Goal: Task Accomplishment & Management: Manage account settings

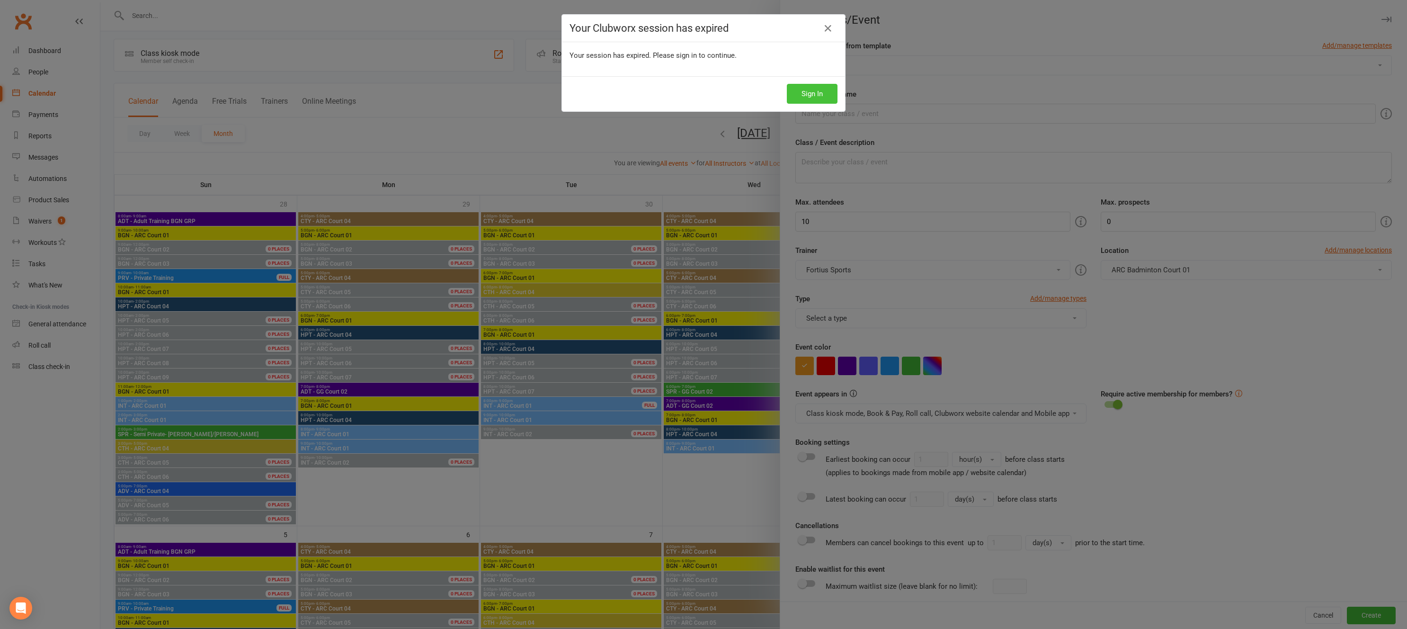
click at [826, 93] on button "Sign In" at bounding box center [812, 94] width 51 height 20
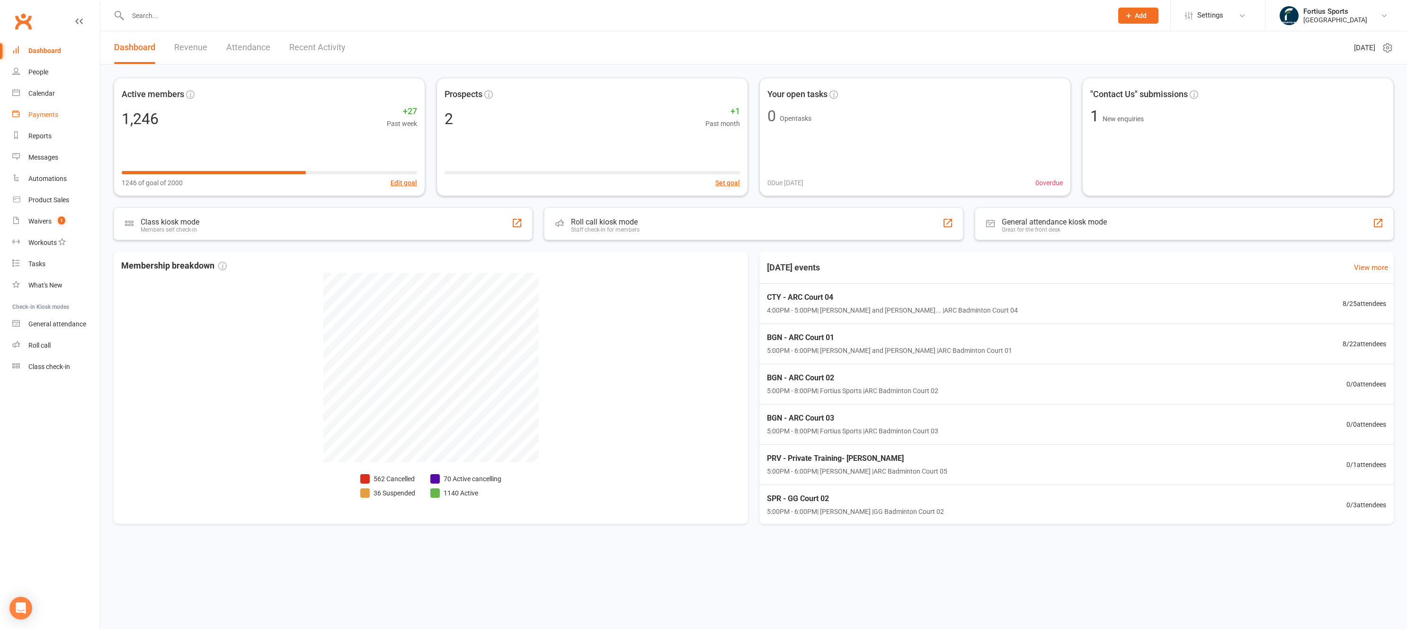
click at [46, 118] on div "Payments" at bounding box center [43, 115] width 30 height 8
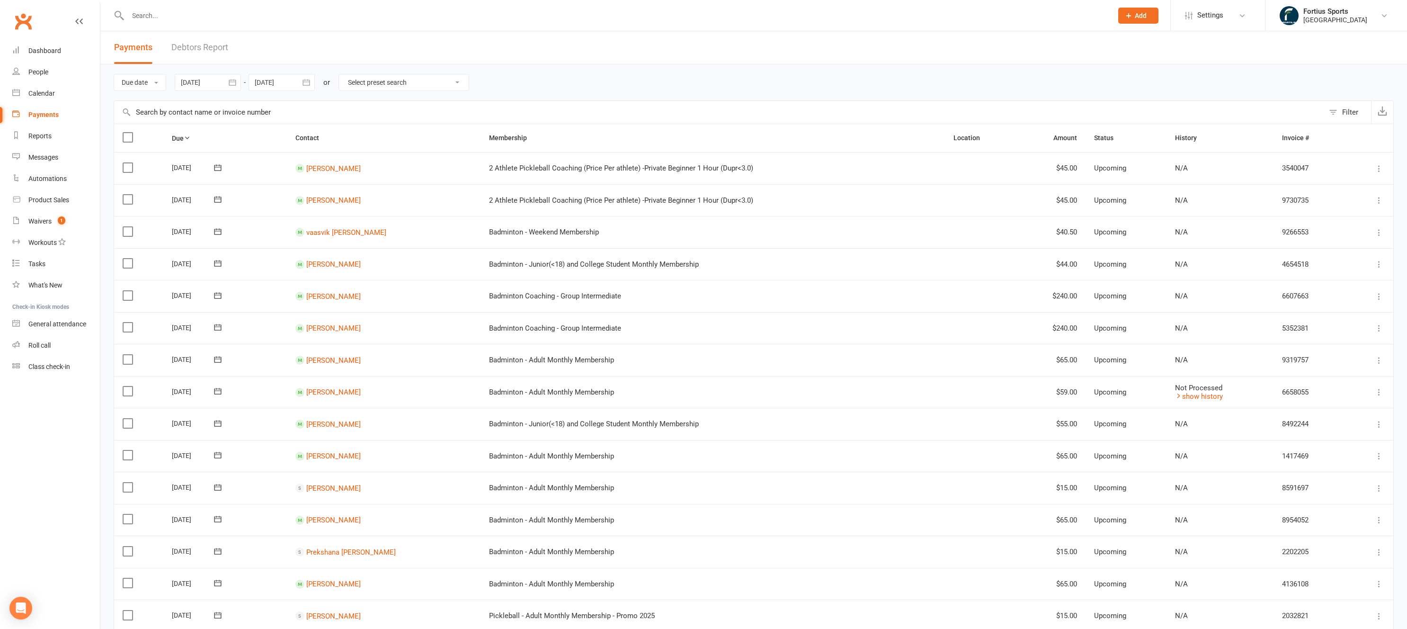
click at [193, 111] on input "text" at bounding box center [719, 112] width 1210 height 23
click at [326, 116] on input "text" at bounding box center [719, 112] width 1210 height 23
type input "d"
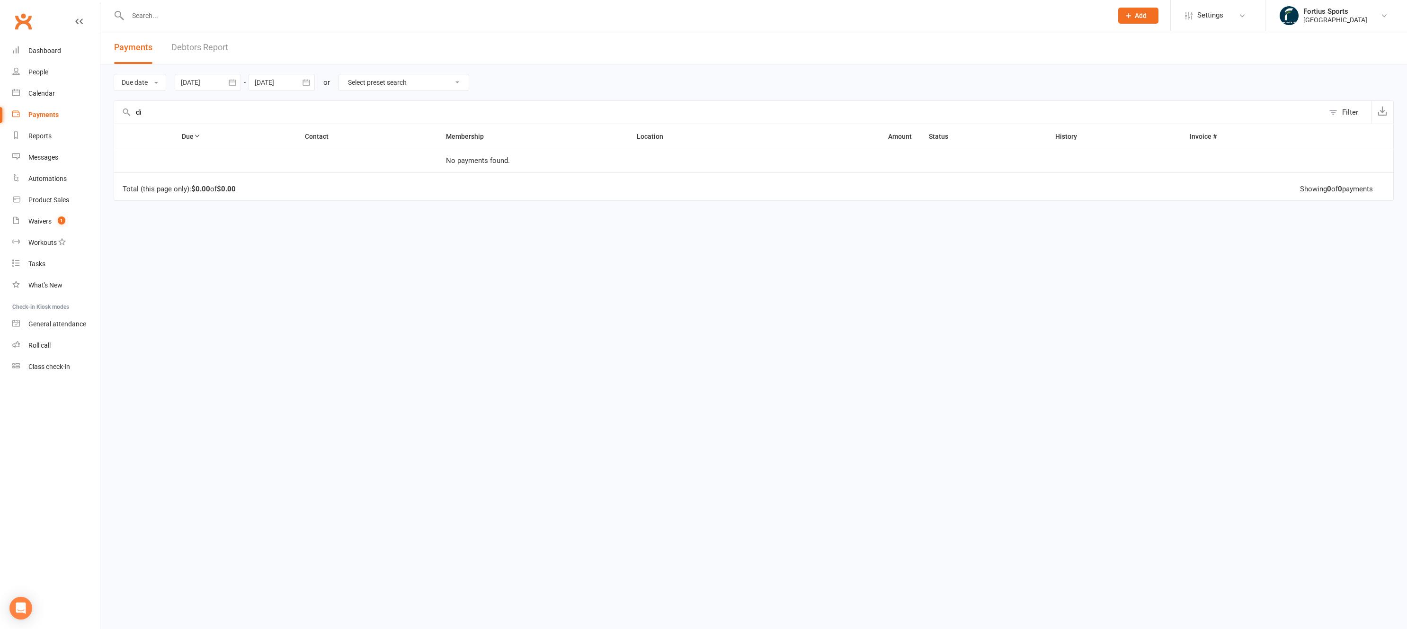
type input "d"
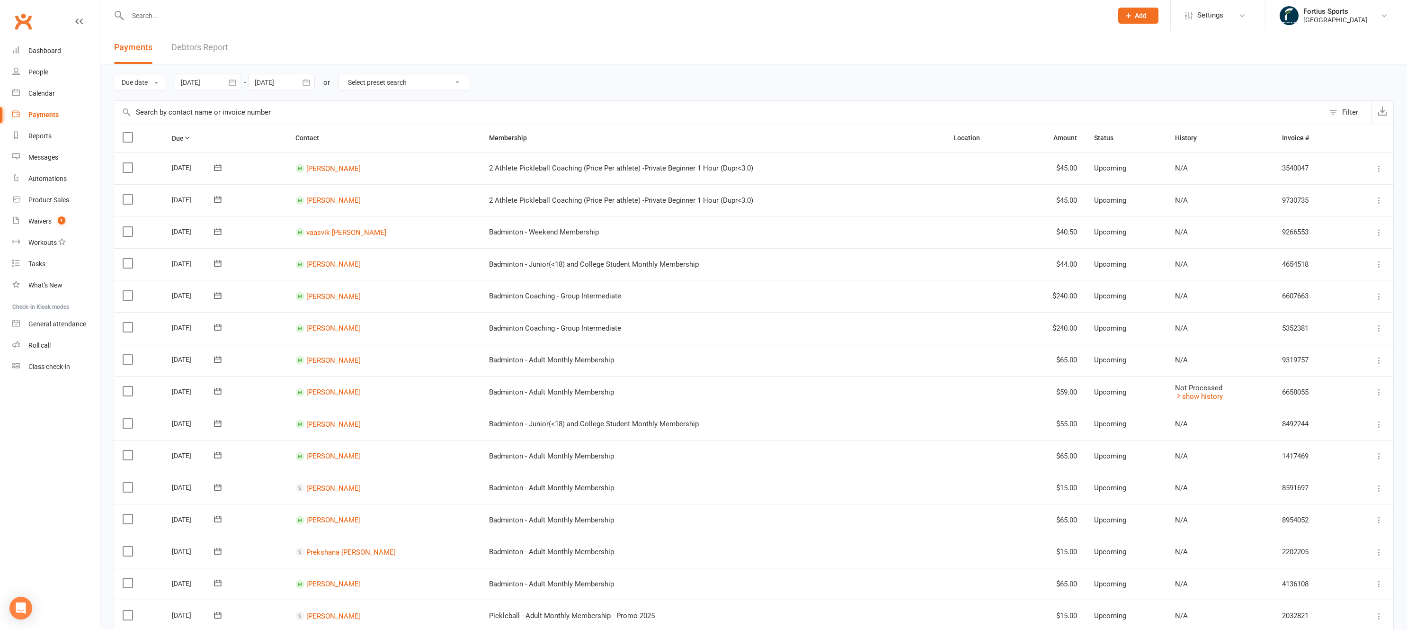
type input "y"
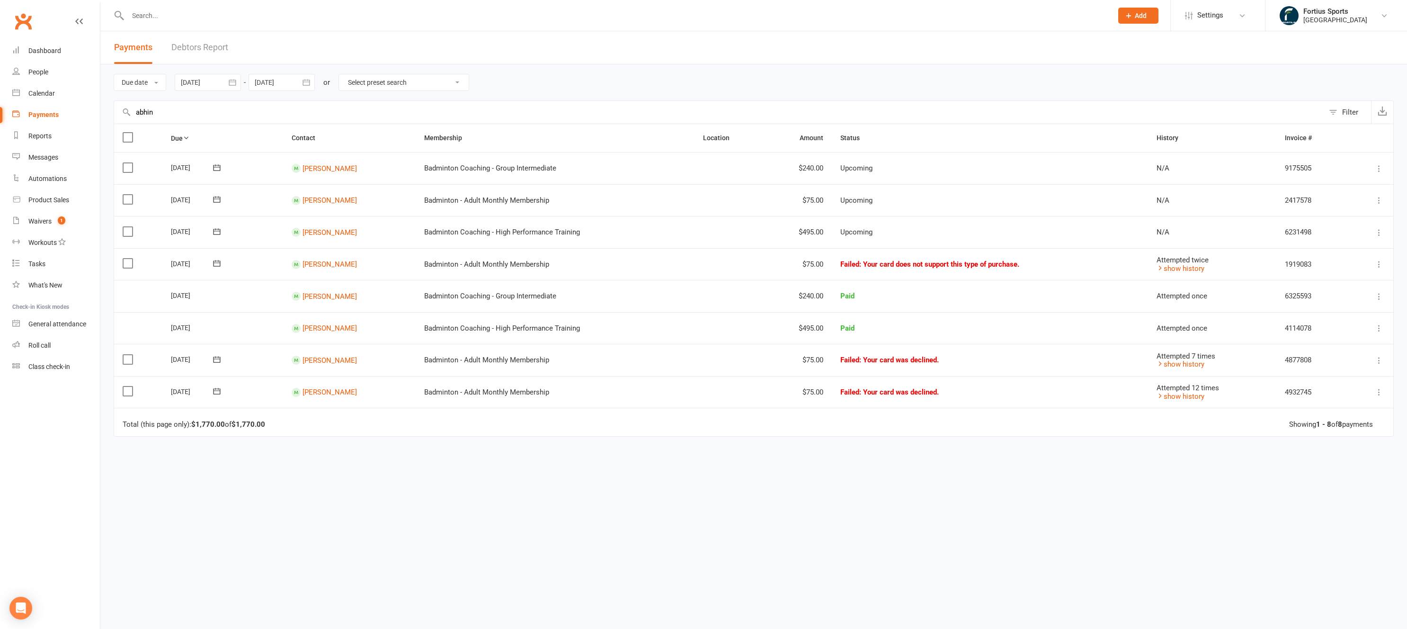
click at [142, 114] on input "abhin" at bounding box center [719, 112] width 1210 height 23
click at [143, 114] on input "abhin" at bounding box center [719, 112] width 1210 height 23
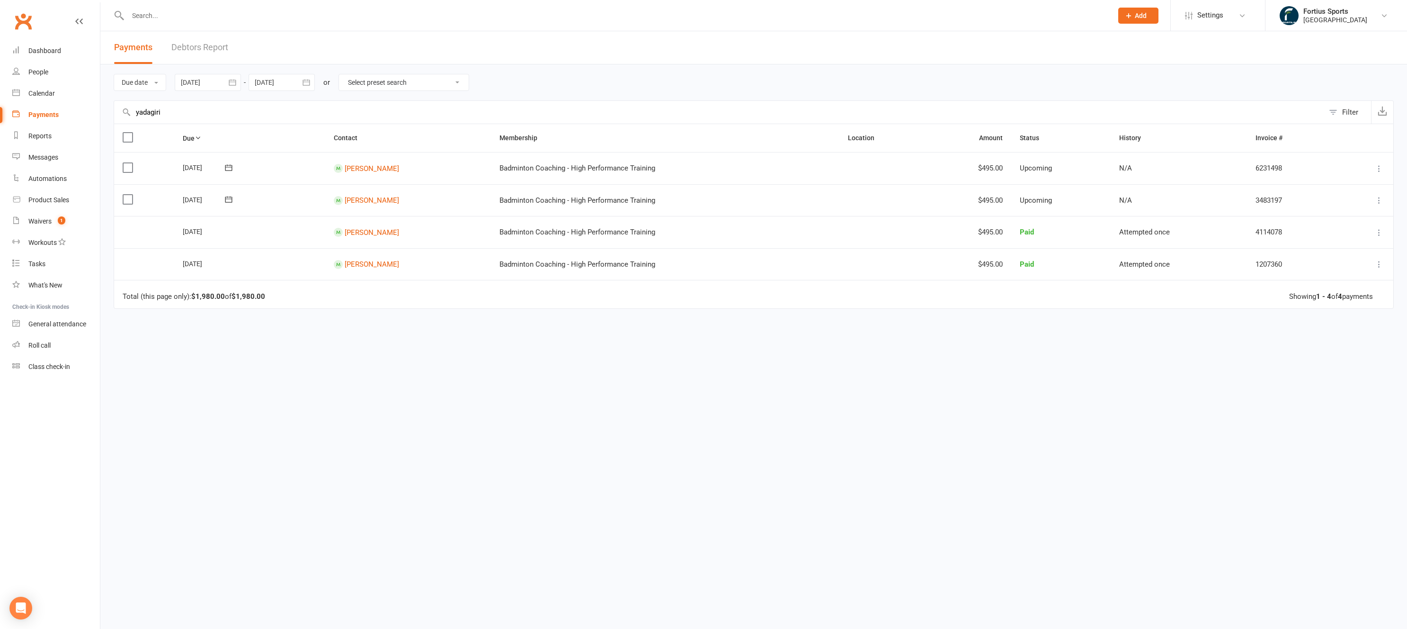
type input "yadagiri"
click at [200, 80] on div at bounding box center [208, 82] width 66 height 17
click at [189, 100] on button "button" at bounding box center [190, 105] width 20 height 17
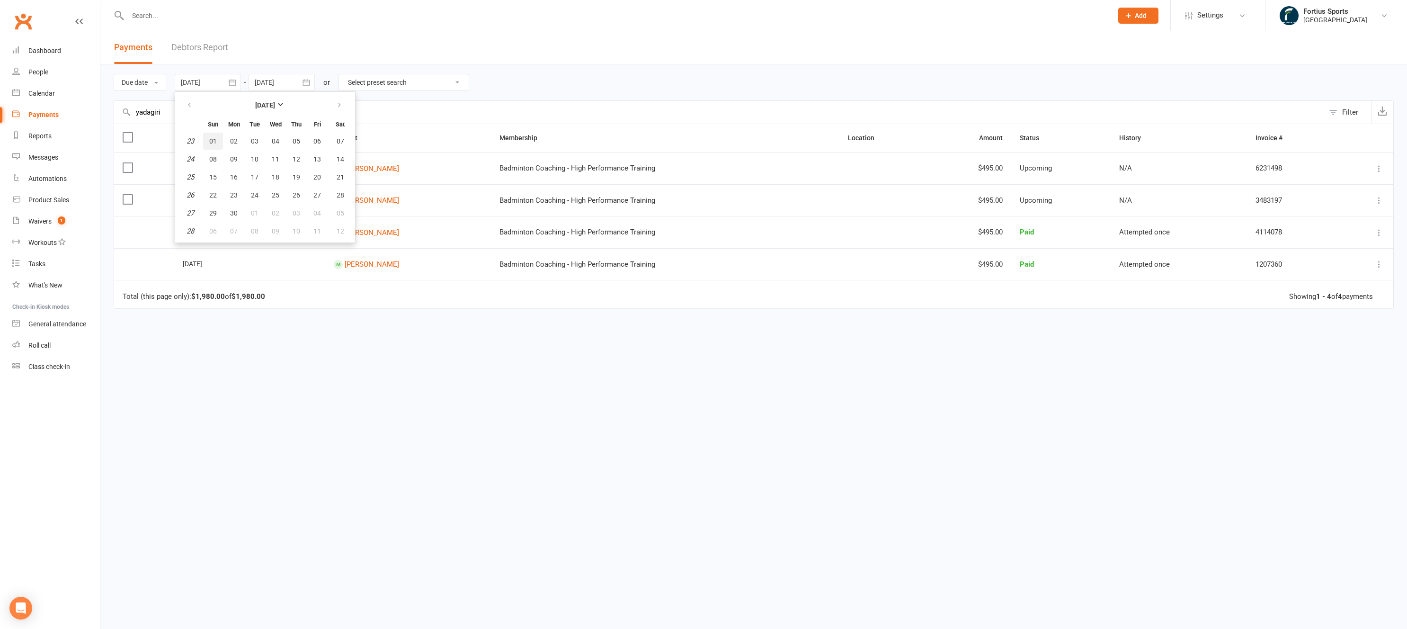
click at [213, 141] on span "01" at bounding box center [213, 141] width 8 height 8
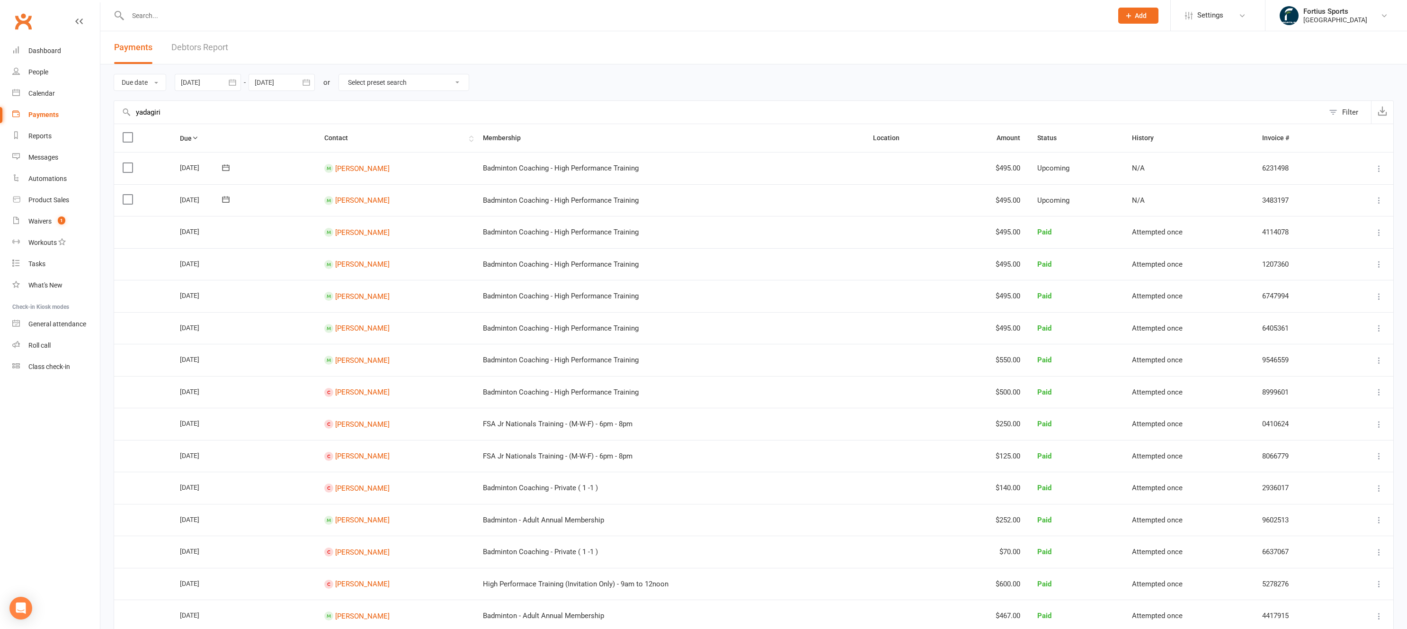
click at [465, 138] on th "Contact" at bounding box center [395, 138] width 159 height 28
click at [212, 83] on div at bounding box center [208, 82] width 66 height 17
click at [339, 106] on icon "button" at bounding box center [339, 105] width 7 height 8
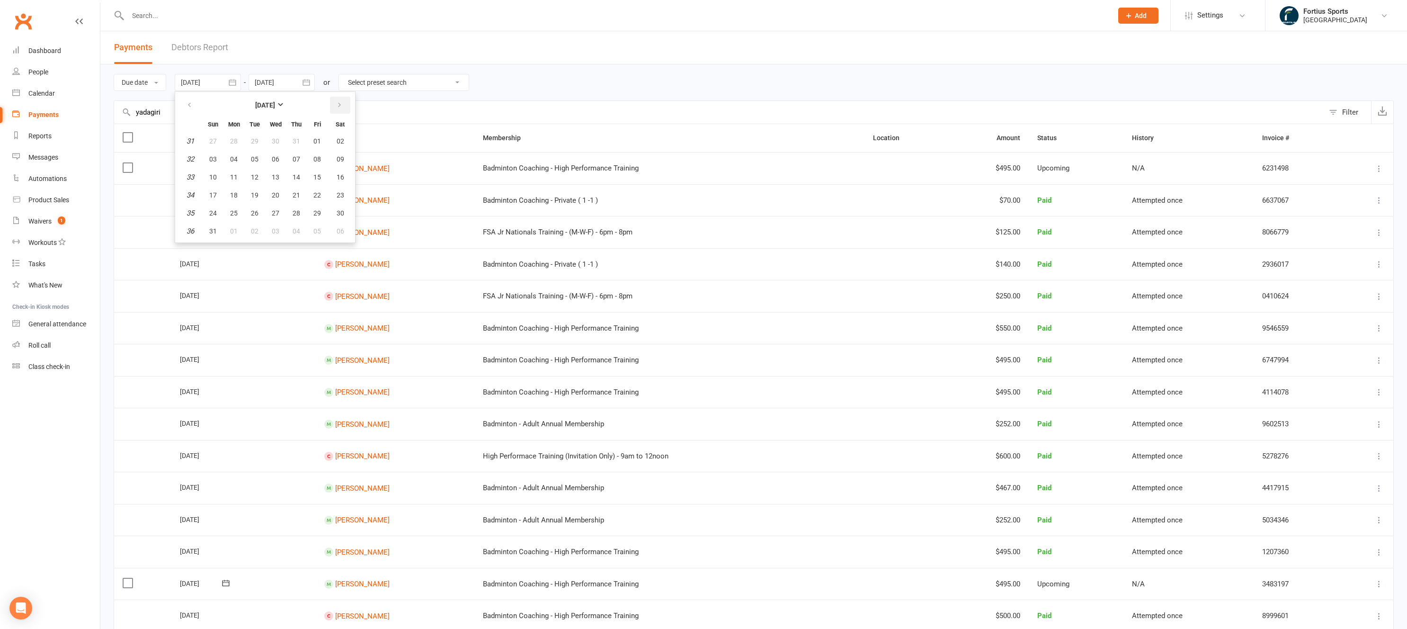
click at [338, 106] on icon "button" at bounding box center [339, 105] width 7 height 8
click at [237, 143] on span "01" at bounding box center [234, 141] width 8 height 8
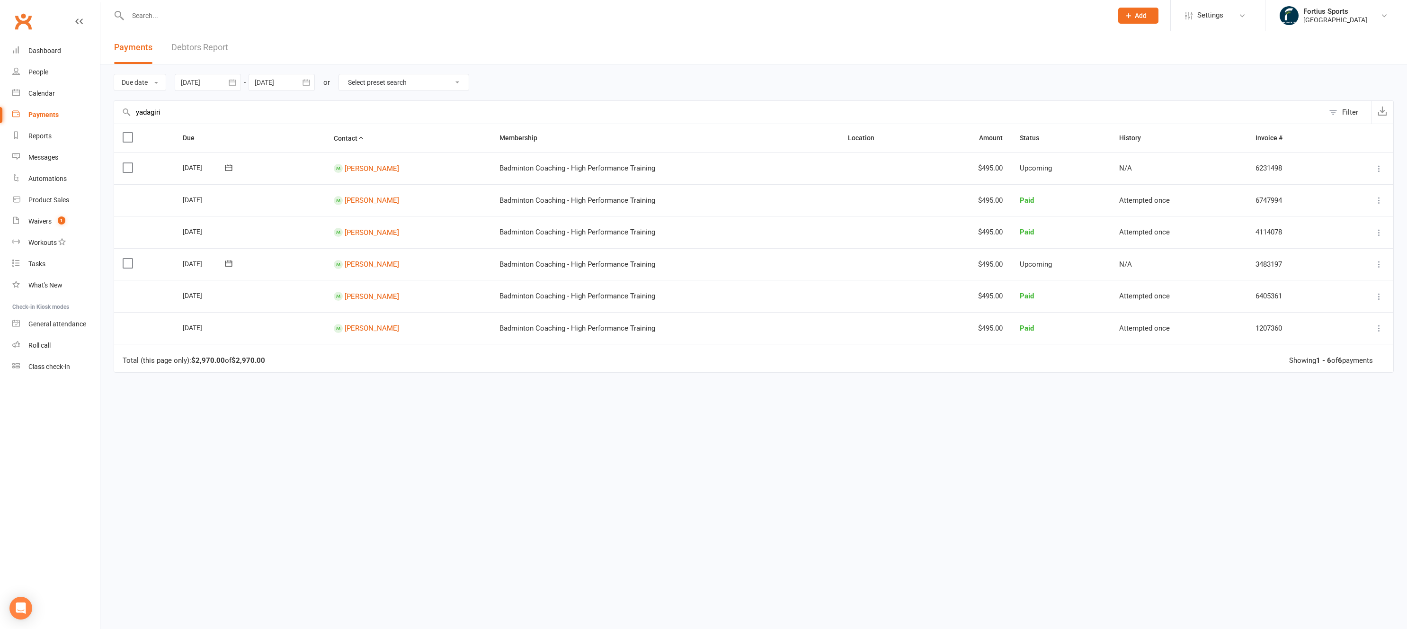
click at [211, 83] on div at bounding box center [208, 82] width 66 height 17
click at [324, 143] on button "01" at bounding box center [317, 141] width 20 height 17
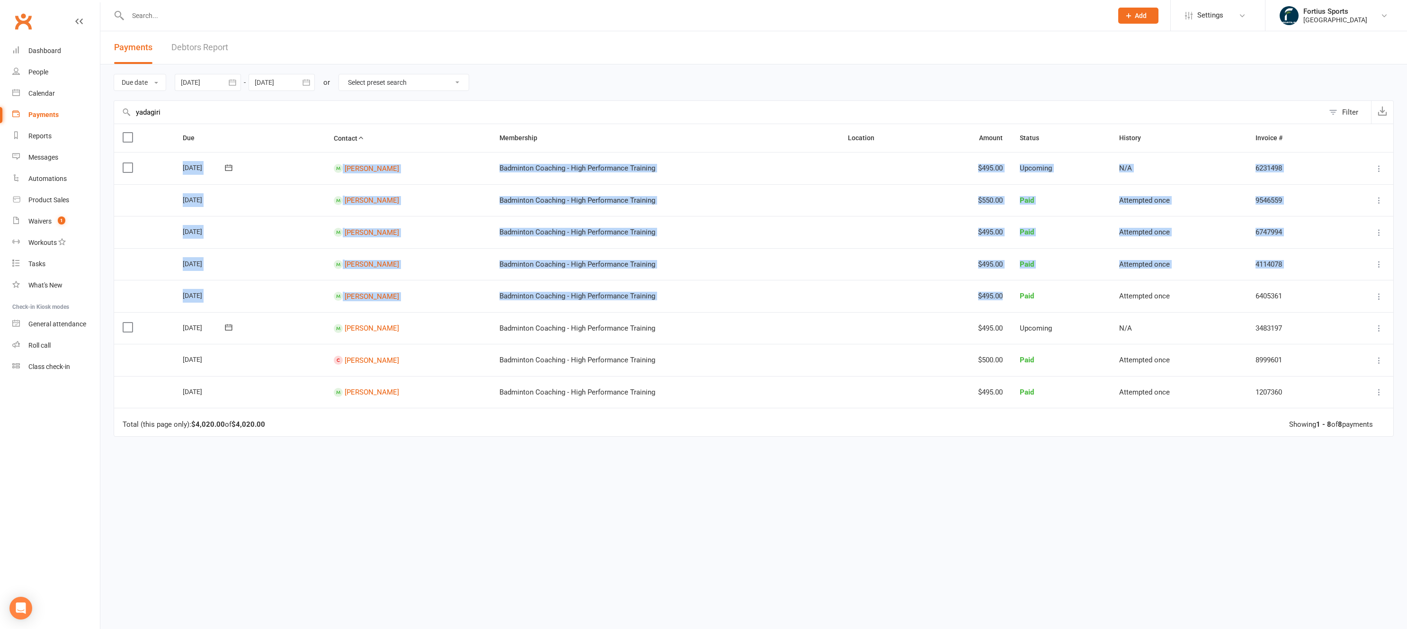
drag, startPoint x: 1003, startPoint y: 299, endPoint x: 176, endPoint y: 162, distance: 838.0
click at [176, 162] on table "Due Contact Membership Location Amount Status History Invoice # Select this 01 …" at bounding box center [754, 280] width 1281 height 313
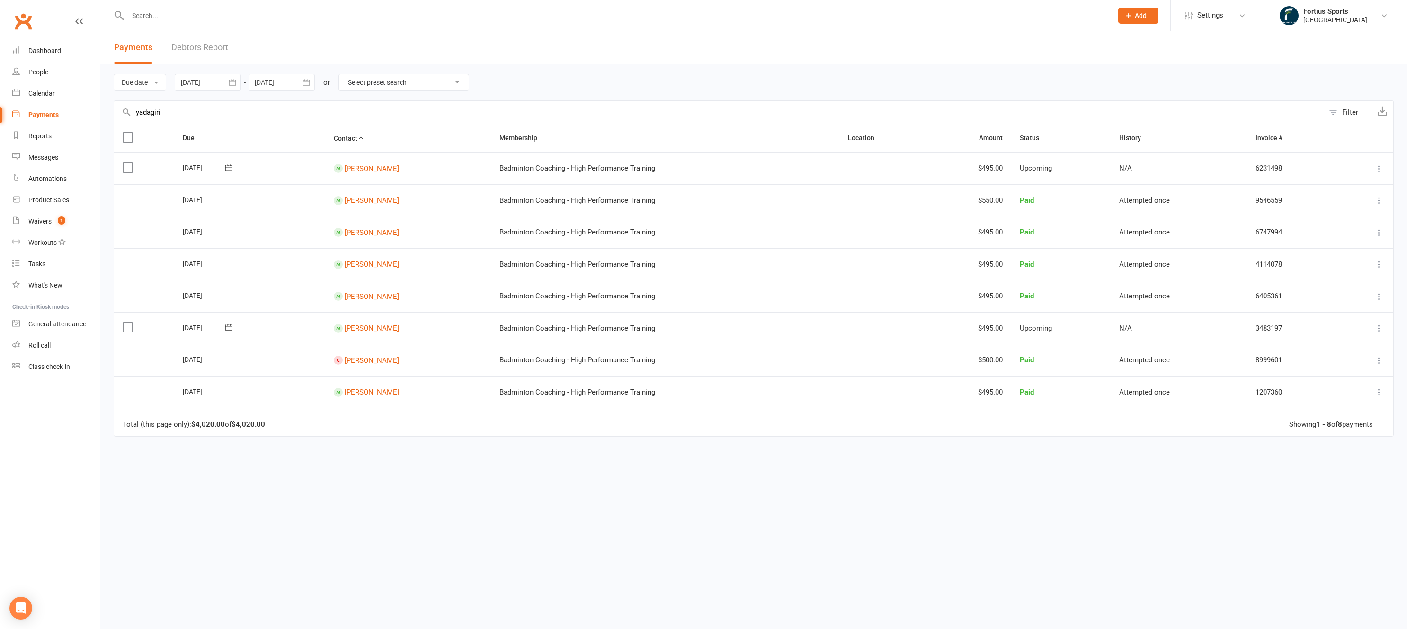
click at [398, 470] on div "Due Contact Membership Location Amount Status History Invoice # Select this 01 …" at bounding box center [754, 341] width 1281 height 435
click at [224, 85] on div at bounding box center [208, 82] width 66 height 17
click at [258, 141] on span "01" at bounding box center [255, 141] width 8 height 8
type input "01 Jul 2025"
click at [293, 84] on div at bounding box center [282, 82] width 66 height 17
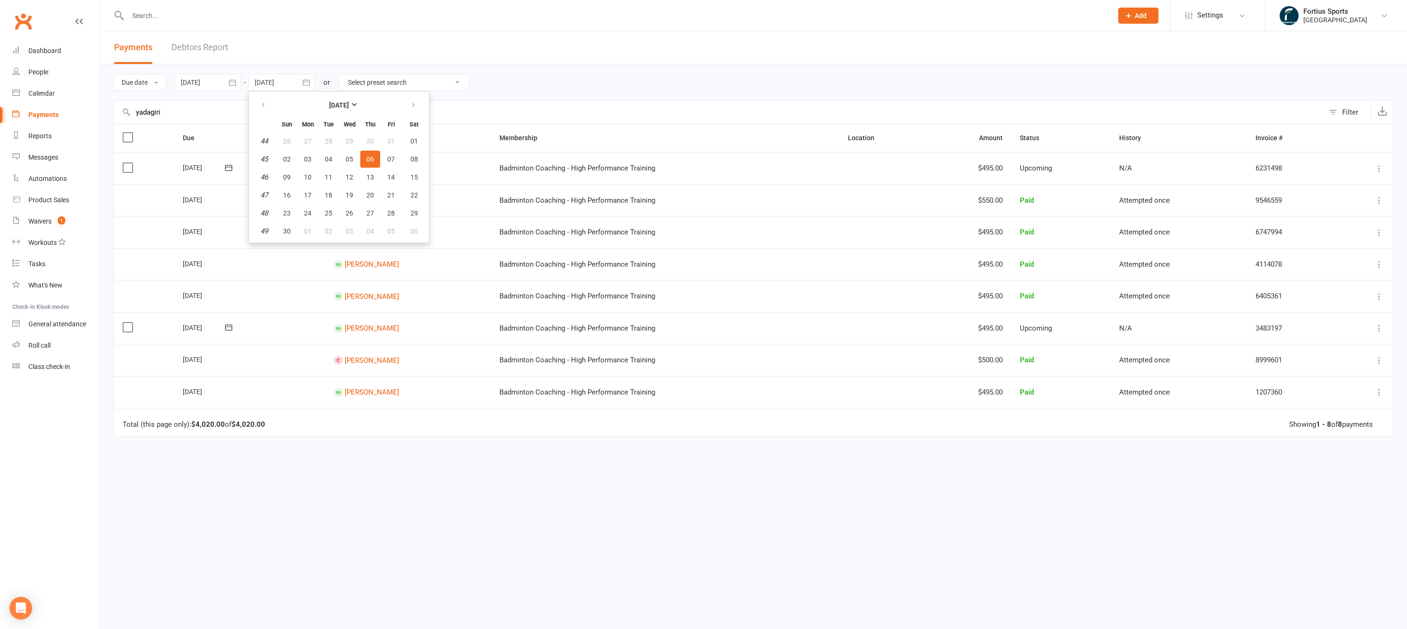
click at [276, 560] on html "Prospect Member Non-attending contact Class / event Appointment Task Membership…" at bounding box center [703, 286] width 1407 height 572
click at [150, 112] on input "yadagiri" at bounding box center [719, 112] width 1210 height 23
type input "netta"
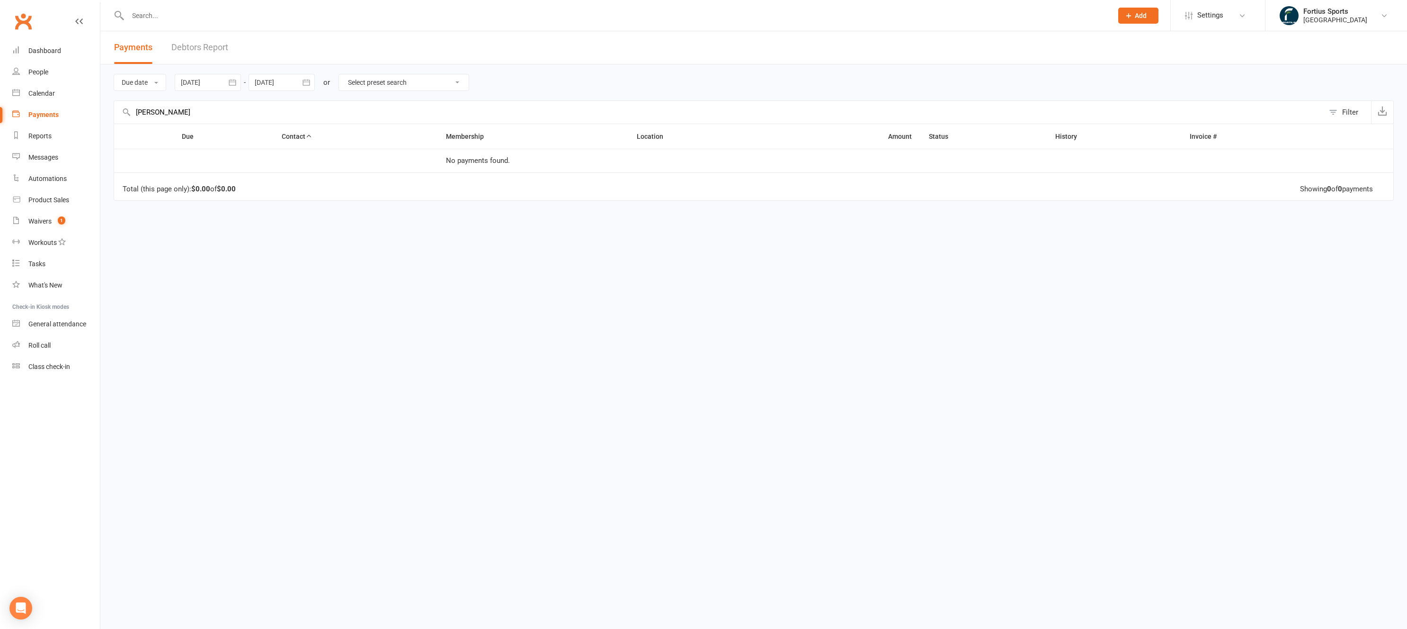
click at [174, 113] on input "netta" at bounding box center [719, 112] width 1210 height 23
drag, startPoint x: 165, startPoint y: 111, endPoint x: 36, endPoint y: 110, distance: 129.3
click at [36, 110] on ui-view "Prospect Member Non-attending contact Class / event Appointment Task Membership…" at bounding box center [703, 162] width 1407 height 321
type input "yadgi"
click at [159, 12] on input "text" at bounding box center [615, 15] width 981 height 13
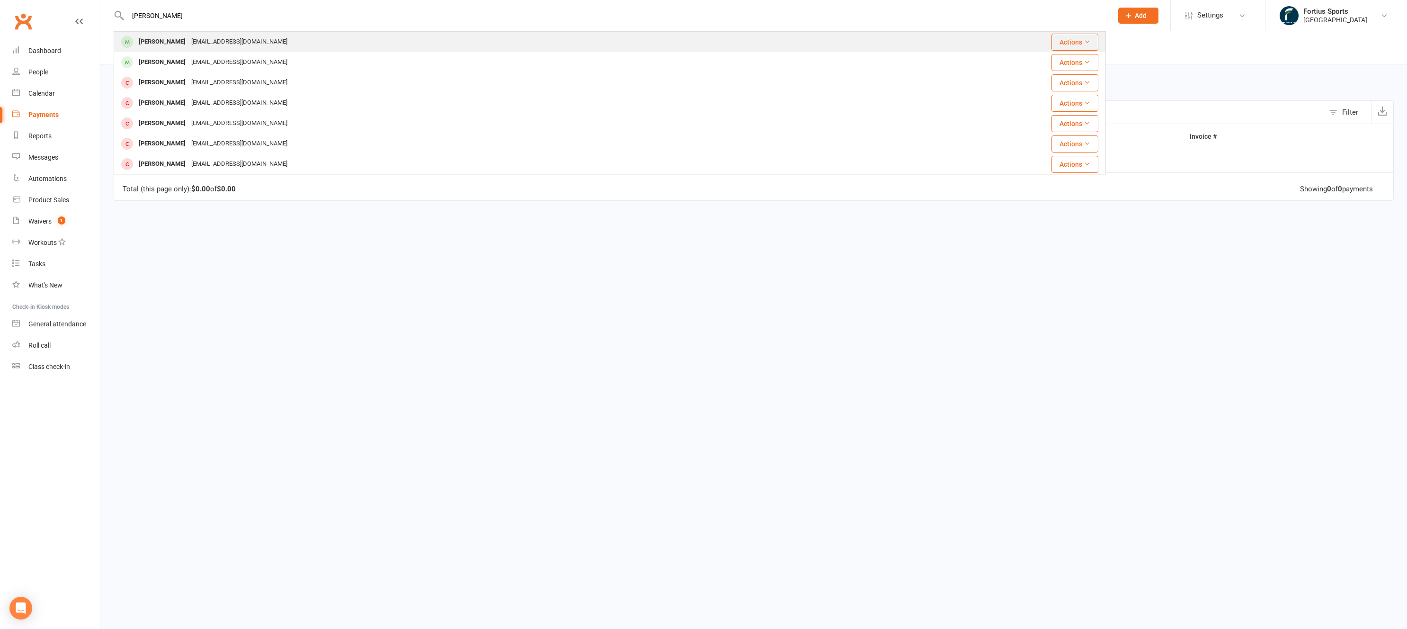
type input "abhinav"
click at [168, 42] on div "Abhinav Yadagiri" at bounding box center [162, 42] width 53 height 14
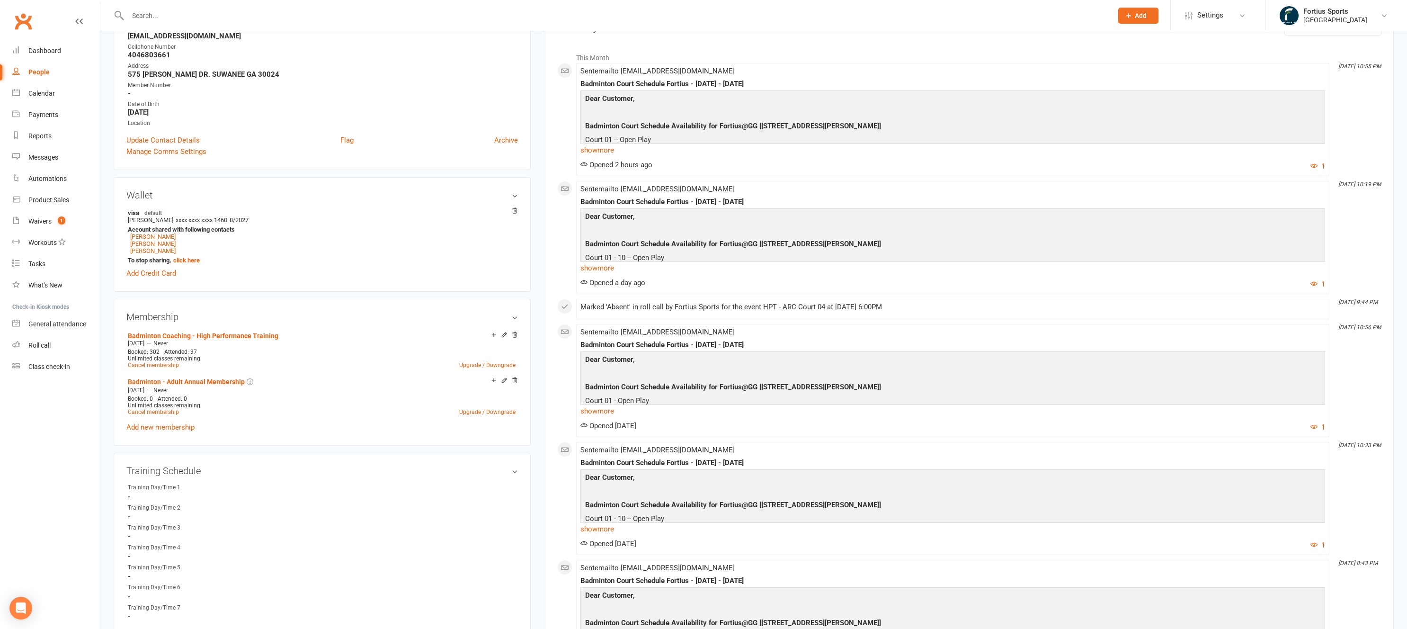
scroll to position [147, 0]
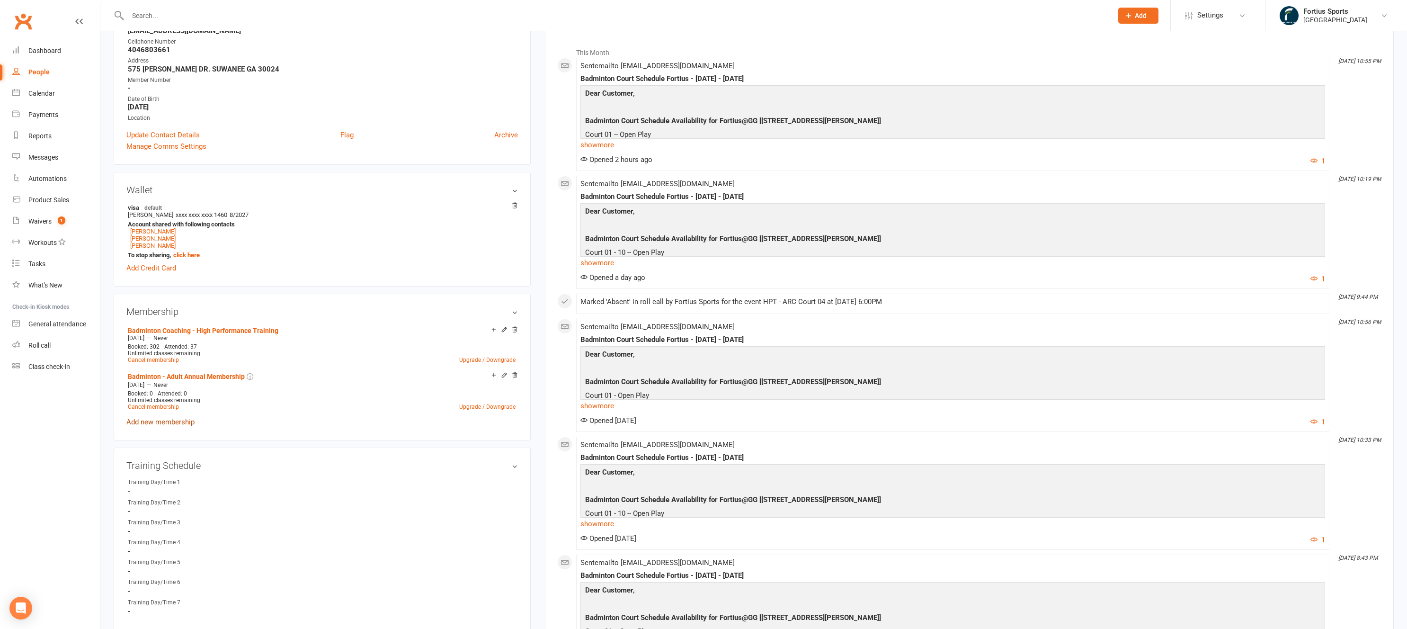
click at [173, 424] on link "Add new membership" at bounding box center [160, 422] width 68 height 9
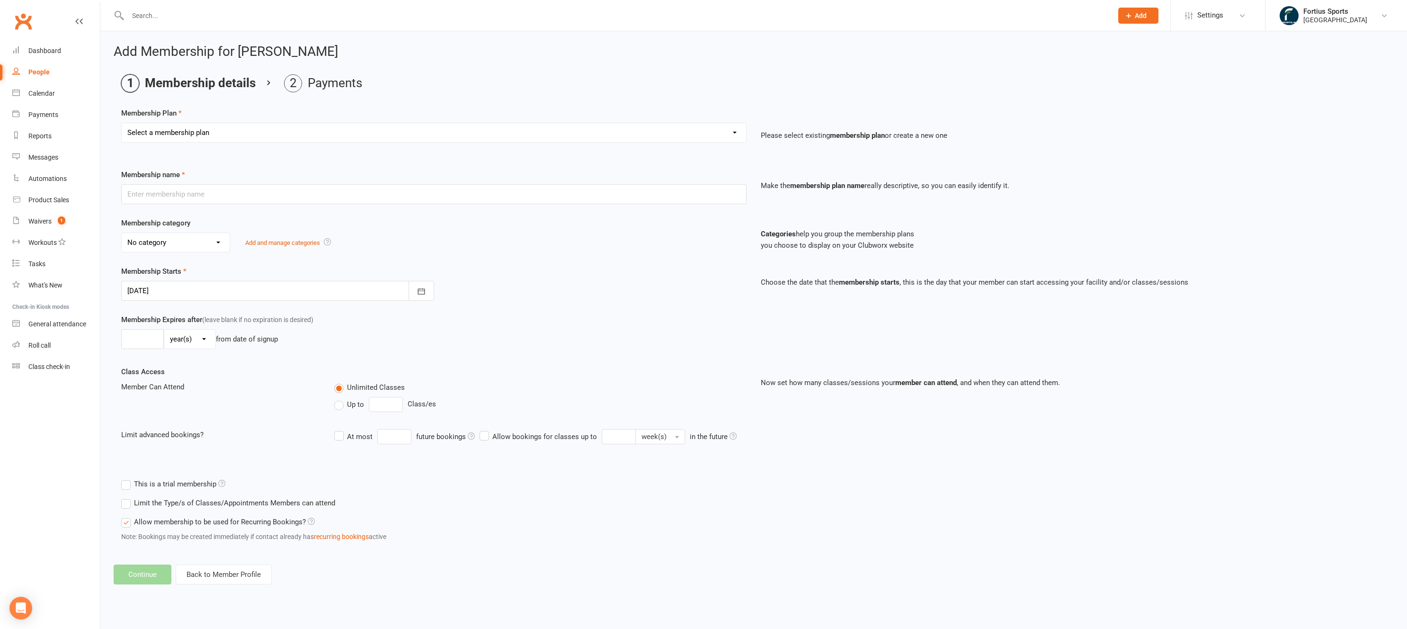
click at [186, 126] on select "Select a membership plan Create new Membership Plan Badminton - Adult Annual Me…" at bounding box center [434, 132] width 625 height 19
select select "60"
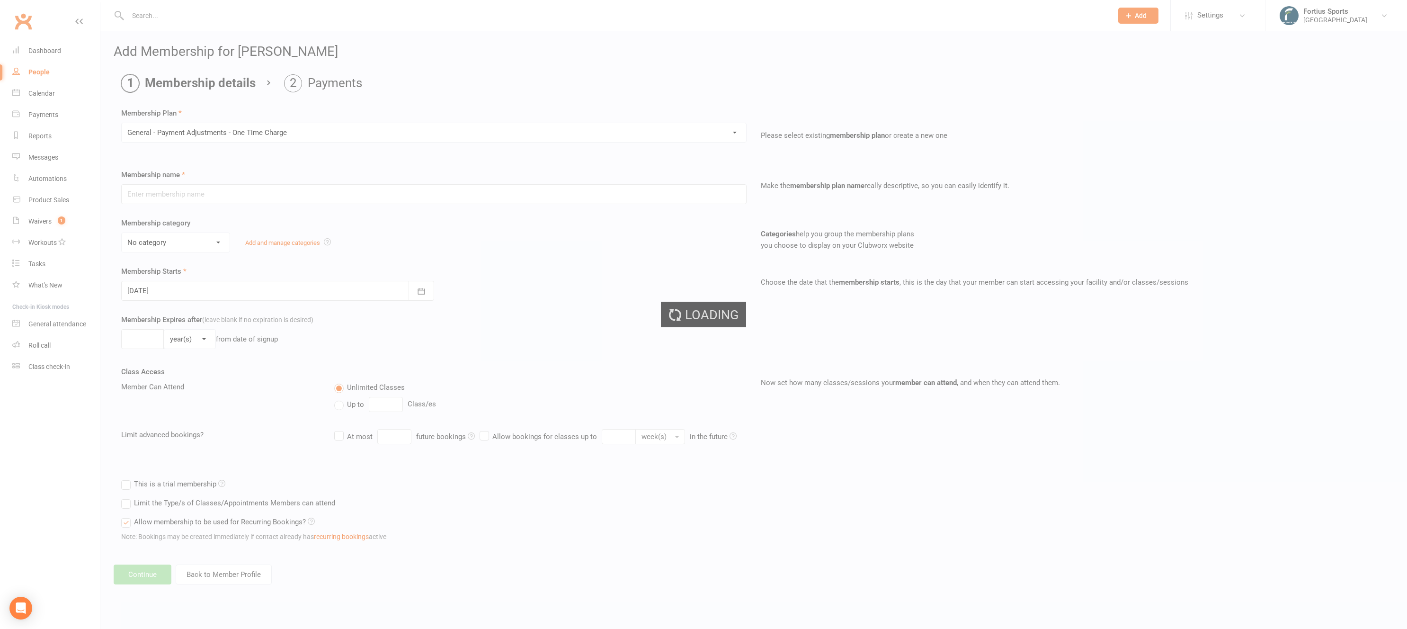
type input "General - Payment Adjustments - One Time Charge"
select select "5"
type input "0"
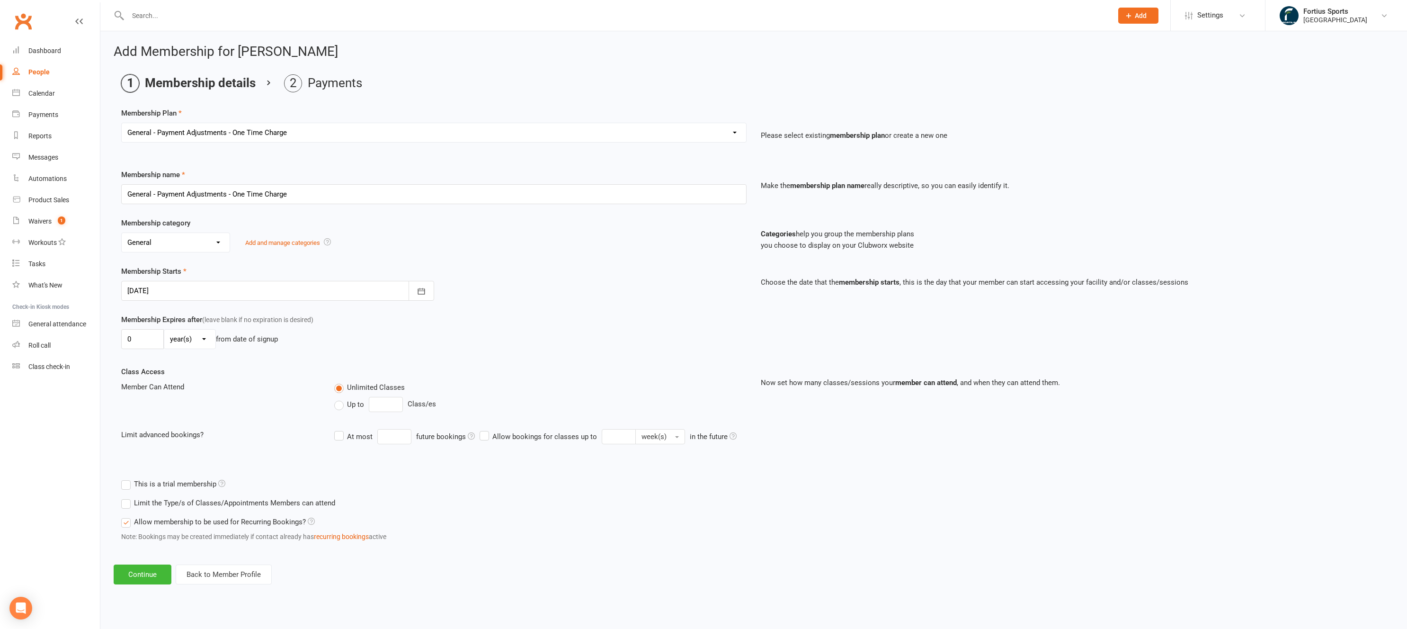
click at [198, 241] on select "No category Badminton Badminton and Pickleball Badminton Coaching Badminton Coa…" at bounding box center [176, 242] width 108 height 19
select select "2"
click at [156, 240] on select "No category Badminton Badminton and Pickleball Badminton Coaching Badminton Coa…" at bounding box center [176, 242] width 108 height 19
click at [596, 280] on div "Membership Starts 10 Oct 2025 October 2025 Sun Mon Tue Wed Thu Fri Sat 40 28 29…" at bounding box center [434, 283] width 640 height 35
click at [158, 578] on button "Continue" at bounding box center [143, 574] width 58 height 20
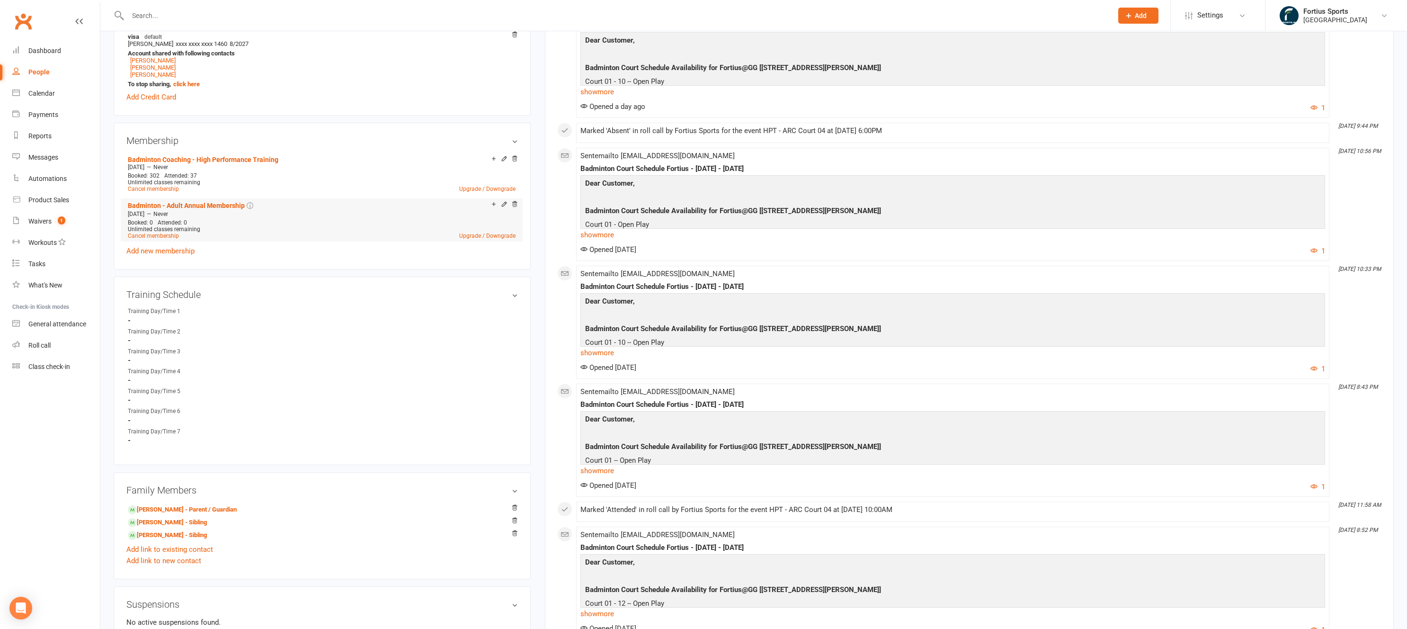
scroll to position [310, 0]
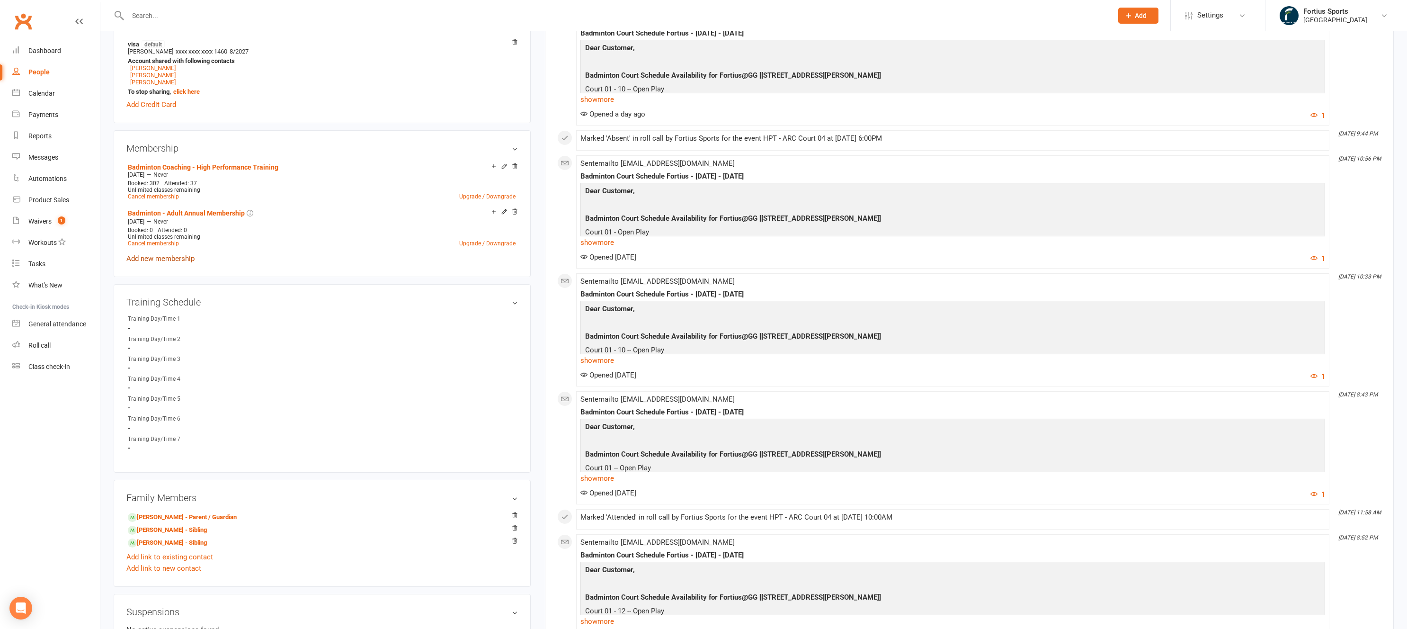
click at [172, 257] on link "Add new membership" at bounding box center [160, 258] width 68 height 9
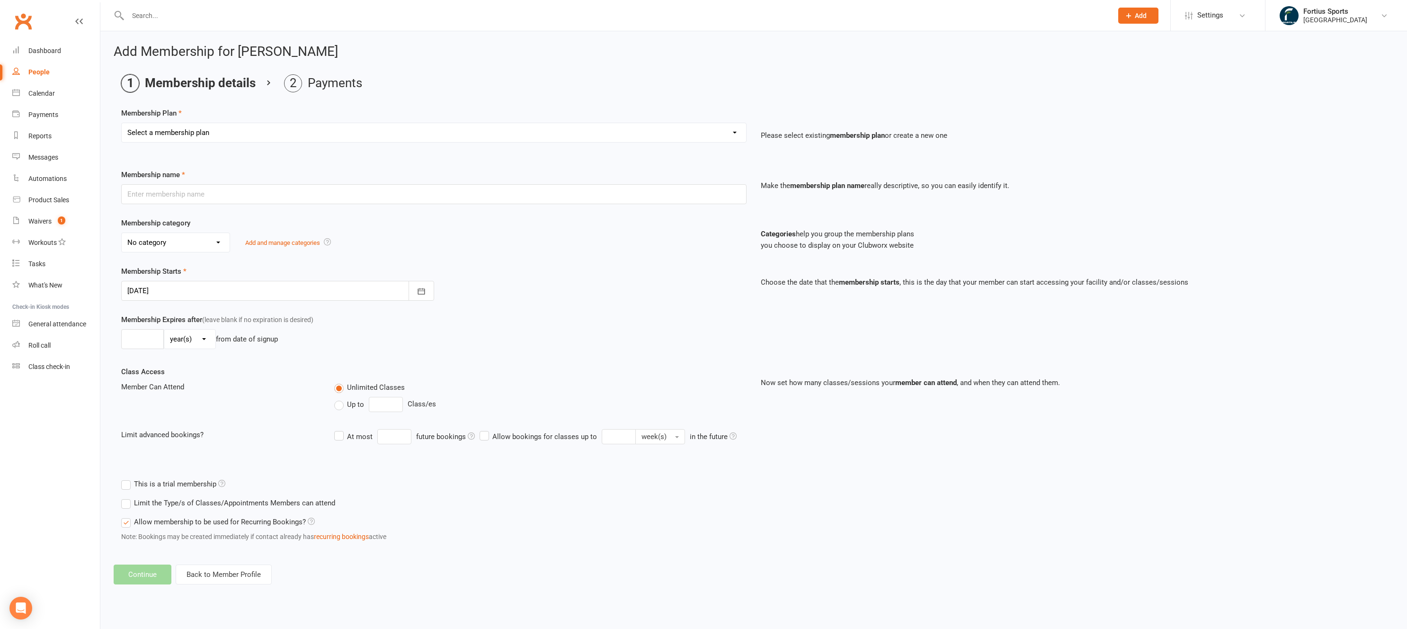
click at [226, 131] on select "Select a membership plan Create new Membership Plan Badminton - Adult Annual Me…" at bounding box center [434, 132] width 625 height 19
select select "60"
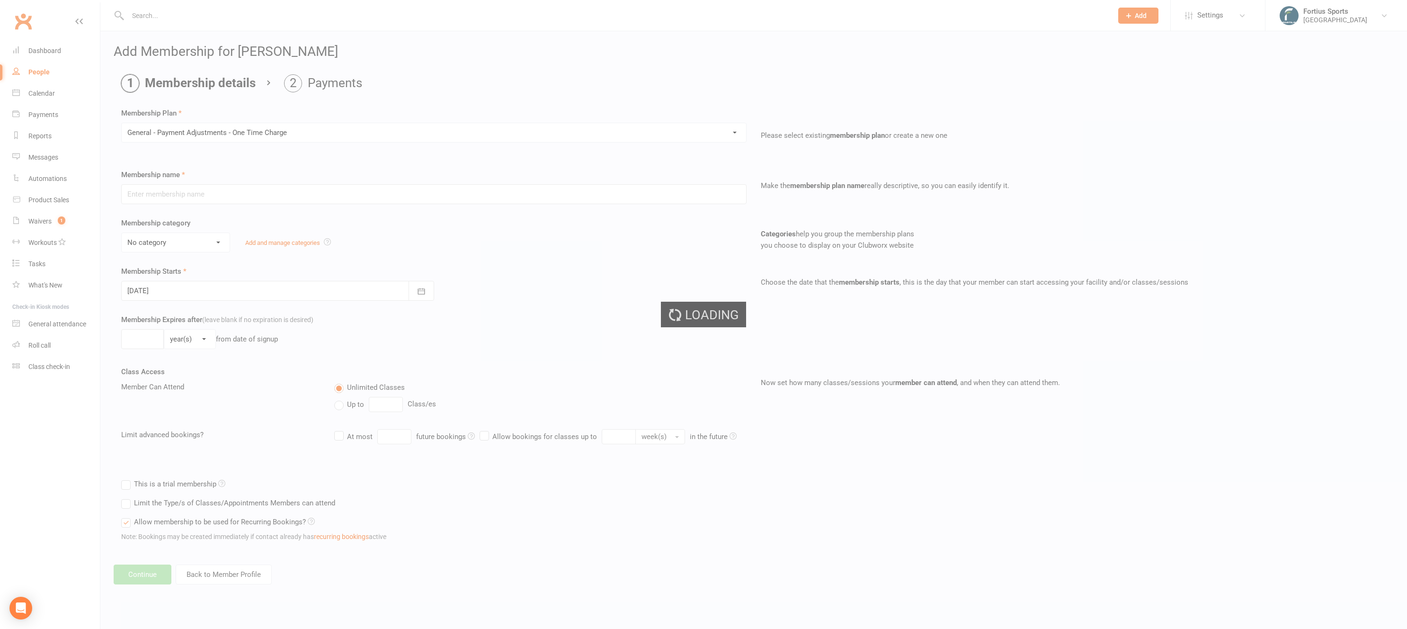
type input "General - Payment Adjustments - One Time Charge"
select select "5"
type input "0"
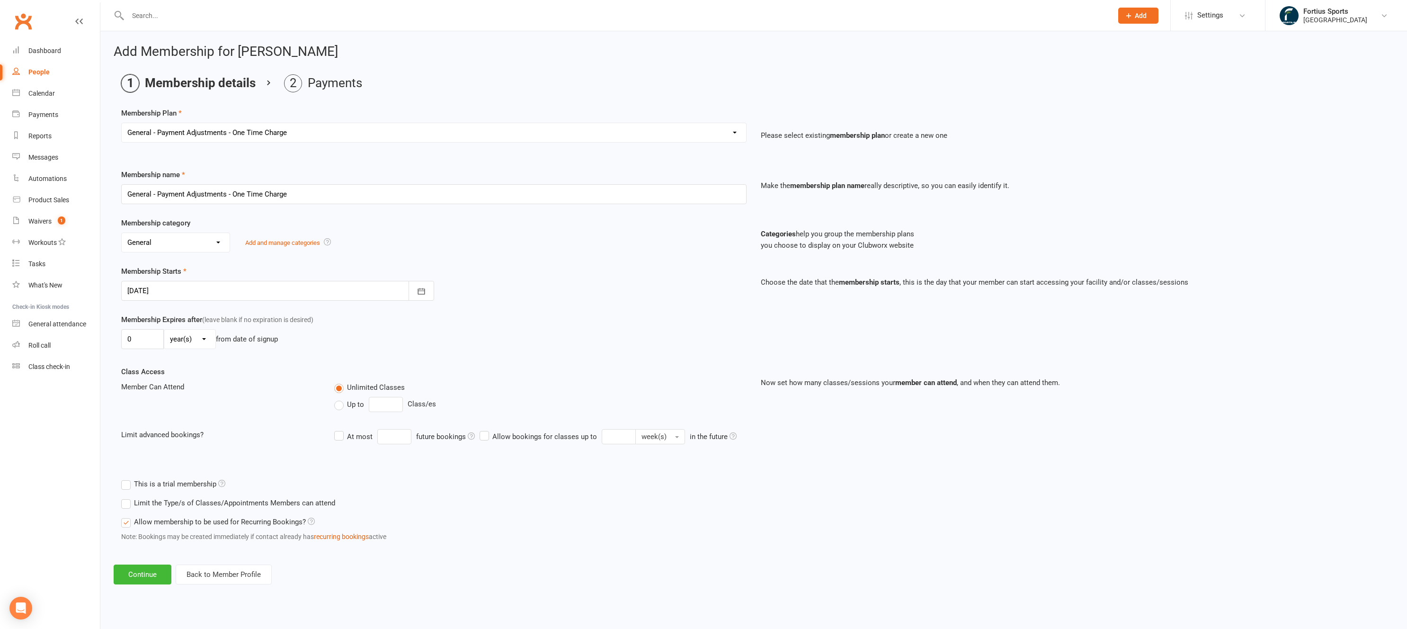
click at [192, 246] on select "No category Badminton Badminton and Pickleball Badminton Coaching Badminton Coa…" at bounding box center [176, 242] width 108 height 19
select select "2"
click at [143, 341] on input "0" at bounding box center [142, 339] width 43 height 20
click at [191, 343] on select "day(s) week(s) month(s) year(s)" at bounding box center [189, 339] width 51 height 19
select select "0"
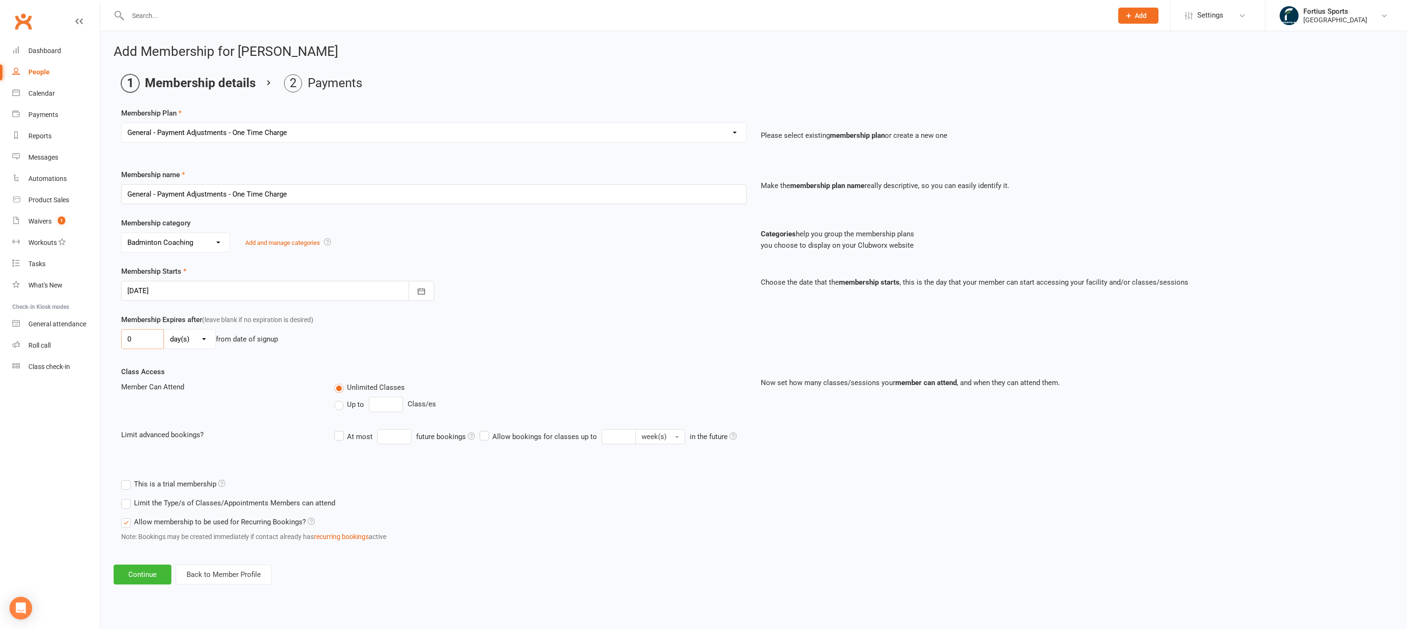
drag, startPoint x: 142, startPoint y: 336, endPoint x: 125, endPoint y: 337, distance: 16.6
click at [125, 337] on input "0" at bounding box center [142, 339] width 43 height 20
type input "1"
click at [390, 343] on div "1 day(s) week(s) month(s) year(s) from date of signup" at bounding box center [434, 339] width 626 height 20
click at [274, 377] on div "Class Access Member Can Attend Unlimited Classes Up to Class/es Limit advanced …" at bounding box center [434, 413] width 640 height 95
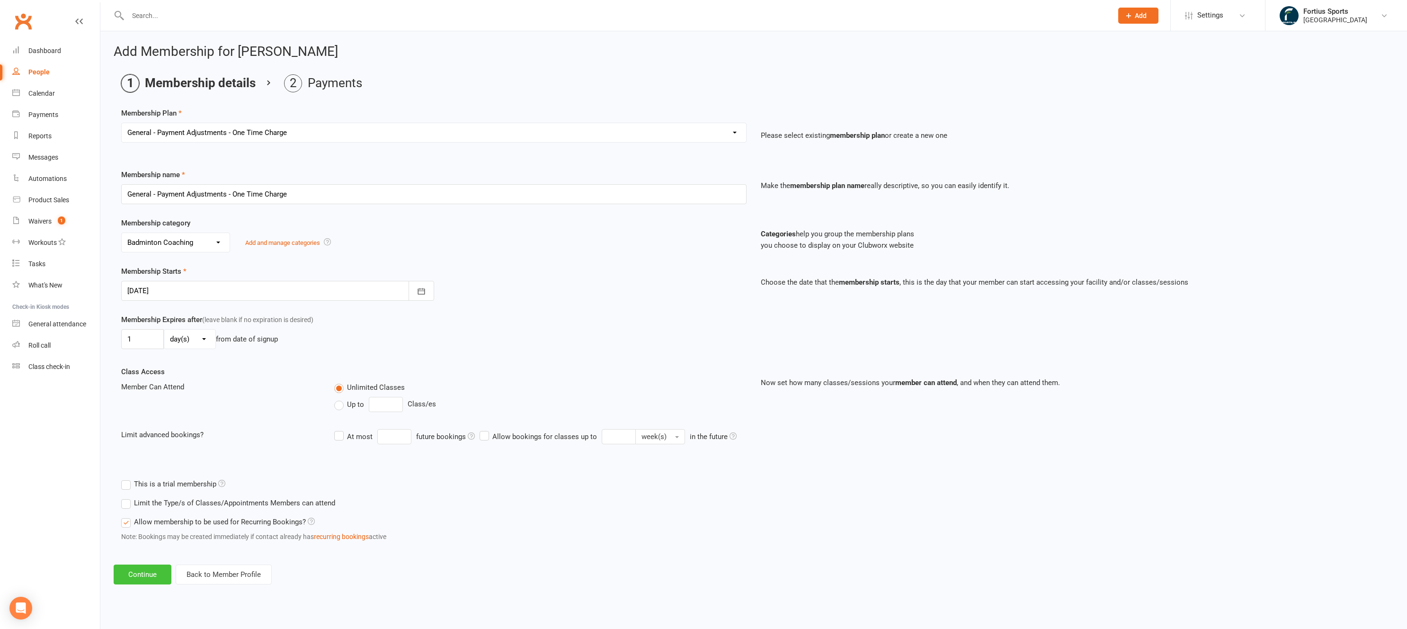
click at [149, 576] on button "Continue" at bounding box center [143, 574] width 58 height 20
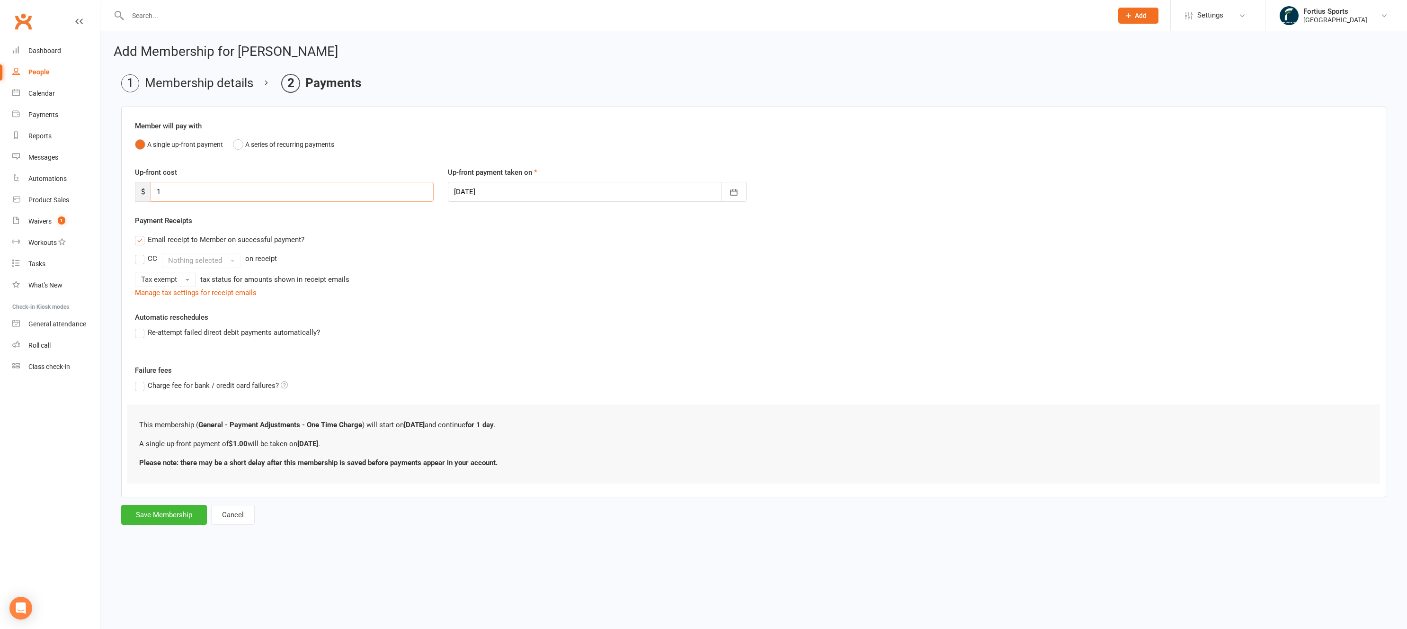
click at [311, 192] on input "1" at bounding box center [292, 192] width 283 height 20
drag, startPoint x: 191, startPoint y: 195, endPoint x: 134, endPoint y: 192, distance: 57.4
click at [134, 192] on div "Up-front cost $ 1" at bounding box center [284, 184] width 313 height 35
click at [243, 514] on button "Cancel" at bounding box center [233, 515] width 44 height 20
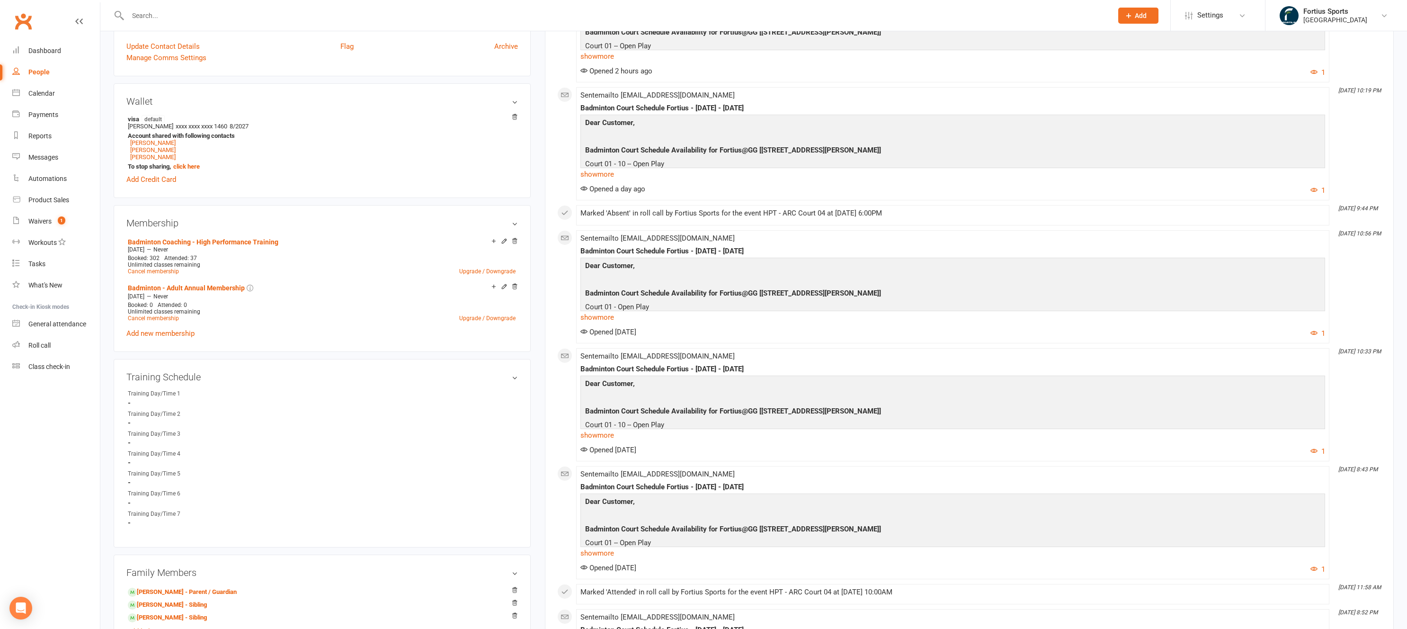
scroll to position [240, 0]
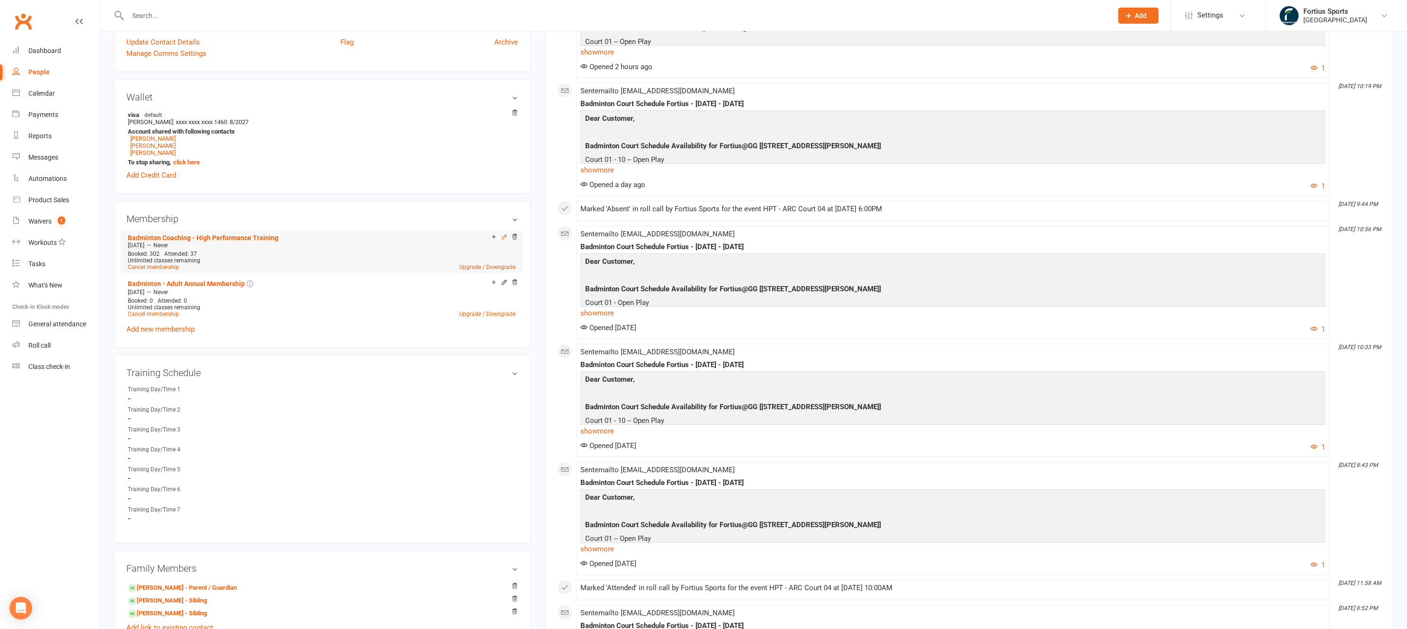
click at [504, 238] on icon at bounding box center [504, 236] width 7 height 7
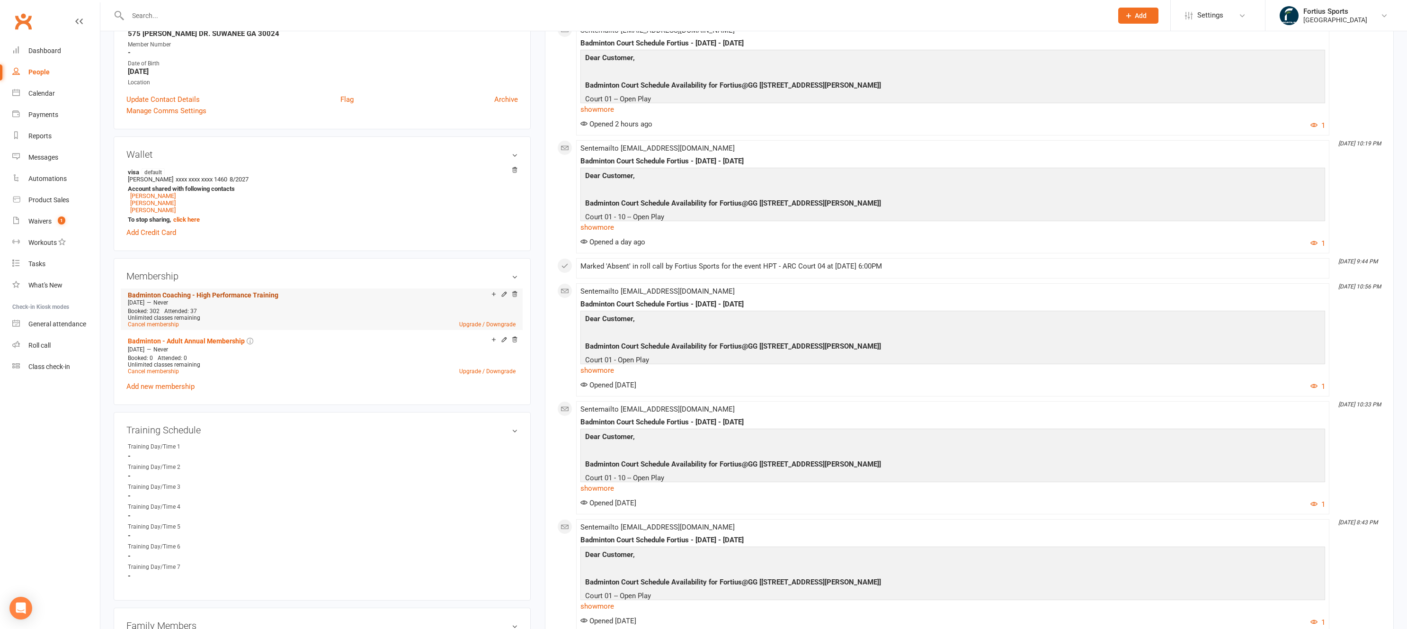
scroll to position [305, 0]
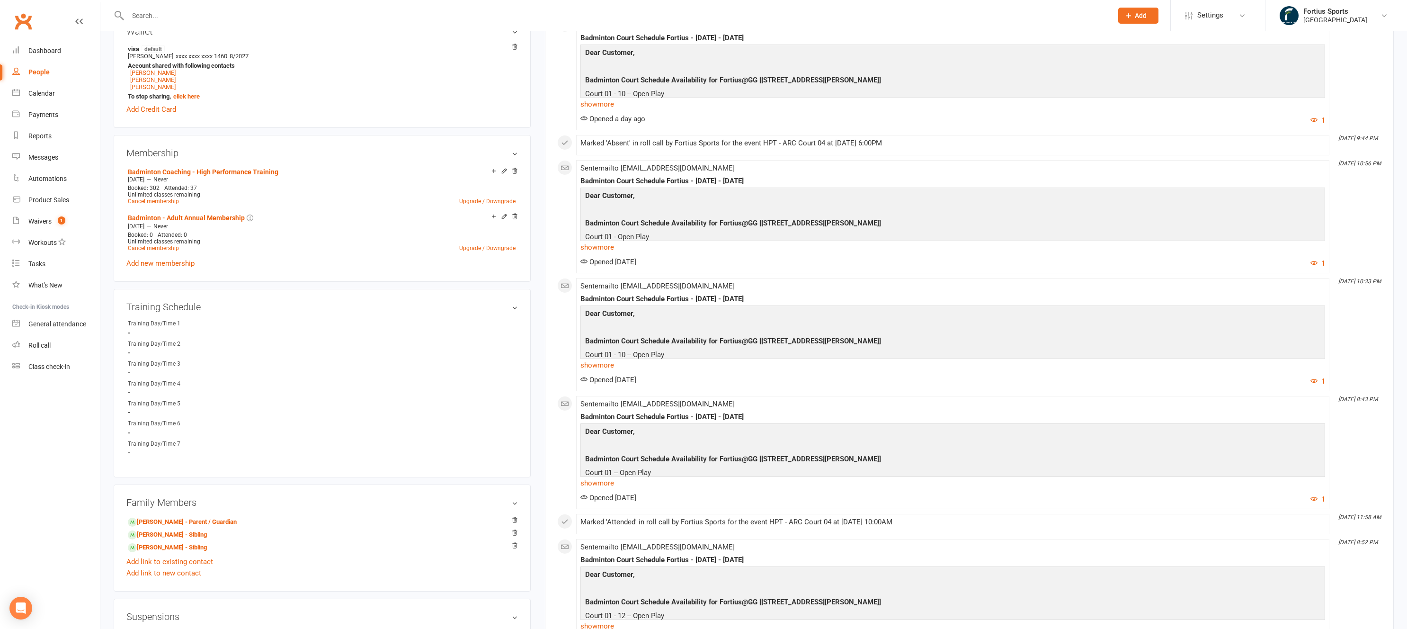
click at [504, 218] on icon at bounding box center [504, 216] width 7 height 7
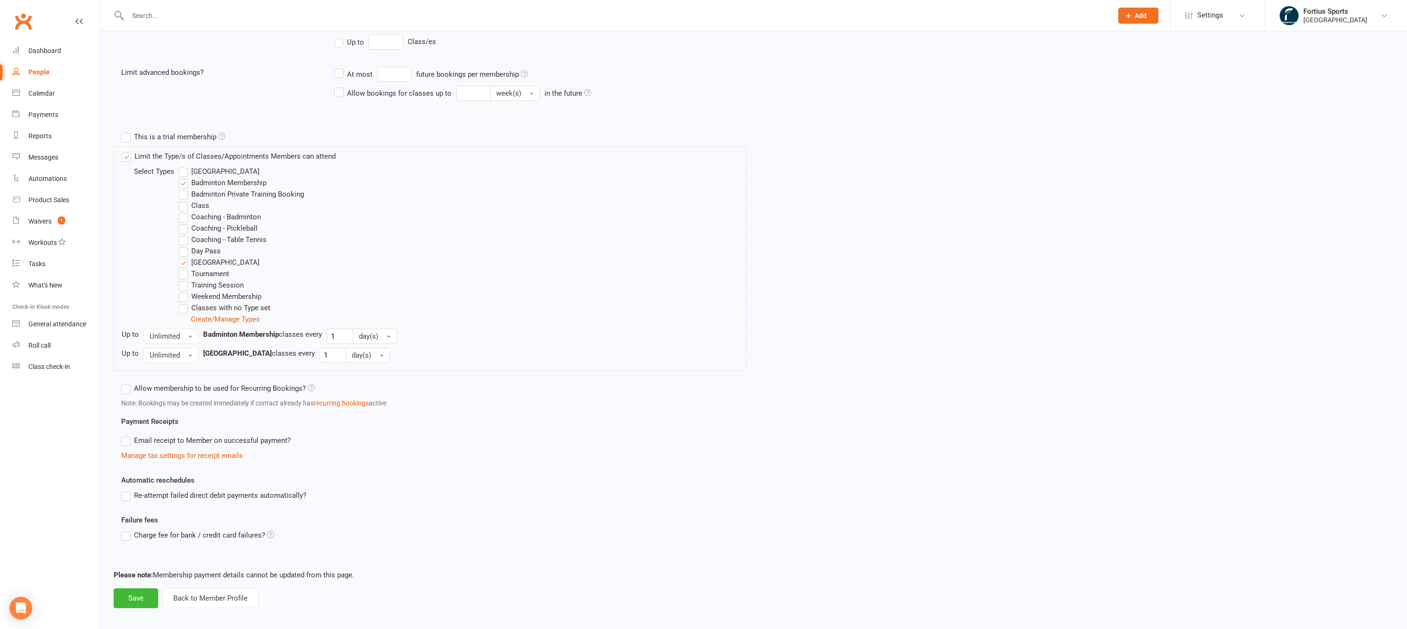
scroll to position [253, 0]
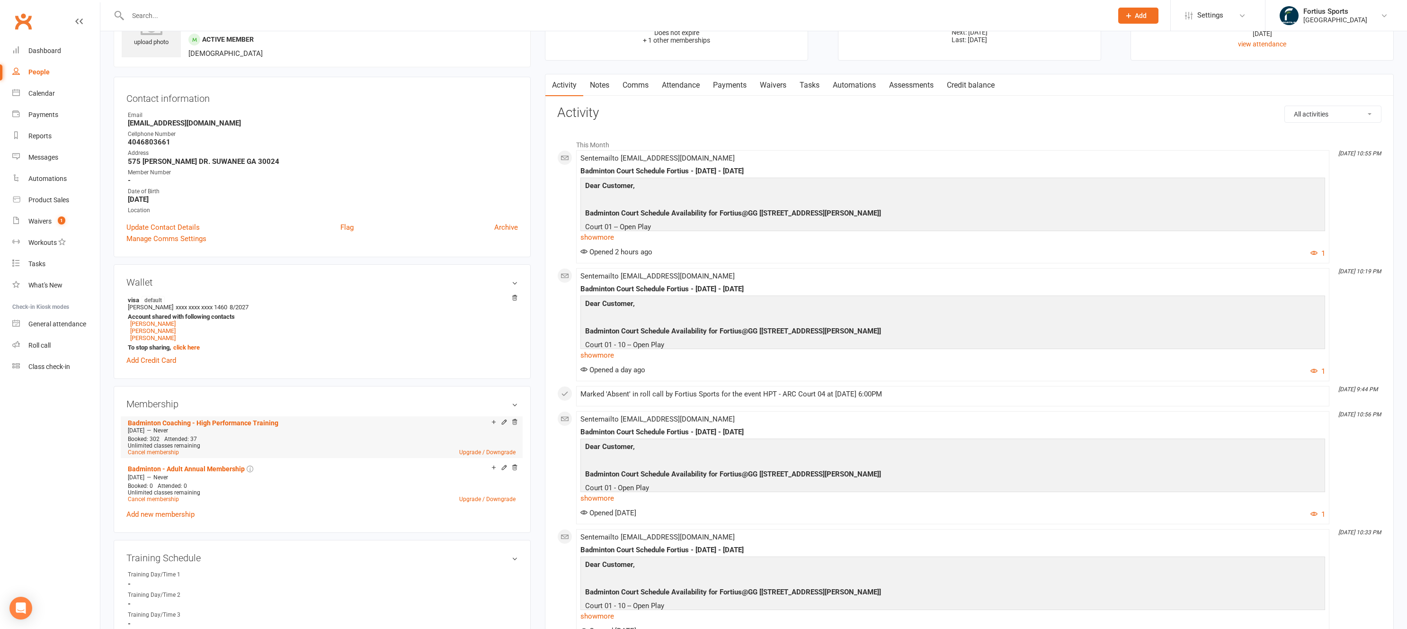
scroll to position [68, 0]
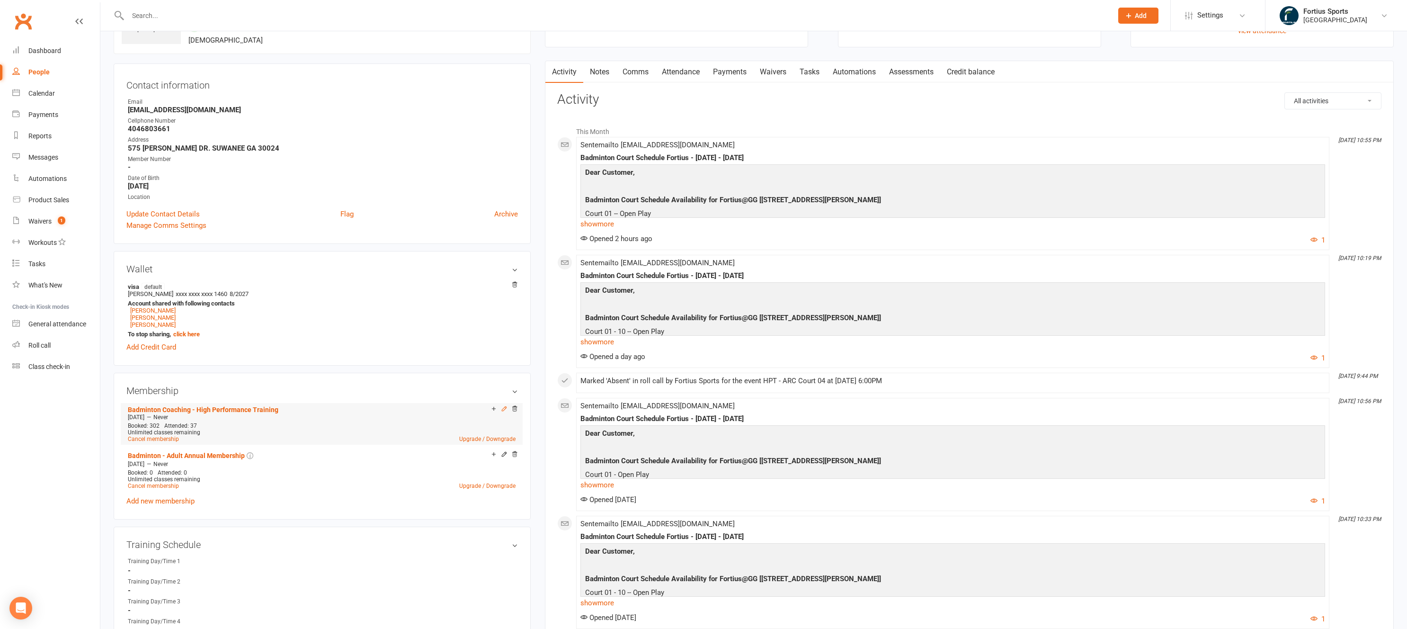
click at [504, 411] on icon at bounding box center [504, 408] width 7 height 7
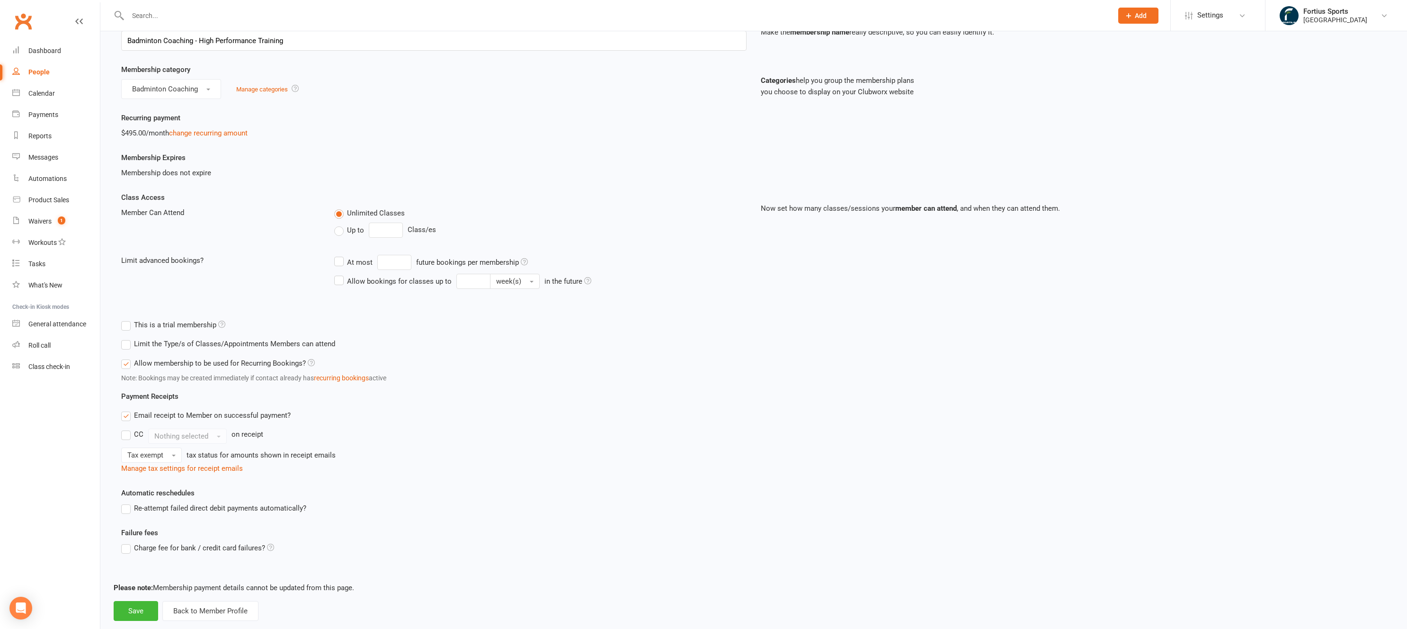
scroll to position [78, 0]
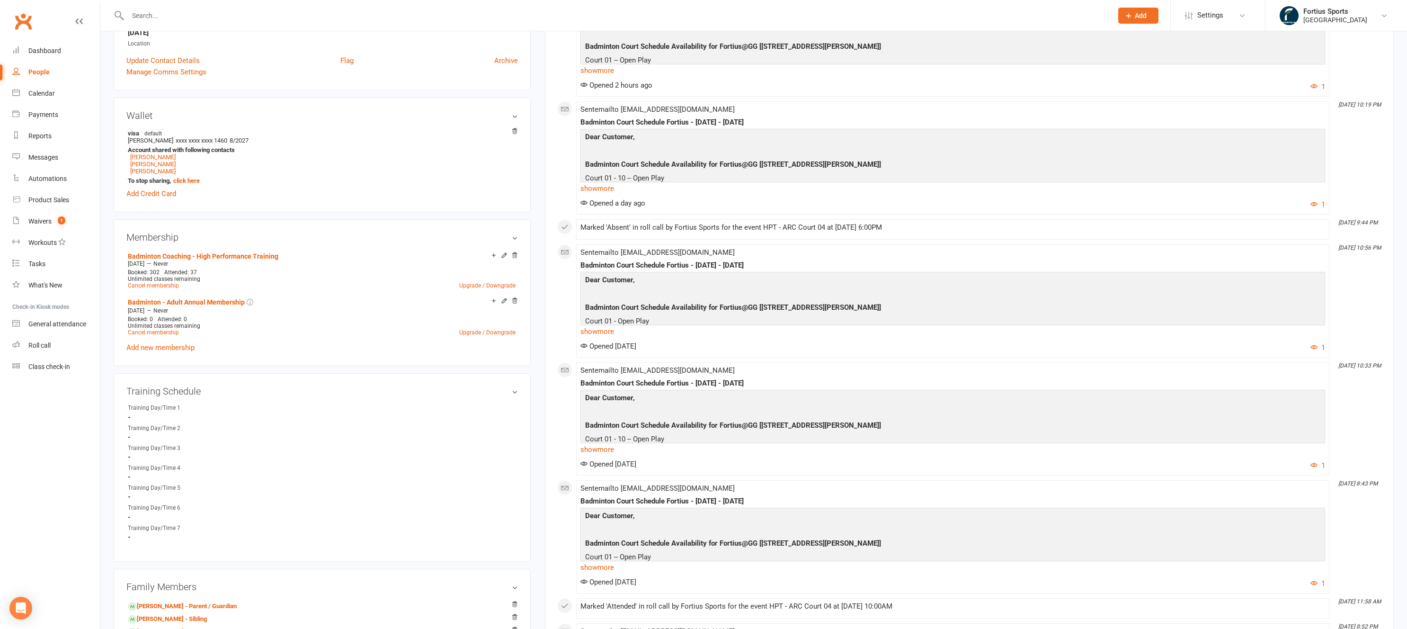
scroll to position [223, 0]
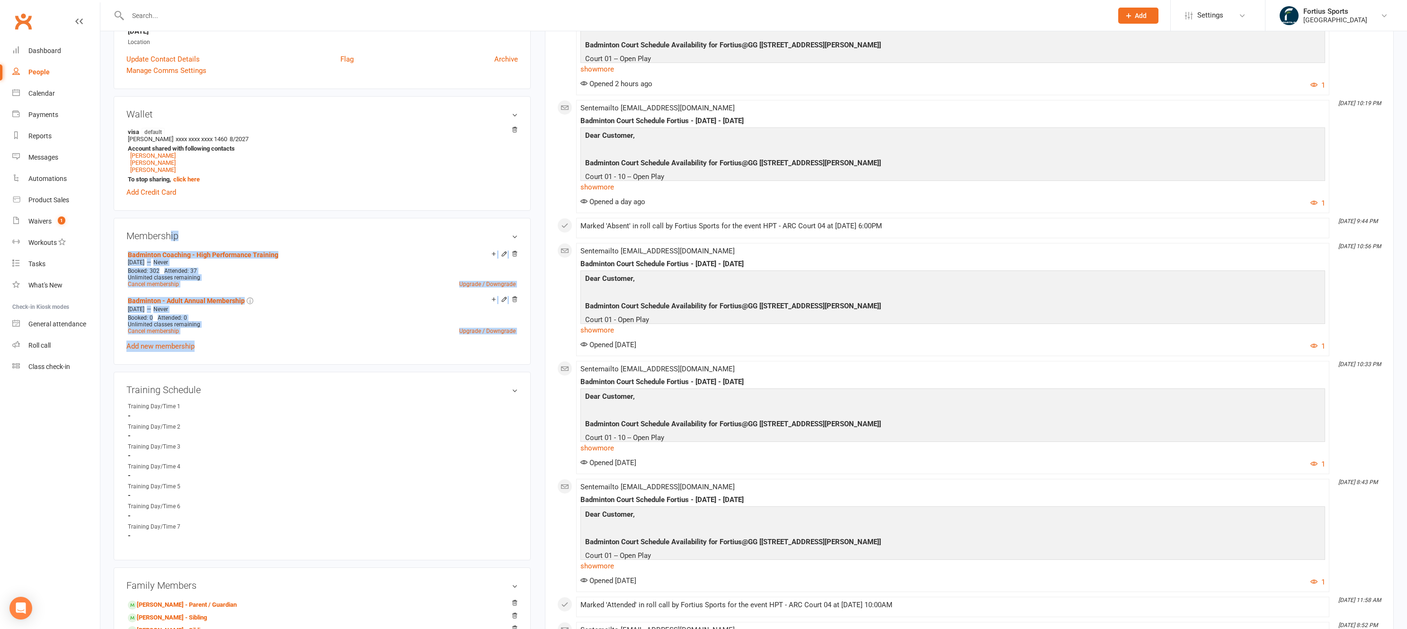
drag, startPoint x: 242, startPoint y: 354, endPoint x: 171, endPoint y: 239, distance: 135.1
click at [171, 240] on div "Membership Badminton Coaching - High Performance Training Jul 28 2025 — Never B…" at bounding box center [322, 291] width 417 height 147
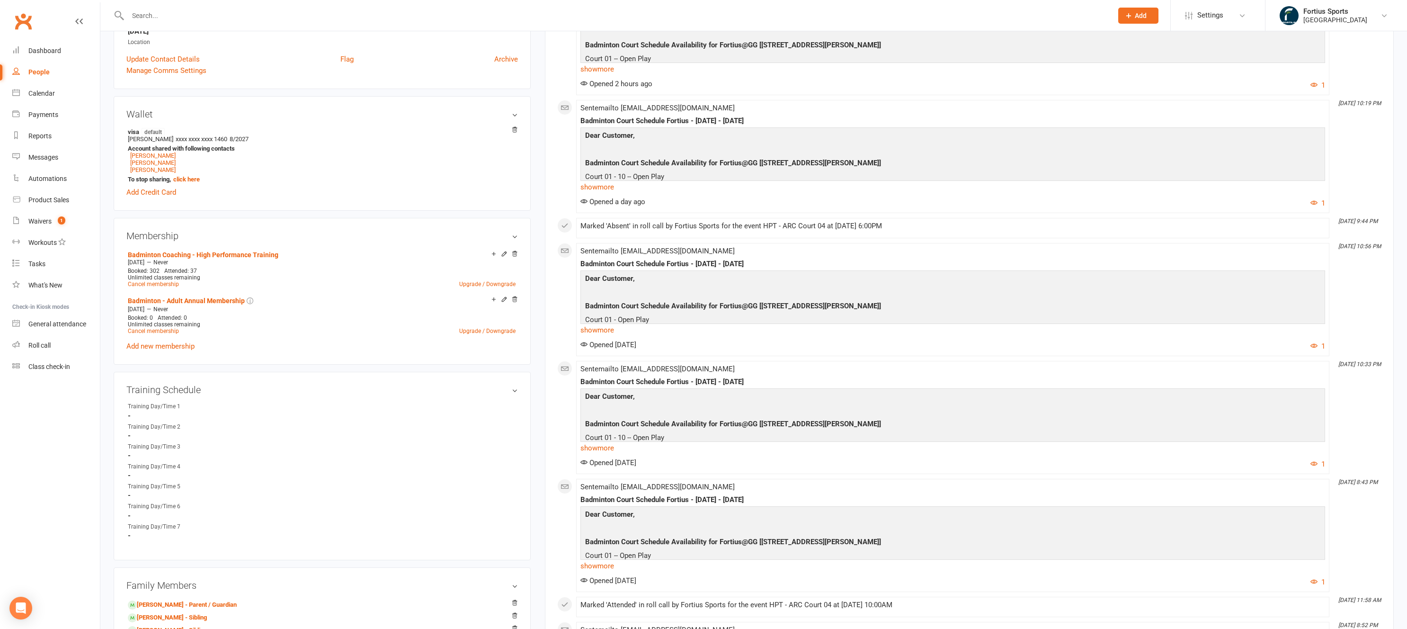
click at [240, 216] on aside "upload photo Abhinav Yadagiri Activated 1 May, 2025 Added 24 March, 2025 Active…" at bounding box center [322, 454] width 417 height 1264
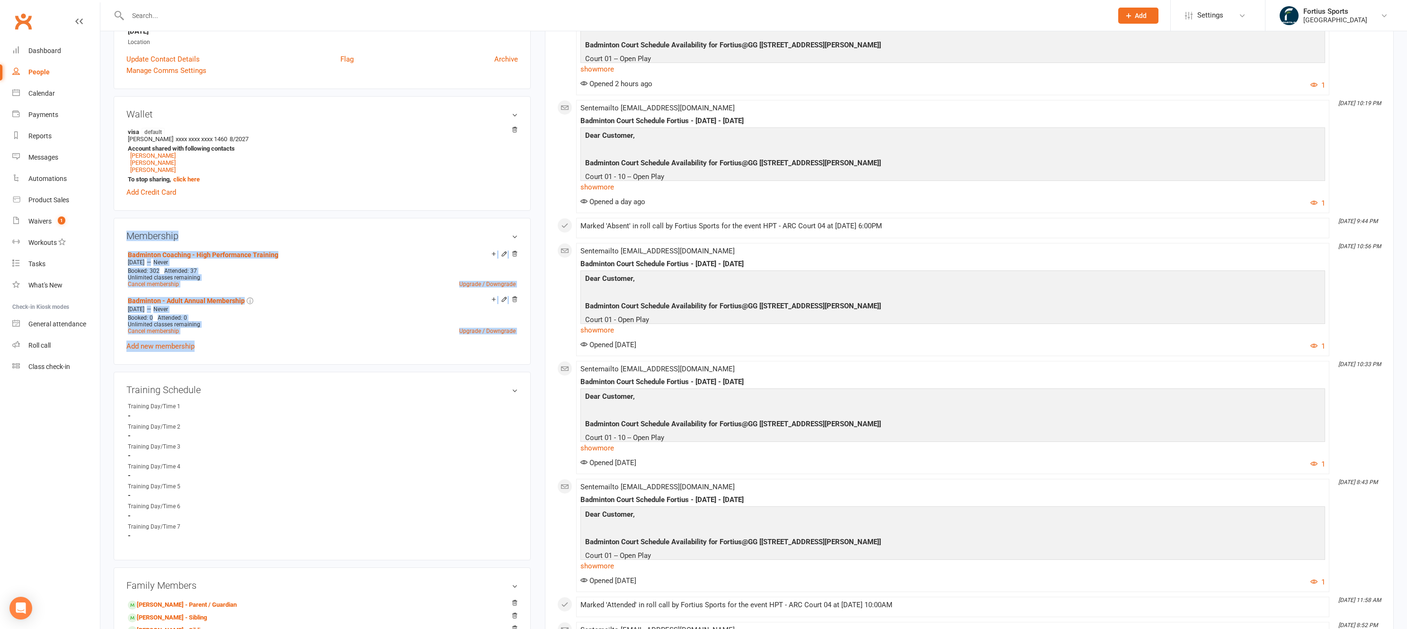
drag, startPoint x: 223, startPoint y: 353, endPoint x: 127, endPoint y: 229, distance: 156.7
click at [127, 229] on div "Membership Badminton Coaching - High Performance Training Jul 28 2025 — Never B…" at bounding box center [322, 291] width 417 height 147
click at [134, 213] on aside "upload photo Abhinav Yadagiri Activated 1 May, 2025 Added 24 March, 2025 Active…" at bounding box center [322, 454] width 417 height 1264
drag, startPoint x: 123, startPoint y: 215, endPoint x: 400, endPoint y: 359, distance: 312.0
click at [393, 359] on aside "upload photo Abhinav Yadagiri Activated 1 May, 2025 Added 24 March, 2025 Active…" at bounding box center [322, 454] width 417 height 1264
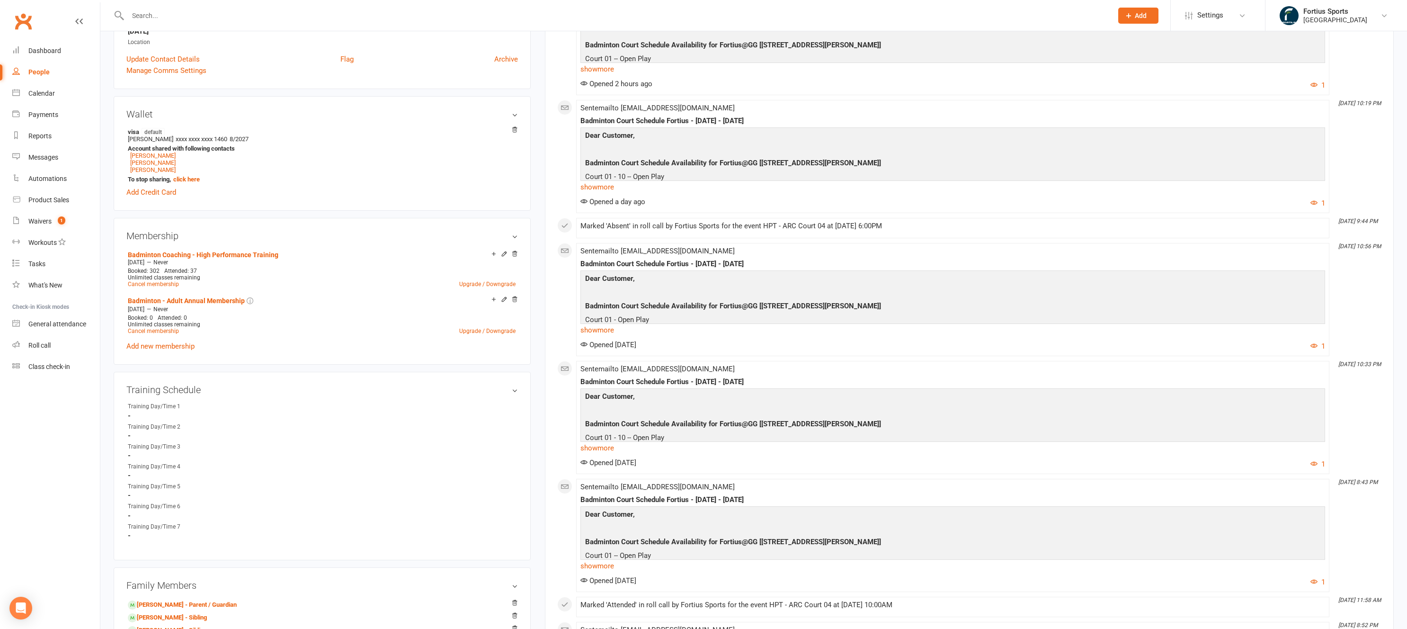
click at [399, 358] on div "Membership Badminton Coaching - High Performance Training Jul 28 2025 — Never B…" at bounding box center [322, 291] width 417 height 147
click at [179, 347] on link "Add new membership" at bounding box center [160, 346] width 68 height 9
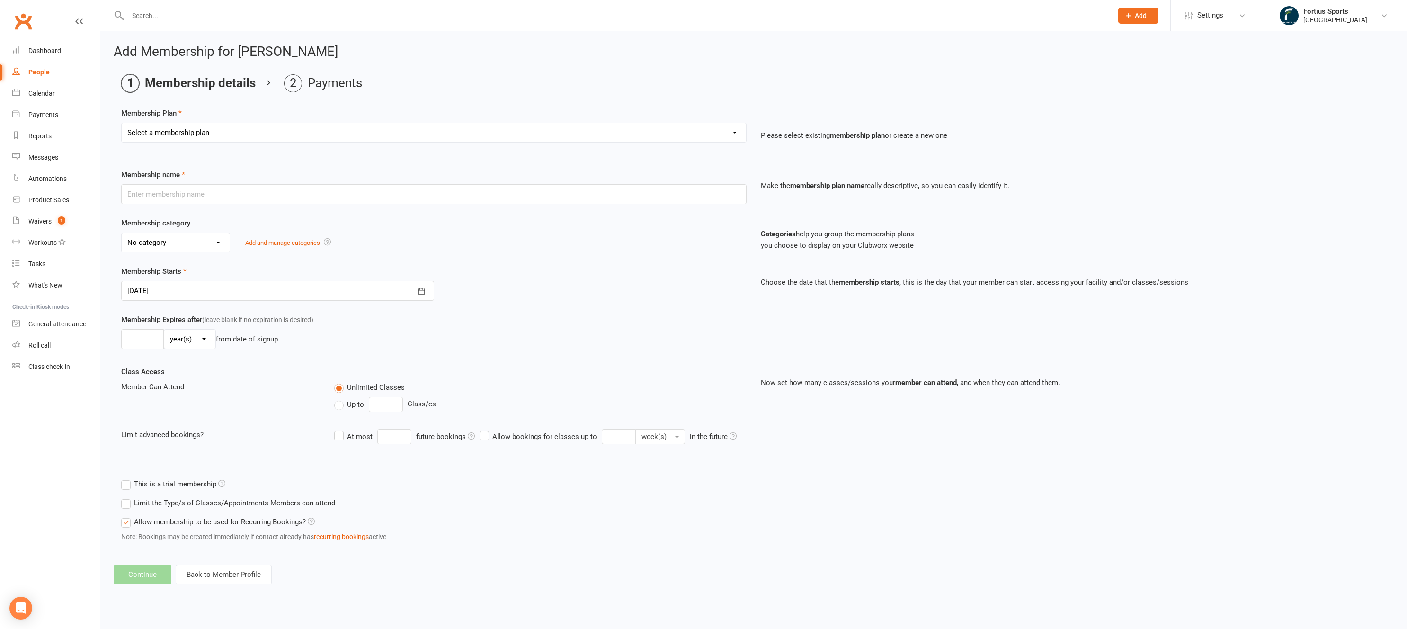
click at [251, 134] on select "Select a membership plan Create new Membership Plan Badminton - Adult Annual Me…" at bounding box center [434, 132] width 625 height 19
click at [1239, 13] on icon at bounding box center [1243, 16] width 8 height 8
click at [1210, 42] on link "Membership Plans" at bounding box center [1218, 42] width 94 height 22
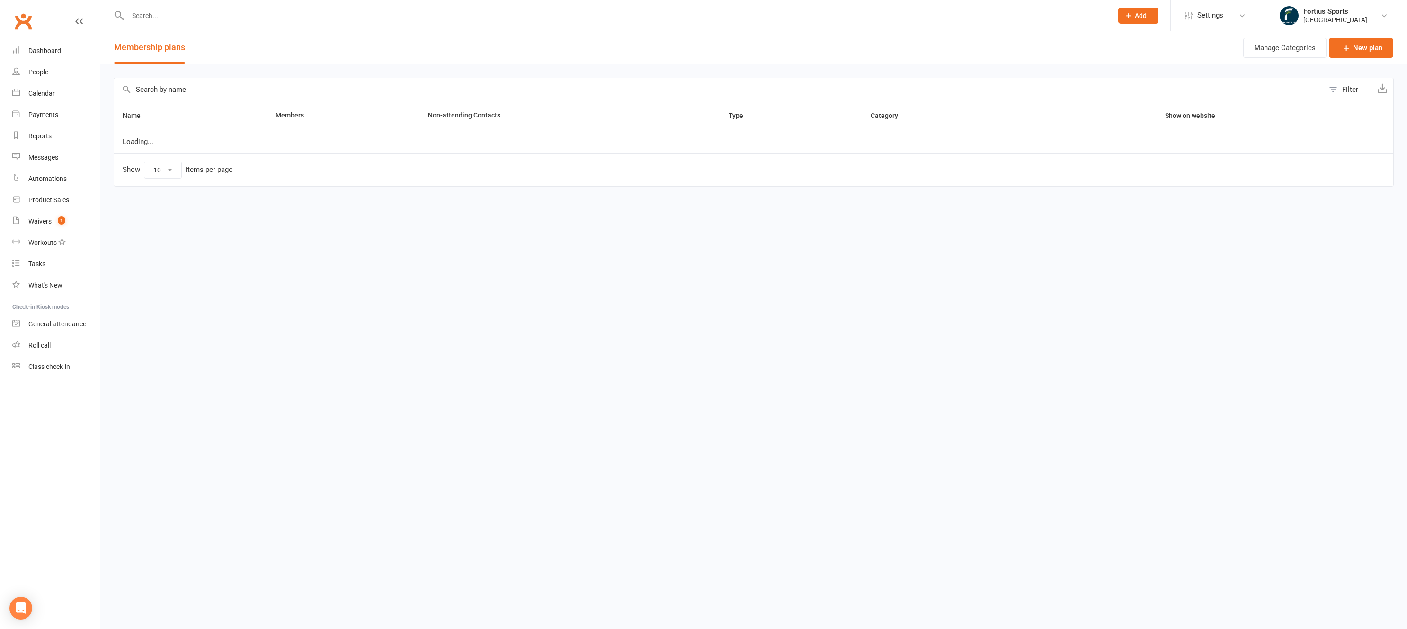
select select "100"
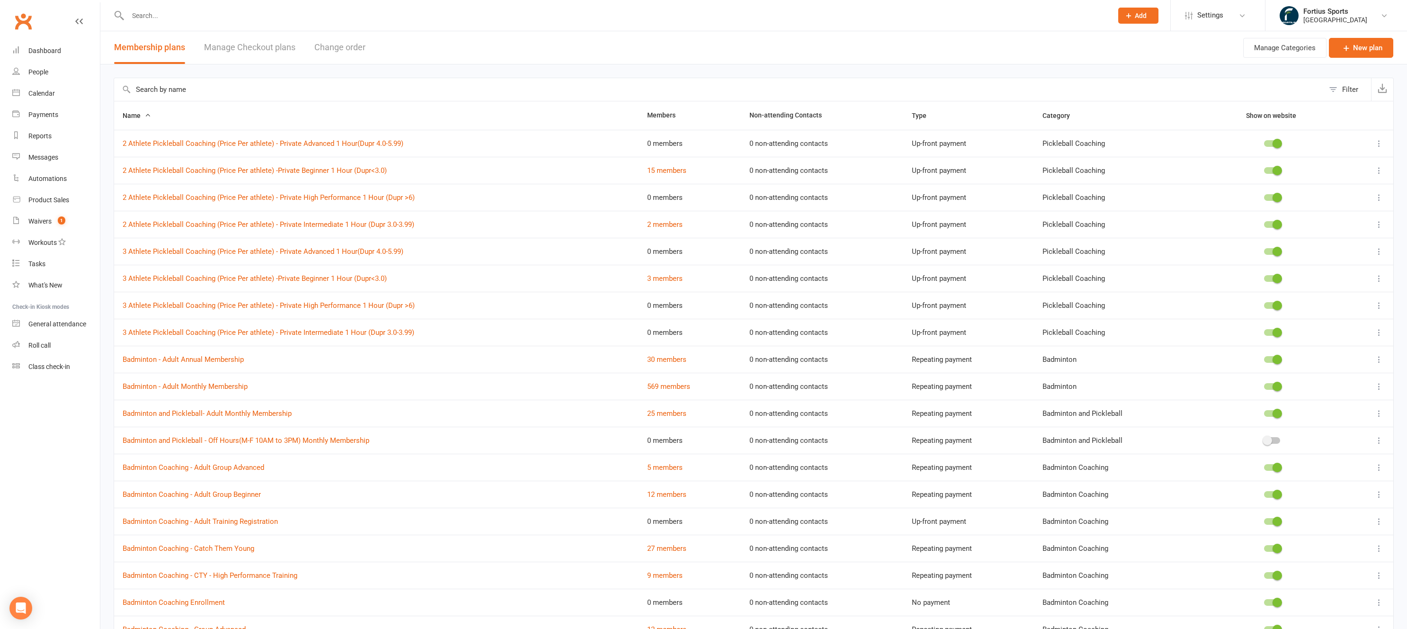
click at [235, 88] on input "text" at bounding box center [719, 89] width 1210 height 23
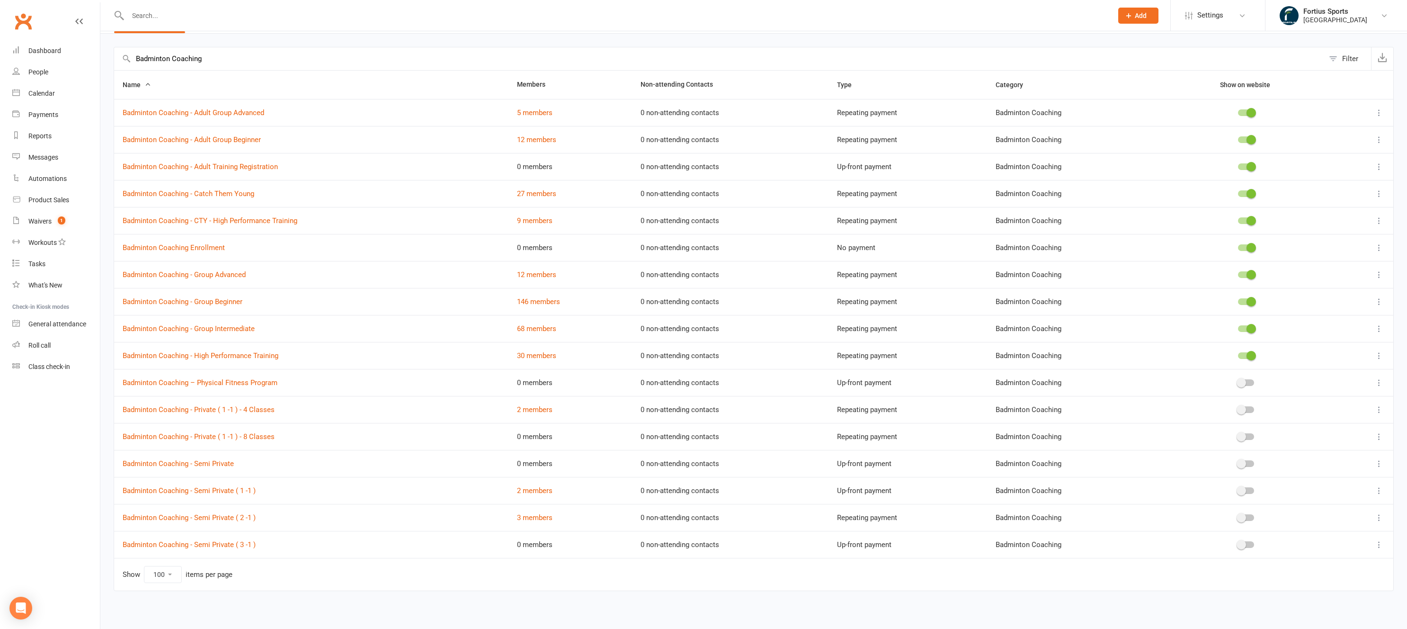
scroll to position [33, 0]
type input "Badminton Coaching"
click at [221, 489] on link "Badminton Coaching - Semi Private ( 1 -1 )" at bounding box center [189, 488] width 133 height 9
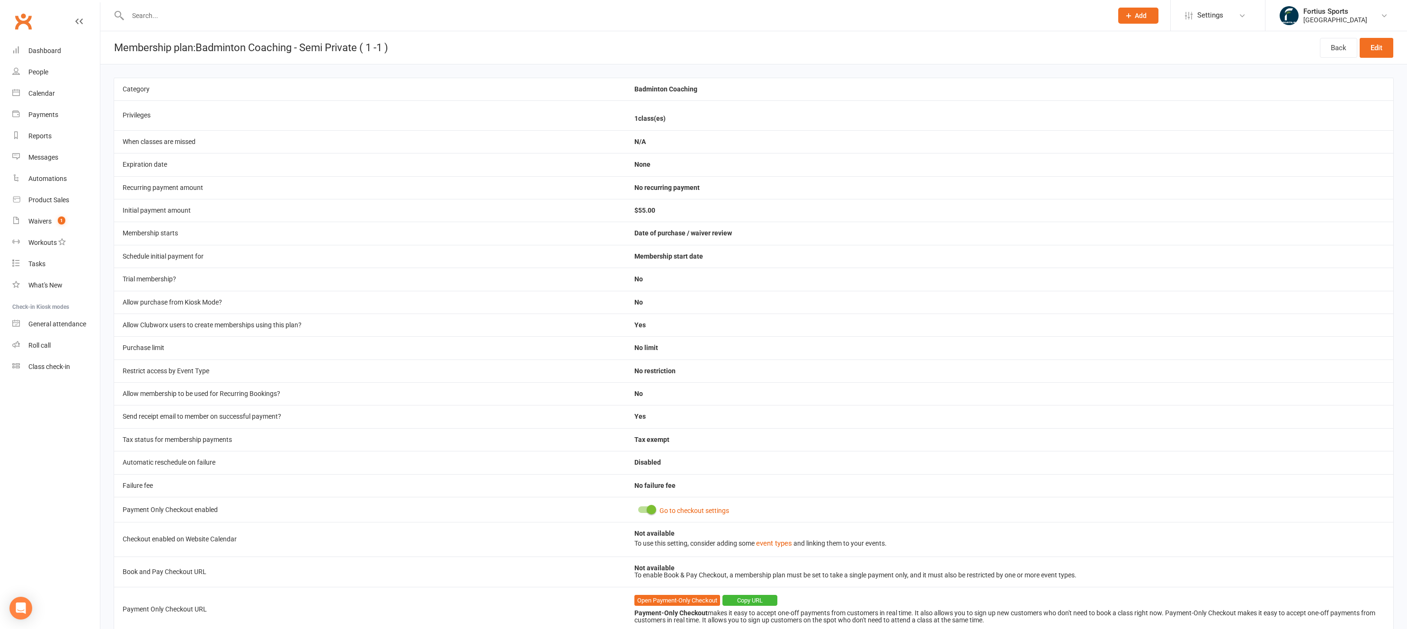
select select "100"
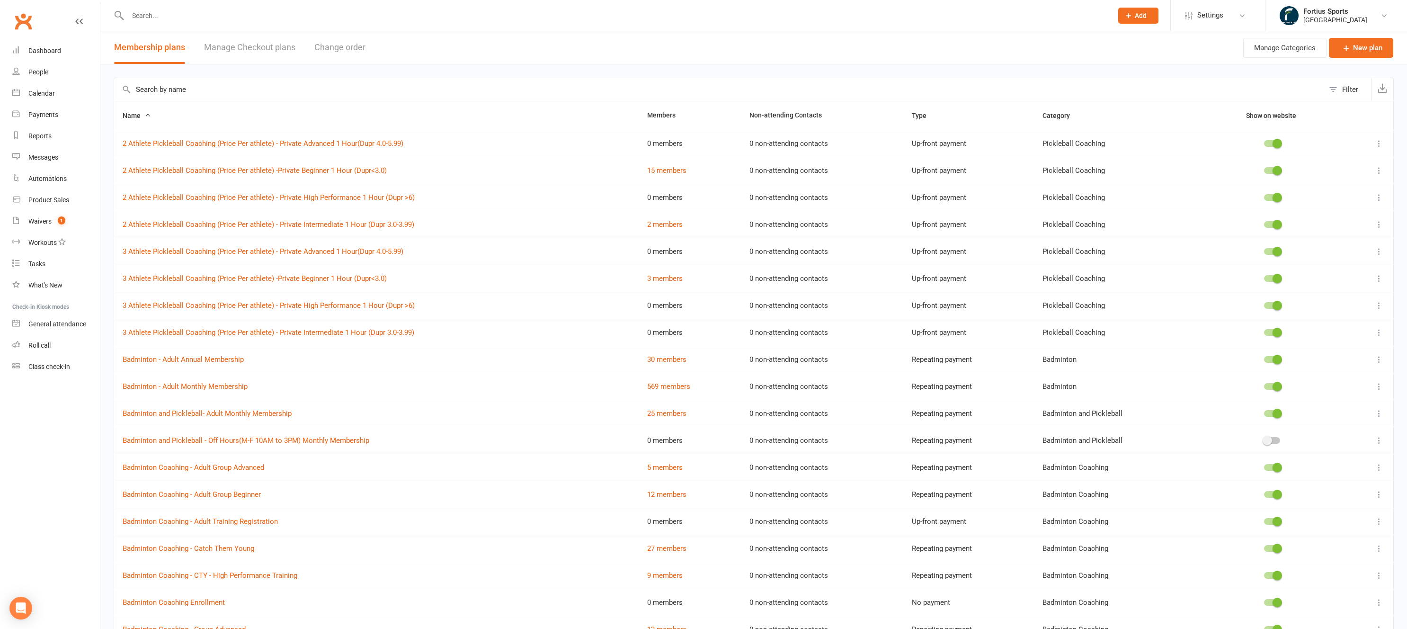
click at [190, 93] on input "text" at bounding box center [719, 89] width 1210 height 23
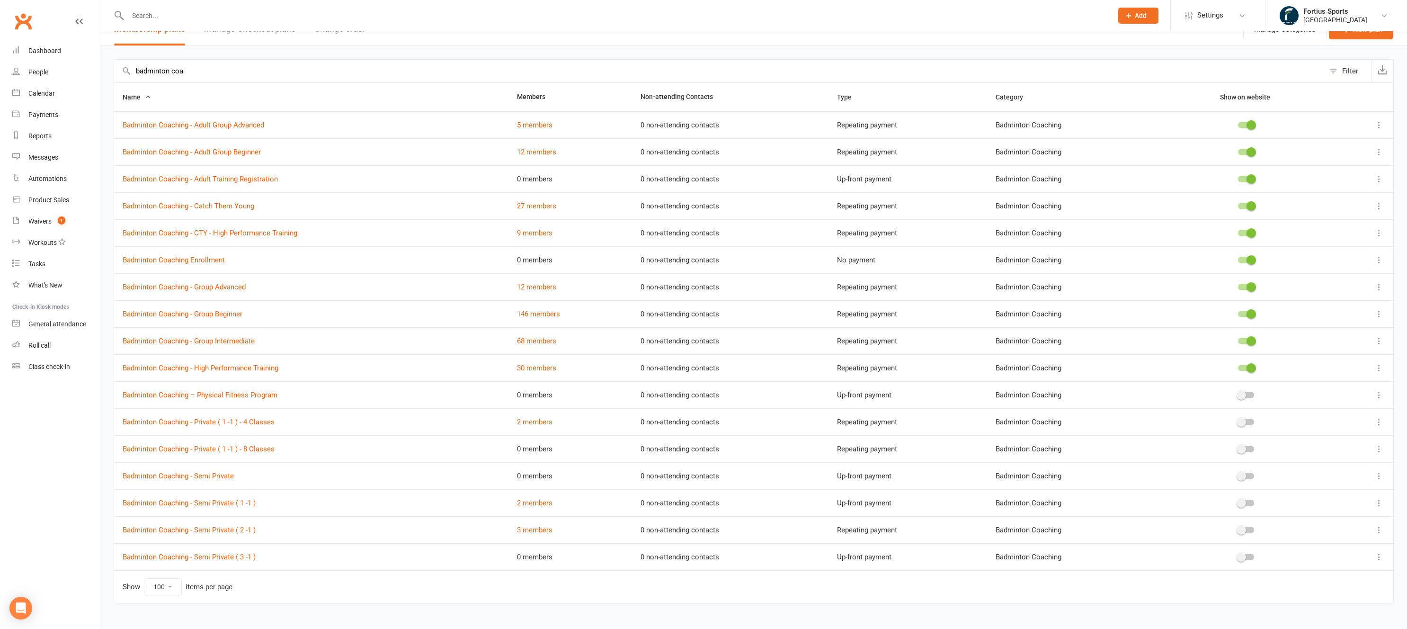
scroll to position [33, 0]
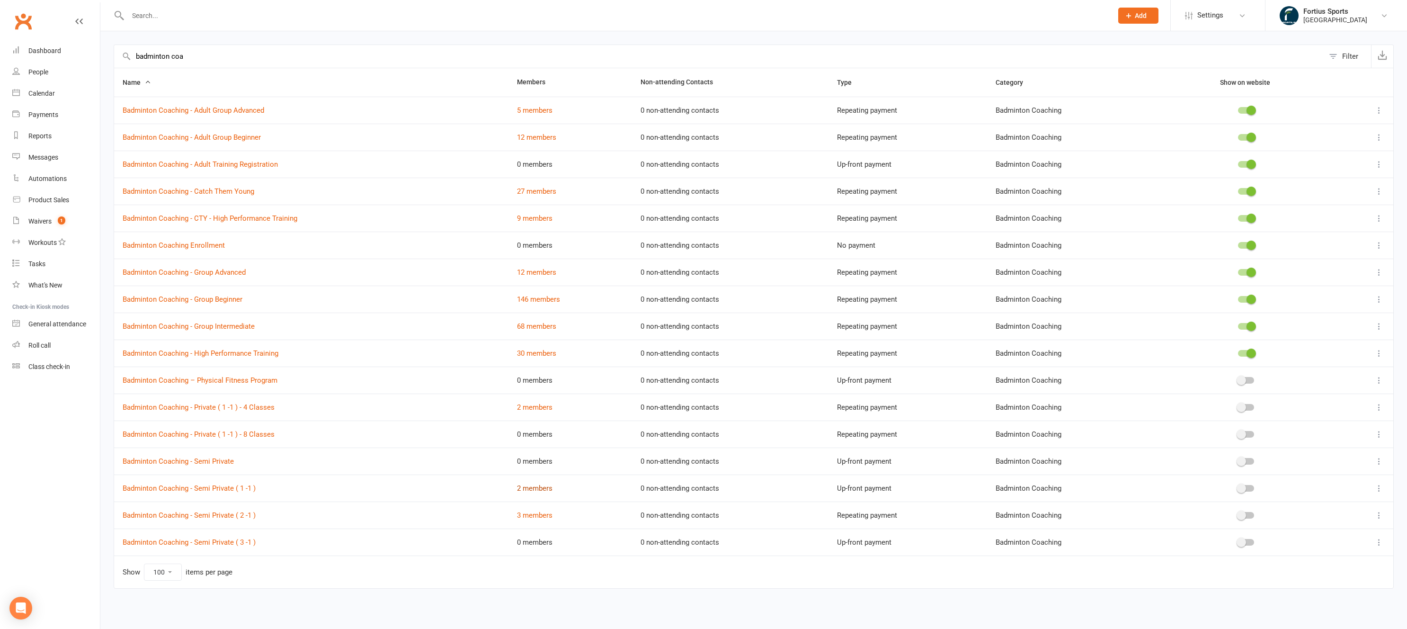
type input "badminton coa"
click at [529, 489] on link "2 members" at bounding box center [535, 488] width 36 height 9
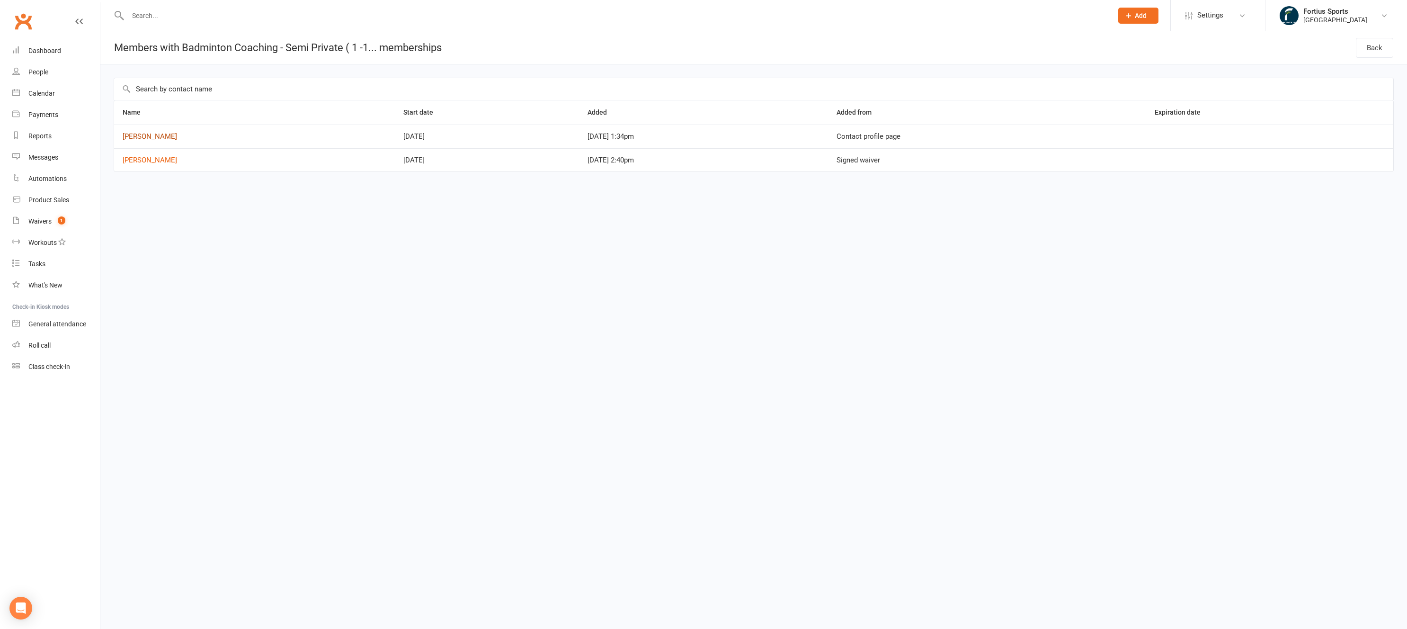
click at [138, 138] on link "[PERSON_NAME]" at bounding box center [150, 136] width 54 height 9
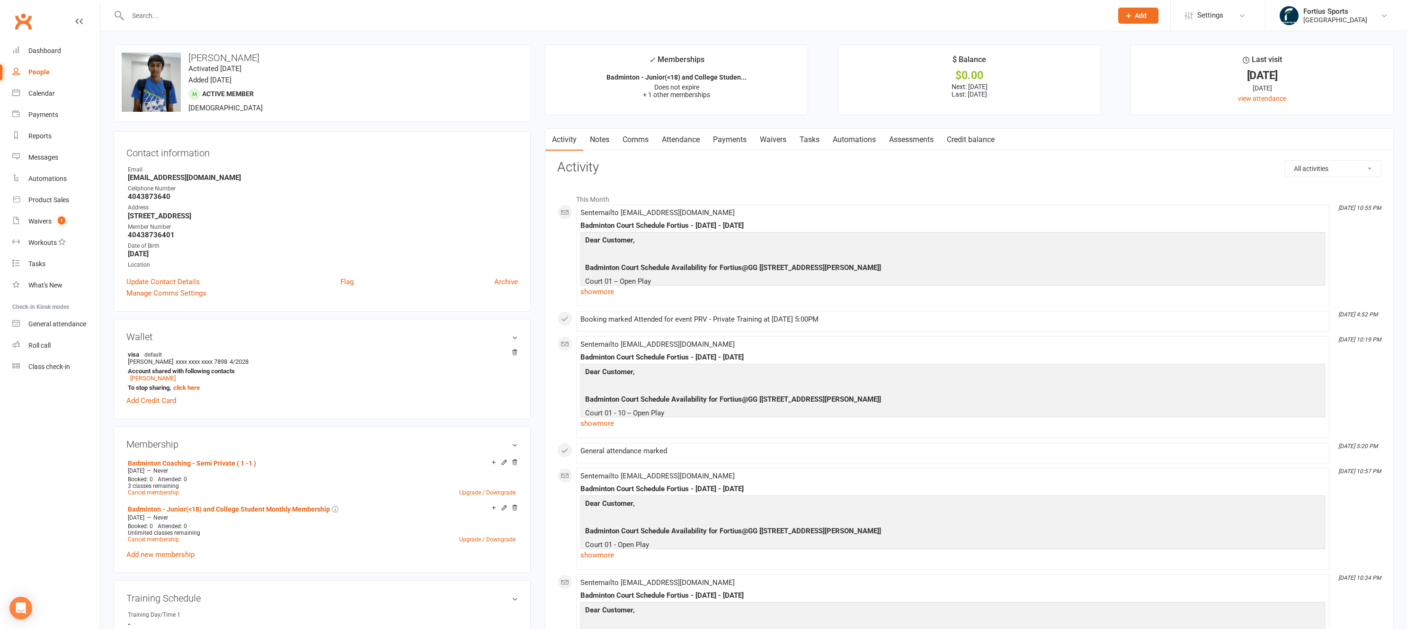
click at [735, 141] on link "Payments" at bounding box center [730, 140] width 47 height 22
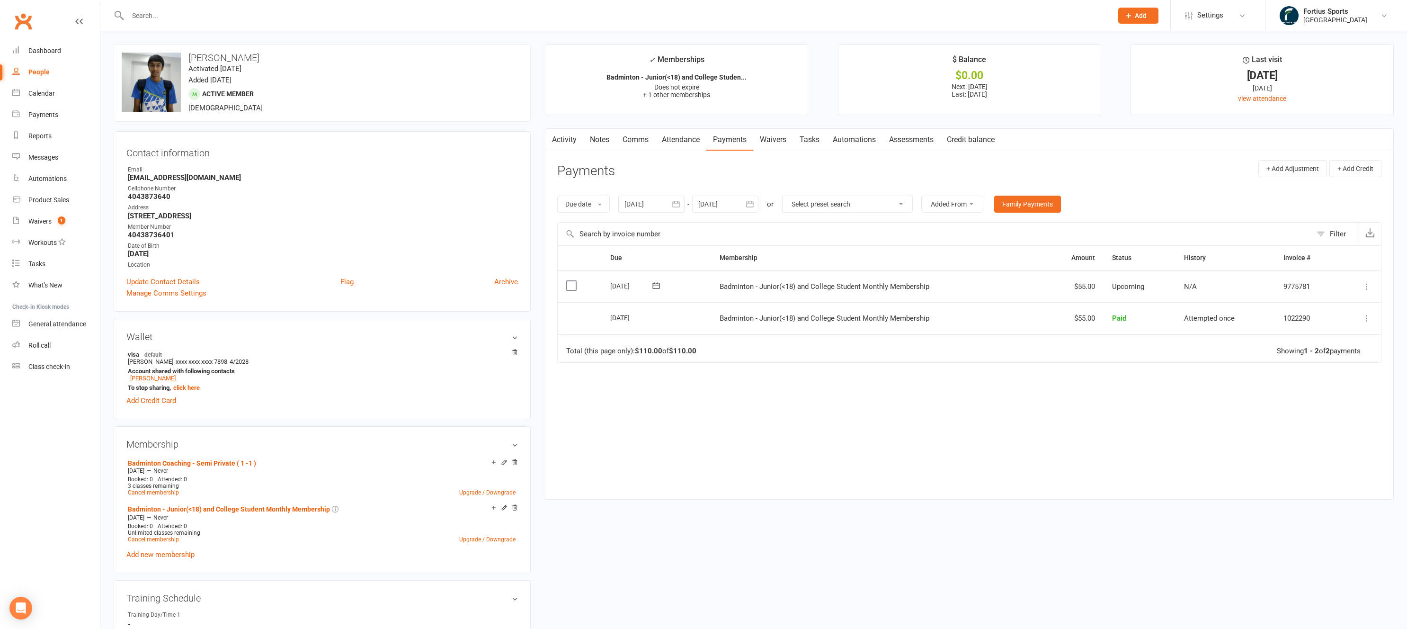
click at [771, 143] on link "Waivers" at bounding box center [773, 140] width 40 height 22
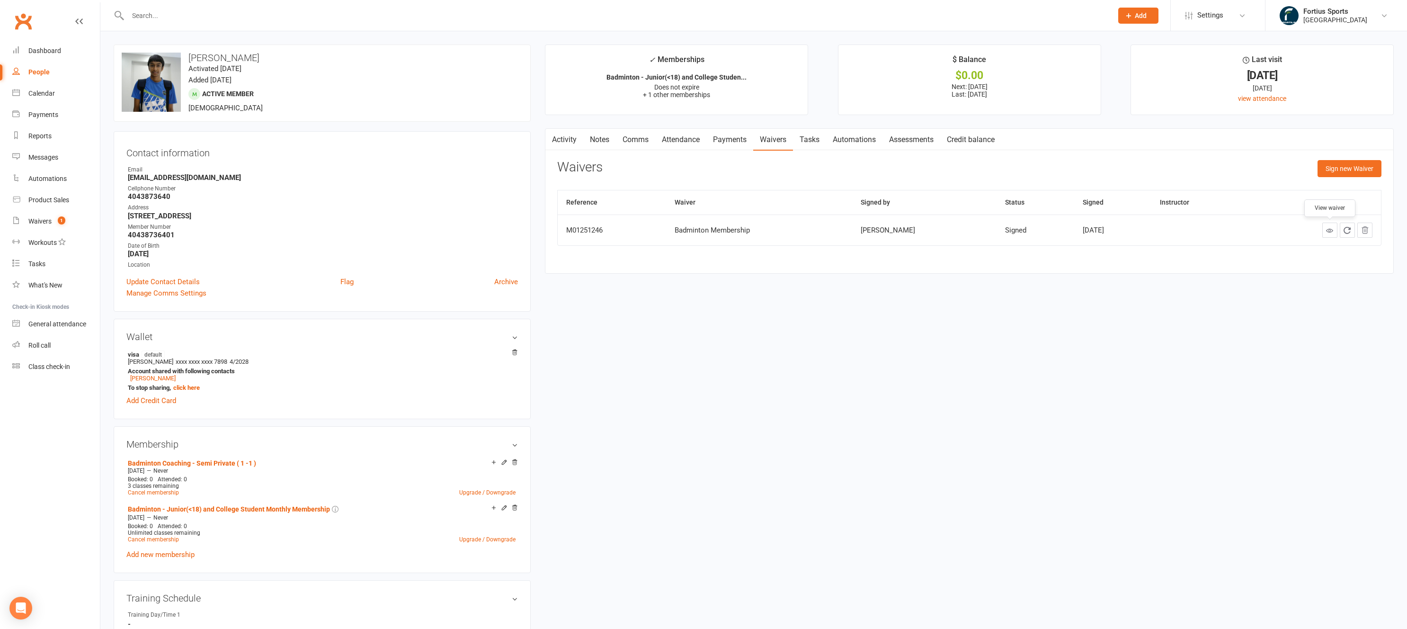
click at [1331, 232] on icon at bounding box center [1329, 230] width 7 height 7
click at [232, 510] on link "Badminton - Junior(<18) and College Student Monthly Membership" at bounding box center [229, 509] width 202 height 8
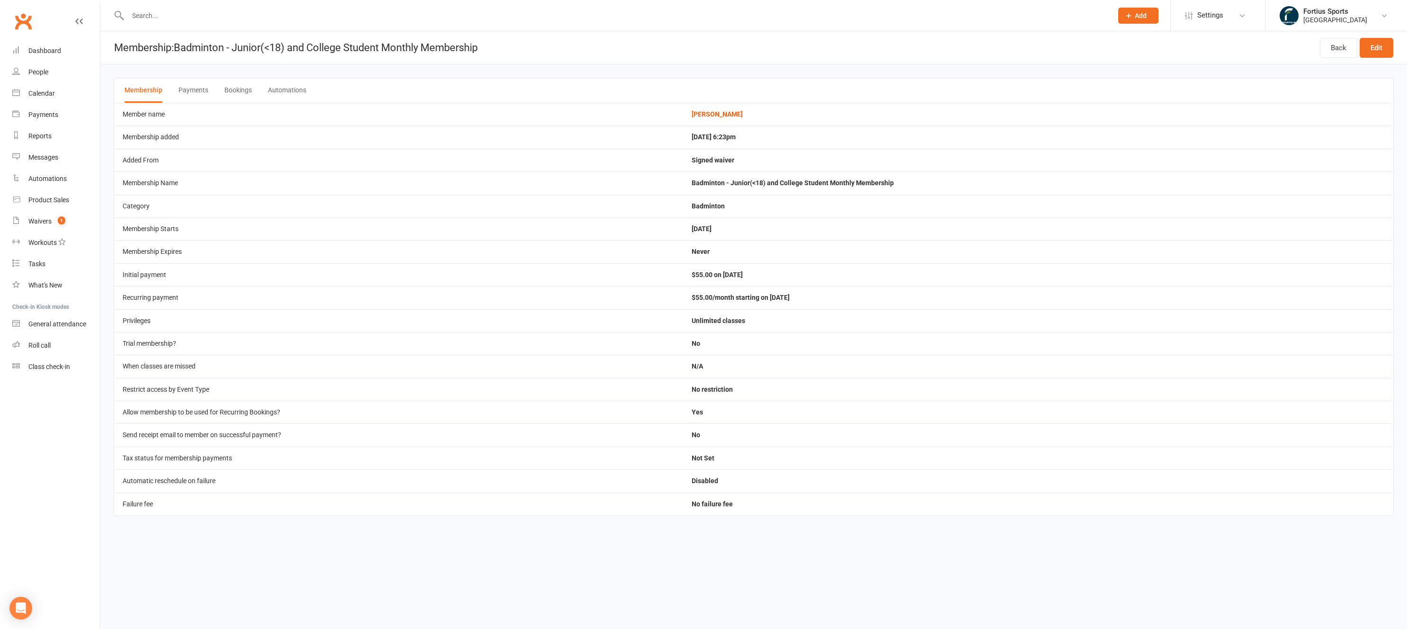
click at [190, 90] on button "Payments" at bounding box center [194, 90] width 30 height 25
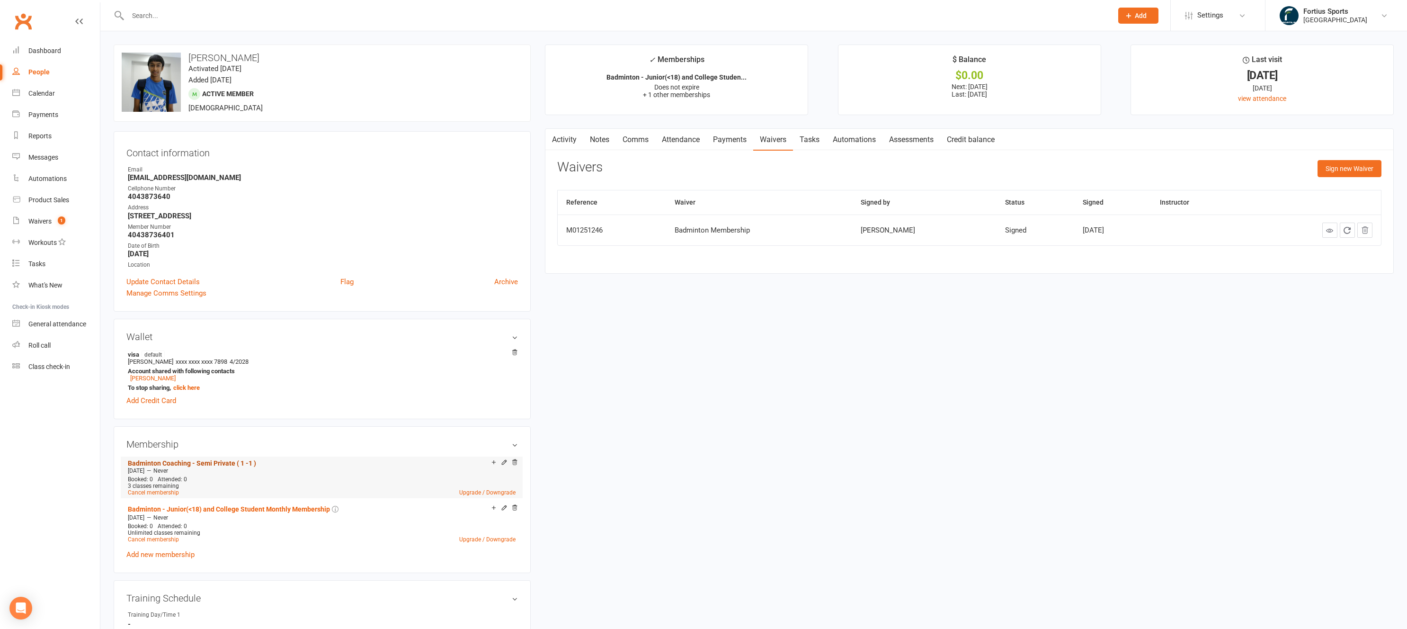
click at [229, 465] on link "Badminton Coaching - Semi Private ( 1 -1 )" at bounding box center [192, 463] width 128 height 8
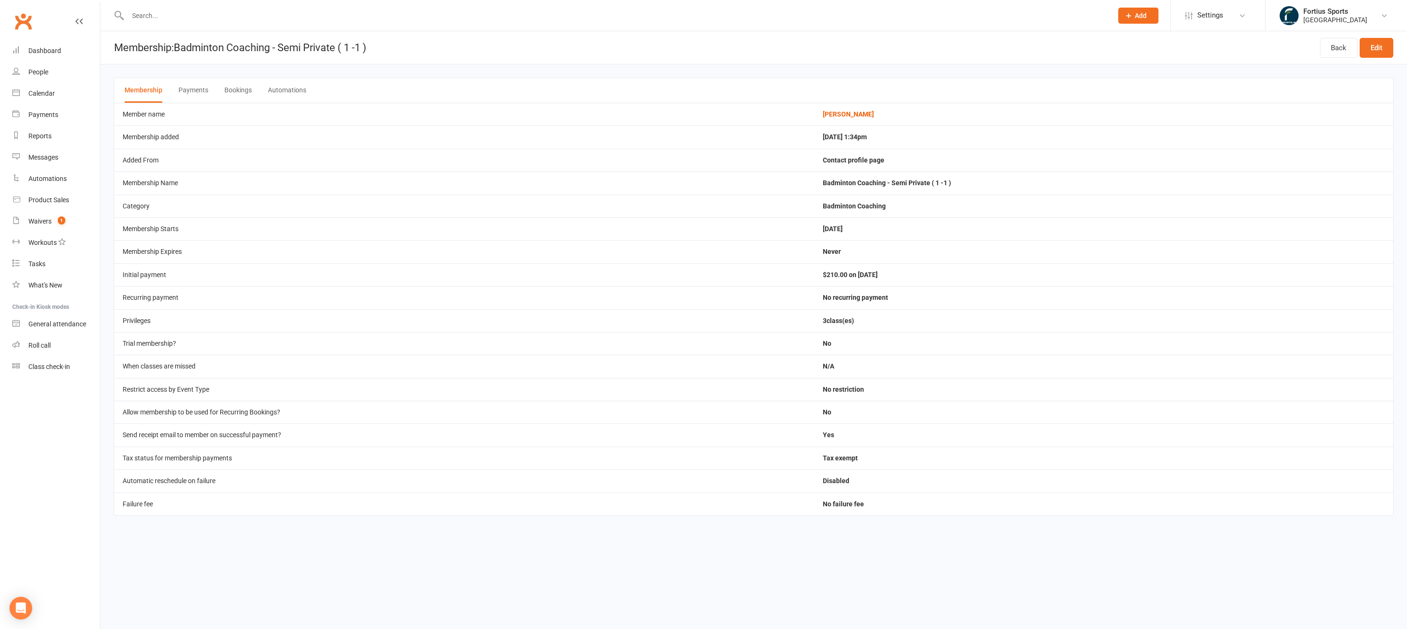
click at [197, 90] on button "Payments" at bounding box center [194, 90] width 30 height 25
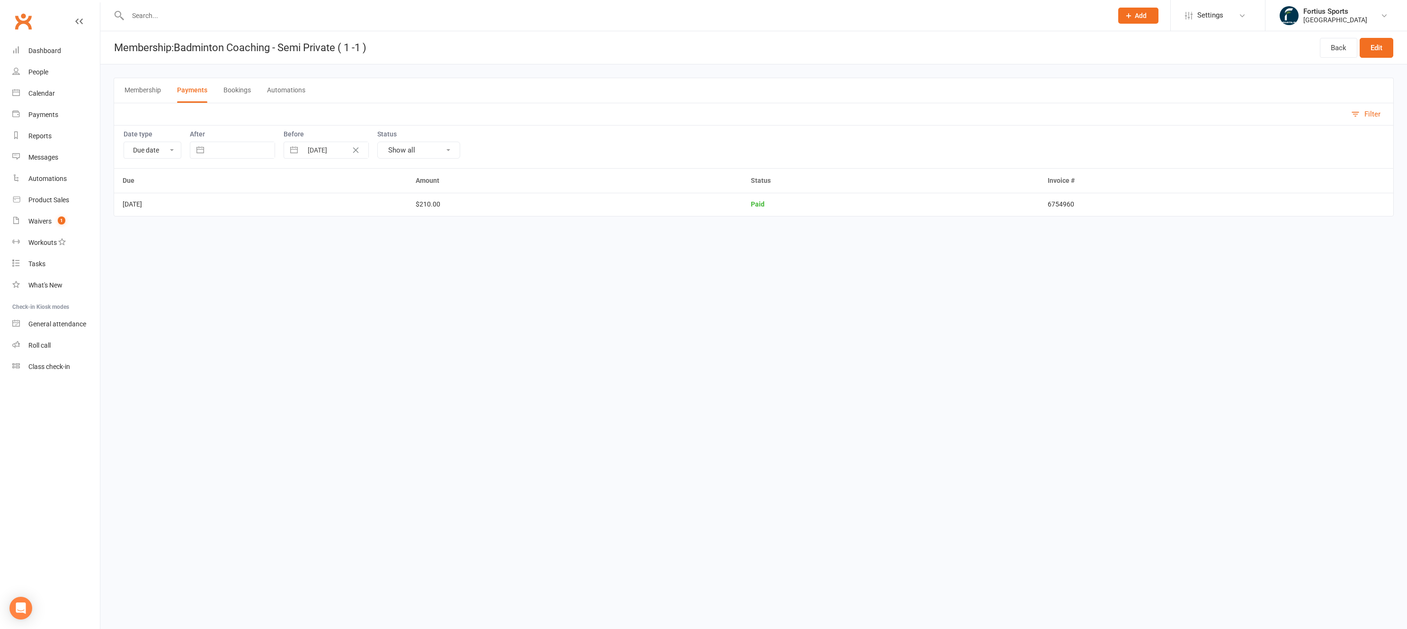
drag, startPoint x: 204, startPoint y: 206, endPoint x: 131, endPoint y: 192, distance: 73.8
click at [129, 192] on table "Due Amount Status Invoice # Aug 09, 2025 $210.00 Paid 6754960" at bounding box center [754, 192] width 1281 height 48
click at [520, 243] on html "Prospect Member Non-attending contact Class / event Appointment Task Membership…" at bounding box center [703, 121] width 1407 height 243
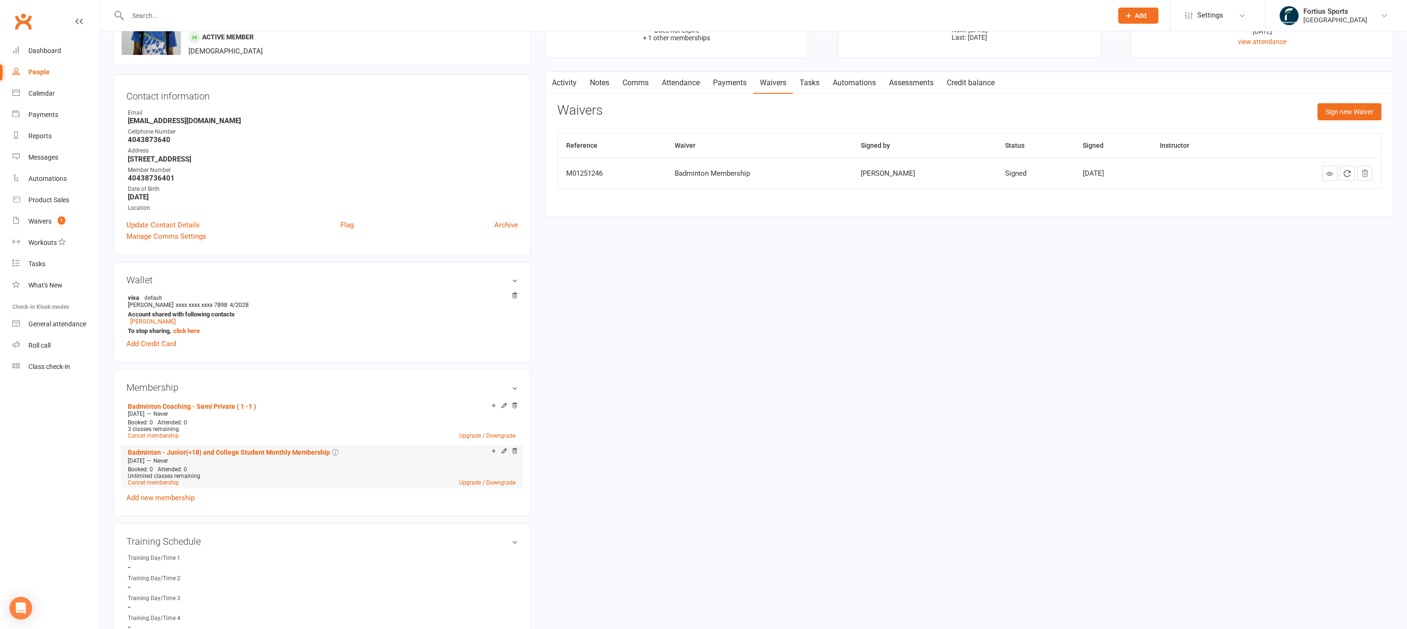
scroll to position [136, 0]
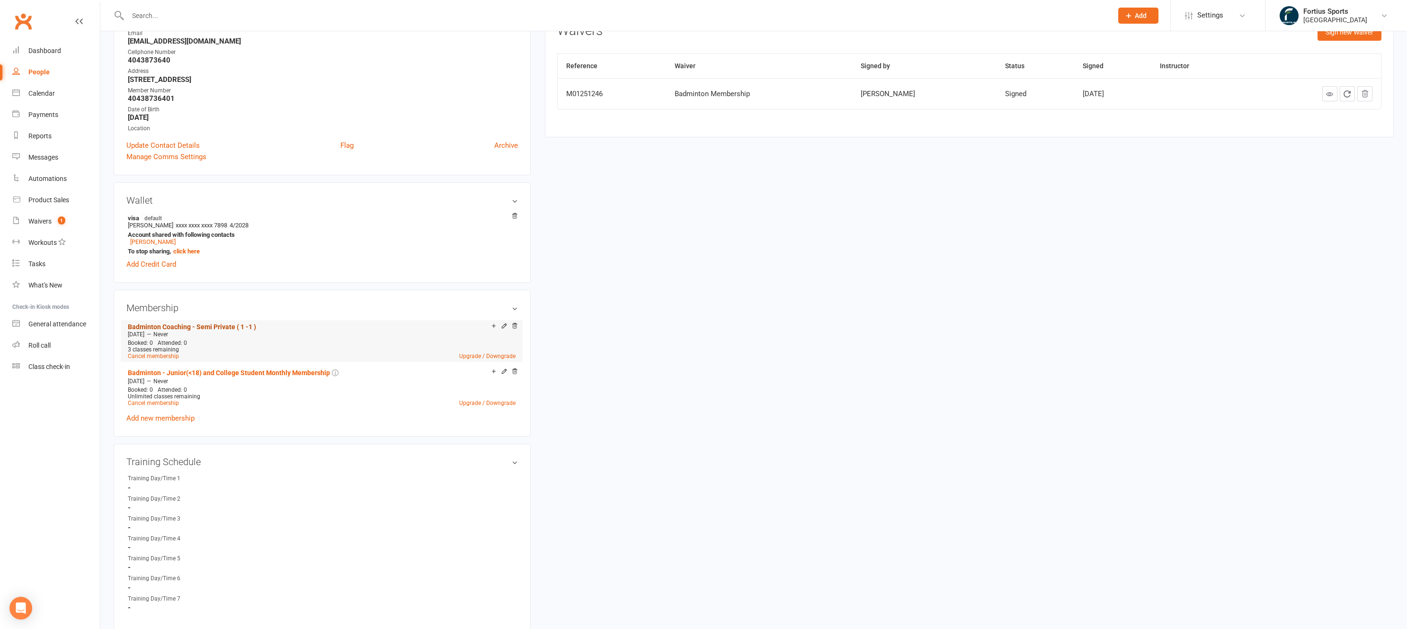
click at [168, 327] on link "Badminton Coaching - Semi Private ( 1 -1 )" at bounding box center [192, 327] width 128 height 8
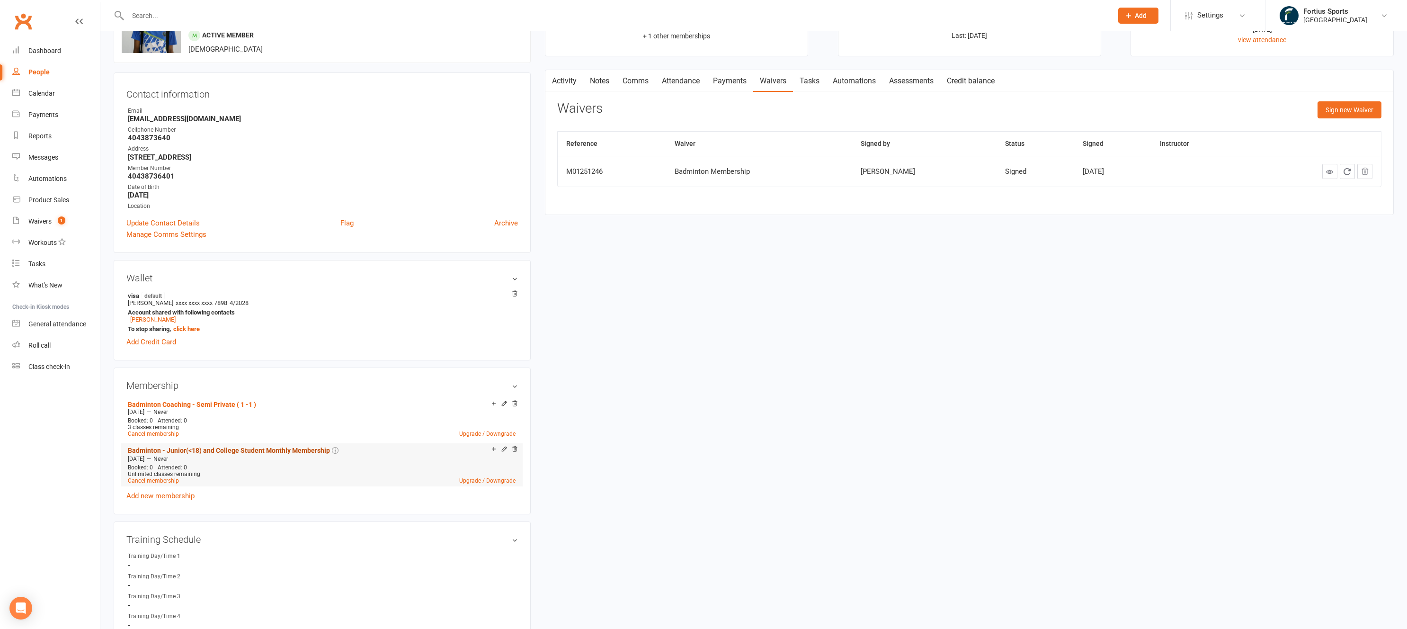
scroll to position [125, 0]
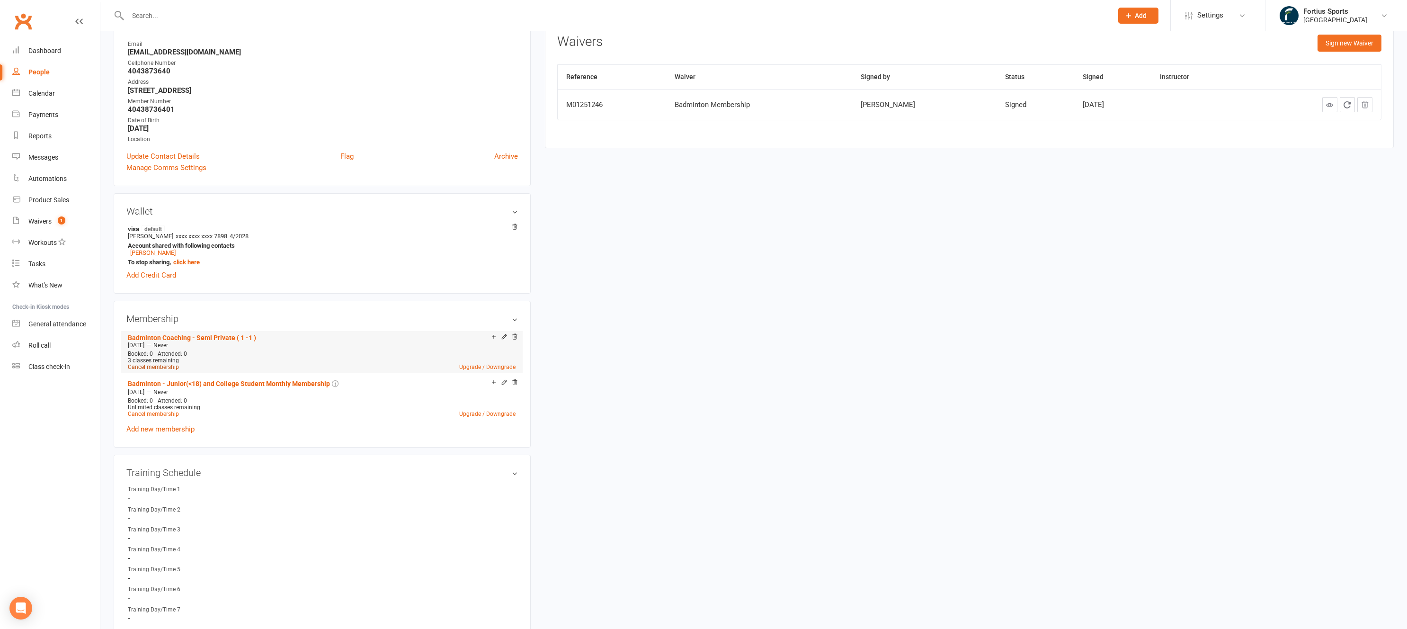
click at [165, 367] on link "Cancel membership" at bounding box center [153, 367] width 51 height 7
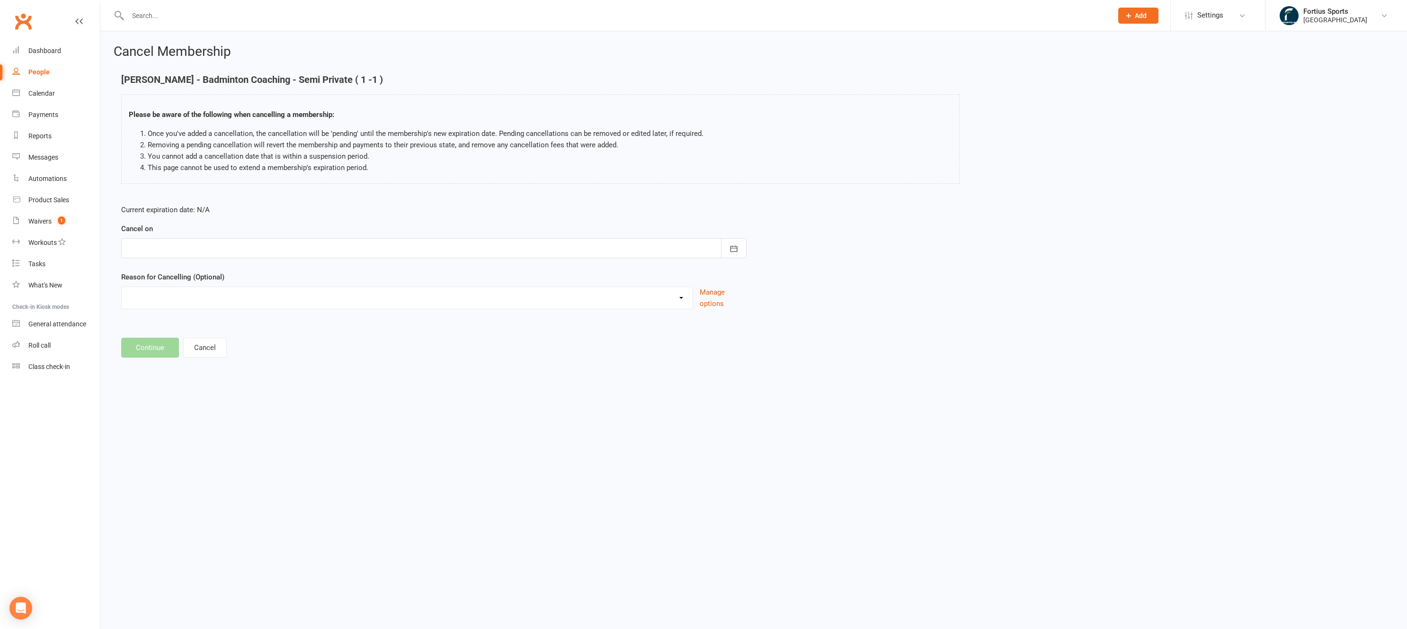
click at [356, 247] on div at bounding box center [434, 248] width 626 height 20
click at [261, 326] on span "10" at bounding box center [264, 327] width 8 height 8
type input "10 Oct 2025"
click at [194, 303] on select "Coaches Request Coaching is Complete Coach Request Customer requested via email…" at bounding box center [407, 296] width 571 height 19
select select "11"
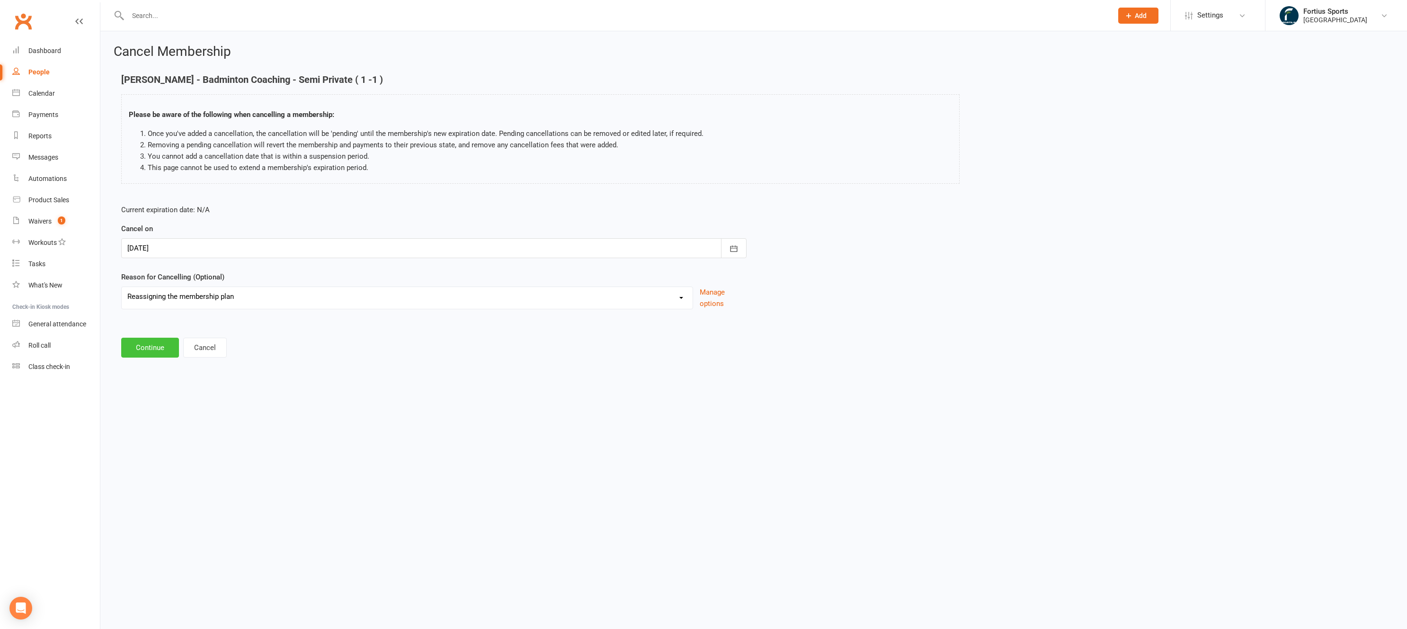
click at [160, 349] on button "Continue" at bounding box center [150, 348] width 58 height 20
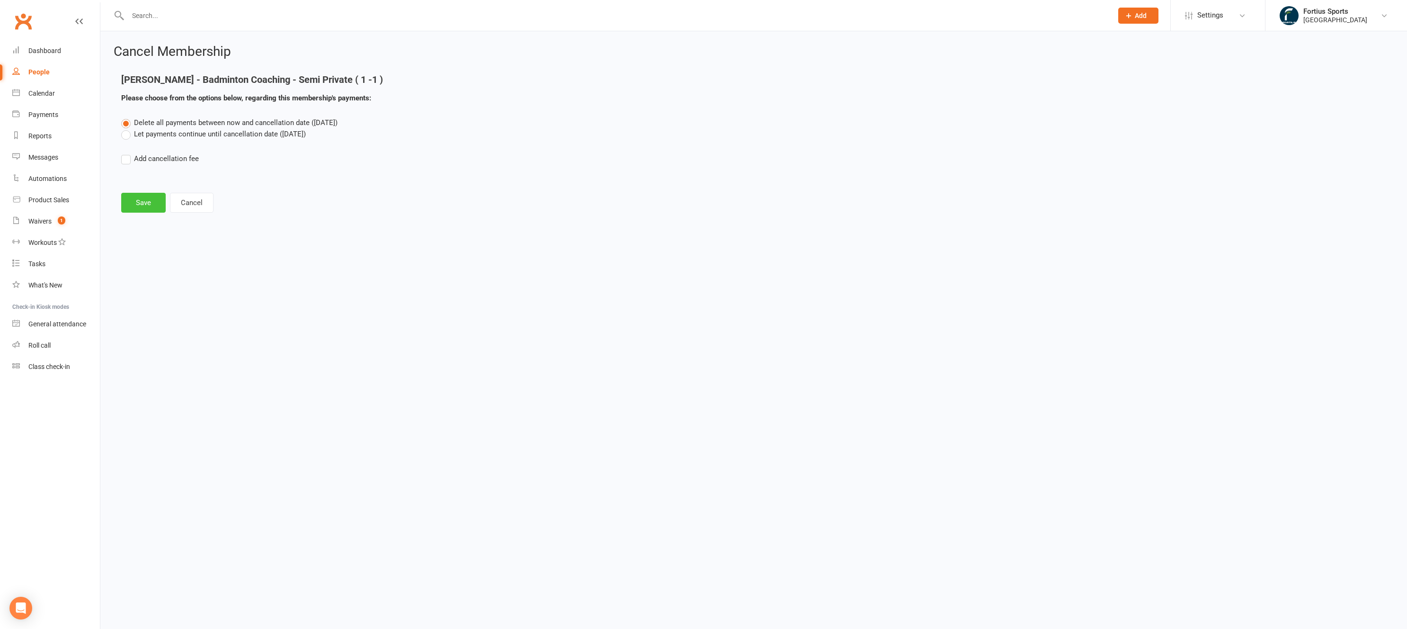
click at [142, 205] on button "Save" at bounding box center [143, 203] width 45 height 20
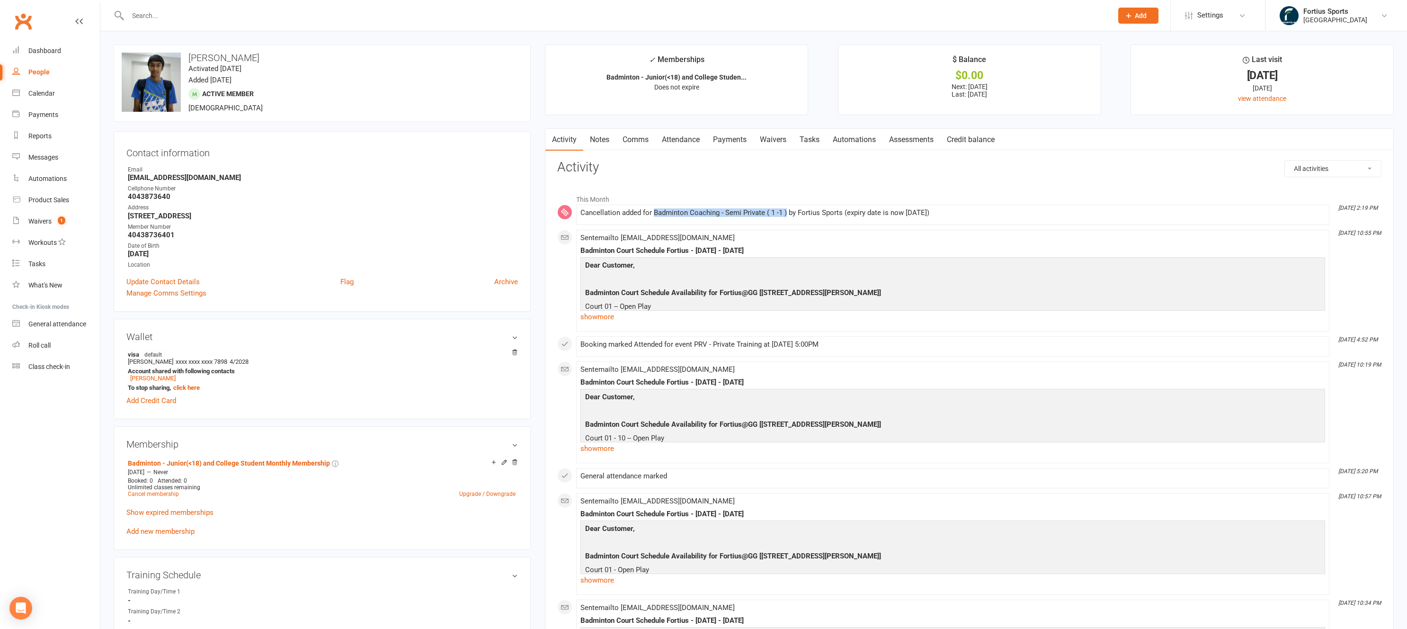
drag, startPoint x: 654, startPoint y: 212, endPoint x: 786, endPoint y: 215, distance: 132.2
click at [786, 215] on div "Cancellation added for Badminton Coaching - Semi Private ( 1 -1 ) by Fortius Sp…" at bounding box center [953, 213] width 745 height 8
click at [715, 219] on div "Cancellation added for Badminton Coaching - Semi Private ( 1 -1 ) by Fortius Sp…" at bounding box center [953, 215] width 745 height 12
drag, startPoint x: 723, startPoint y: 211, endPoint x: 965, endPoint y: 213, distance: 242.5
click at [965, 213] on div "Cancellation added for Badminton Coaching - Semi Private ( 1 -1 ) by Fortius Sp…" at bounding box center [953, 213] width 745 height 8
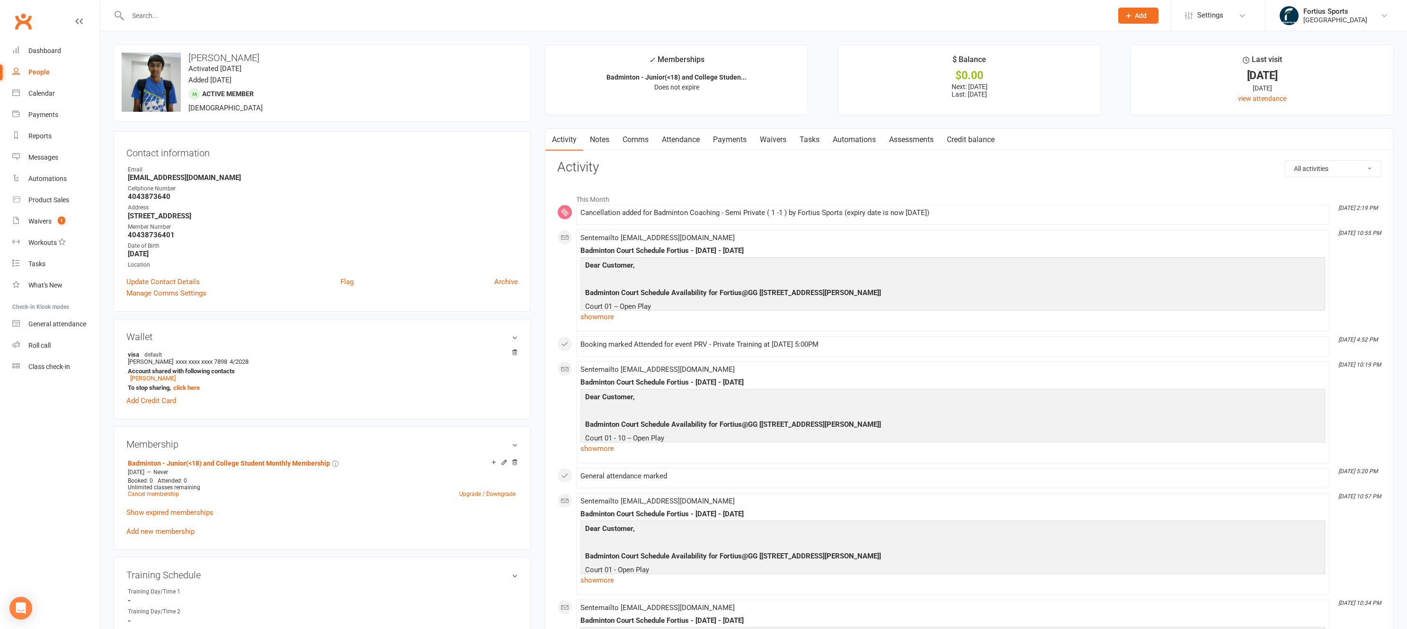
drag, startPoint x: 977, startPoint y: 215, endPoint x: 959, endPoint y: 212, distance: 18.7
click at [977, 214] on div "Cancellation added for Badminton Coaching - Semi Private ( 1 -1 ) by Fortius Sp…" at bounding box center [953, 213] width 745 height 8
drag, startPoint x: 954, startPoint y: 210, endPoint x: 635, endPoint y: 206, distance: 318.7
click at [635, 206] on li "Oct 10, 2:19 PM Cancellation added for Badminton Coaching - Semi Private ( 1 -1…" at bounding box center [952, 215] width 753 height 20
drag, startPoint x: 189, startPoint y: 57, endPoint x: 245, endPoint y: 57, distance: 56.4
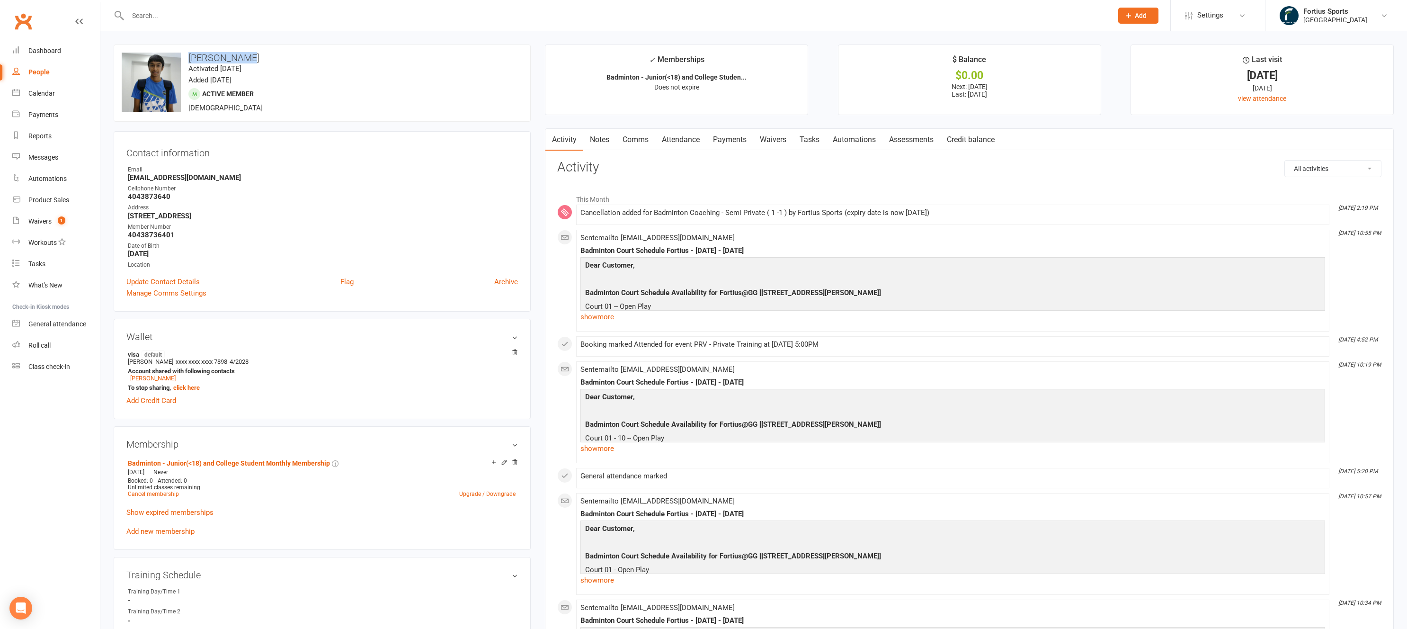
click at [245, 57] on h3 "[PERSON_NAME]" at bounding box center [322, 58] width 401 height 10
click at [48, 116] on div "Payments" at bounding box center [43, 115] width 30 height 8
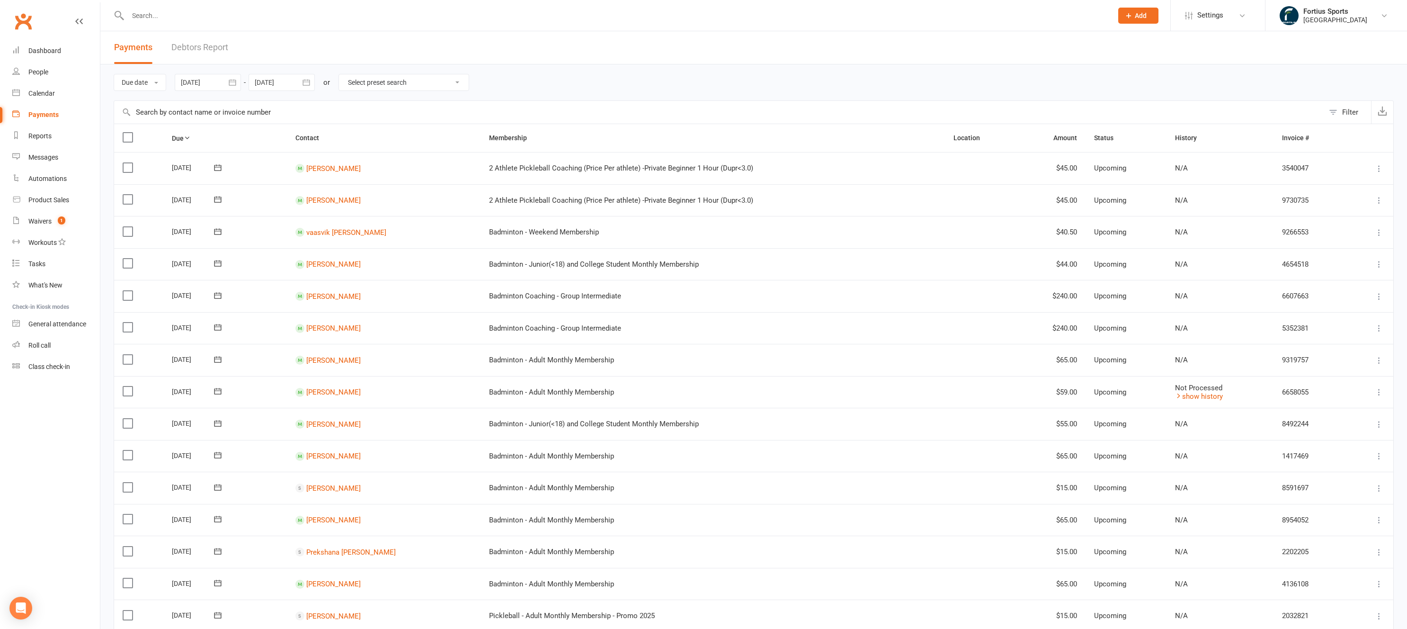
click at [228, 88] on button "button" at bounding box center [232, 82] width 17 height 17
click at [189, 107] on icon "button" at bounding box center [189, 105] width 7 height 8
click at [190, 107] on icon "button" at bounding box center [189, 105] width 7 height 8
click at [217, 142] on span "01" at bounding box center [213, 141] width 8 height 8
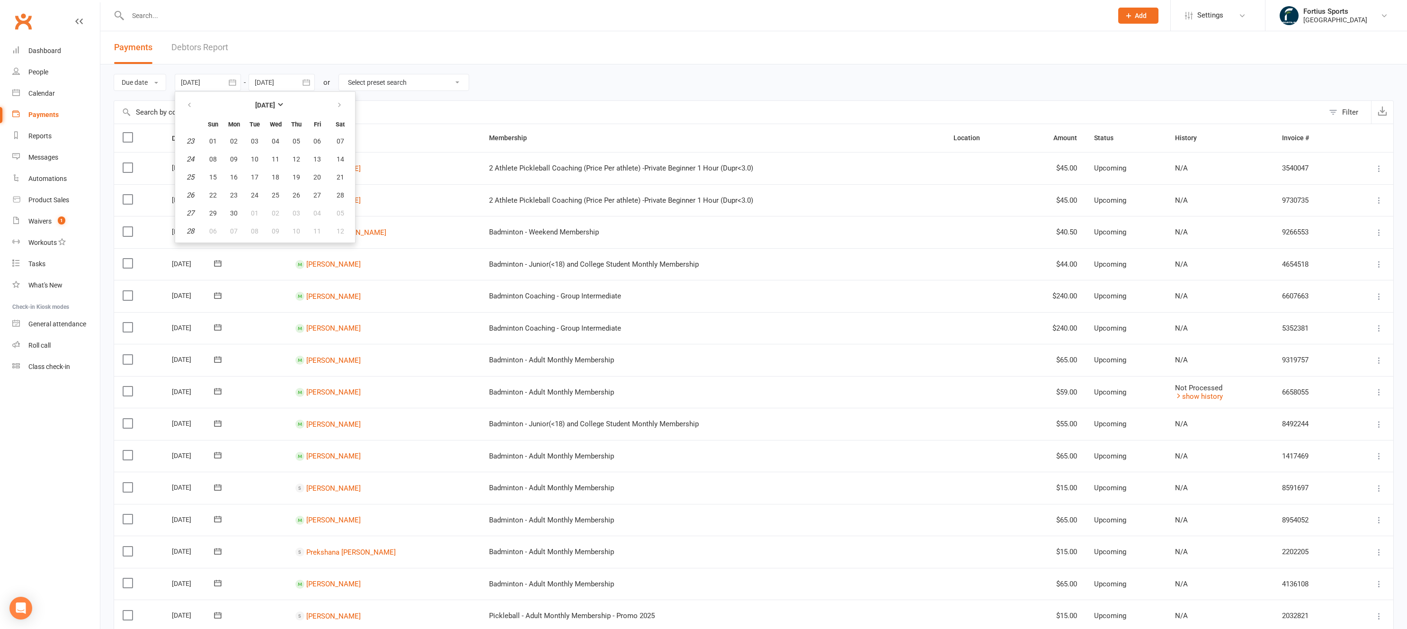
type input "01 Jun 2025"
click at [197, 116] on input "text" at bounding box center [719, 112] width 1210 height 23
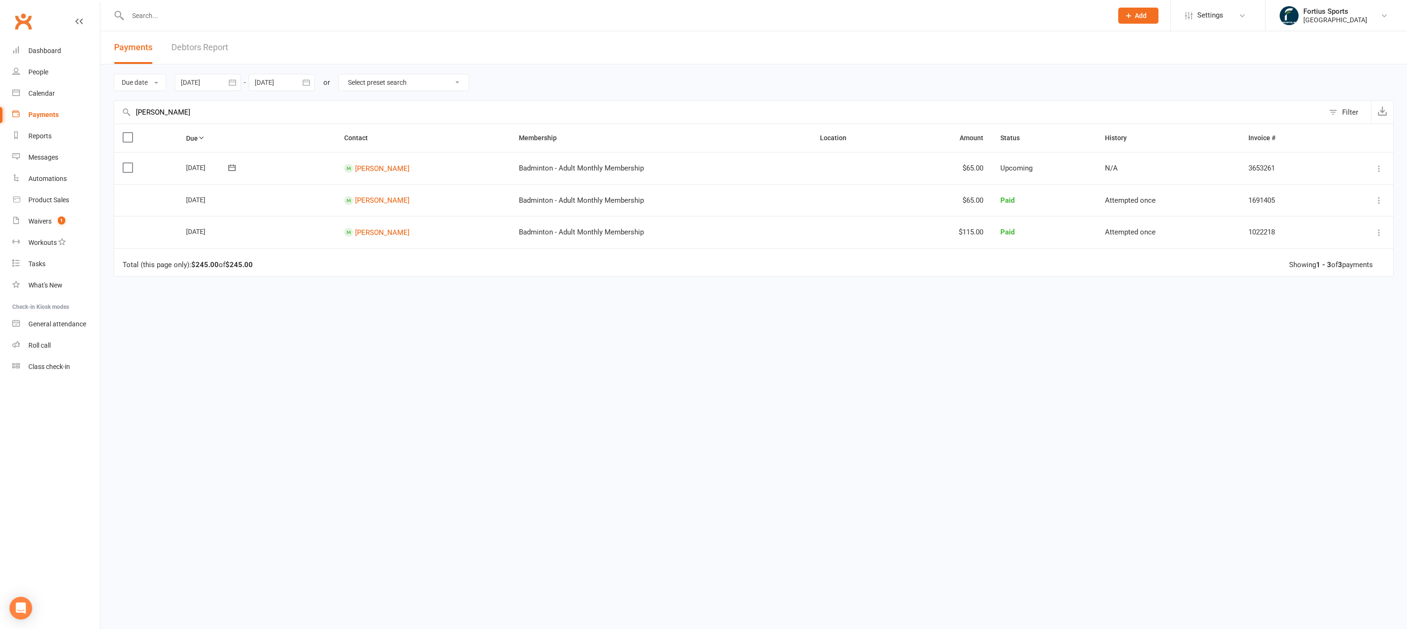
click at [147, 112] on input "vihan" at bounding box center [719, 112] width 1210 height 23
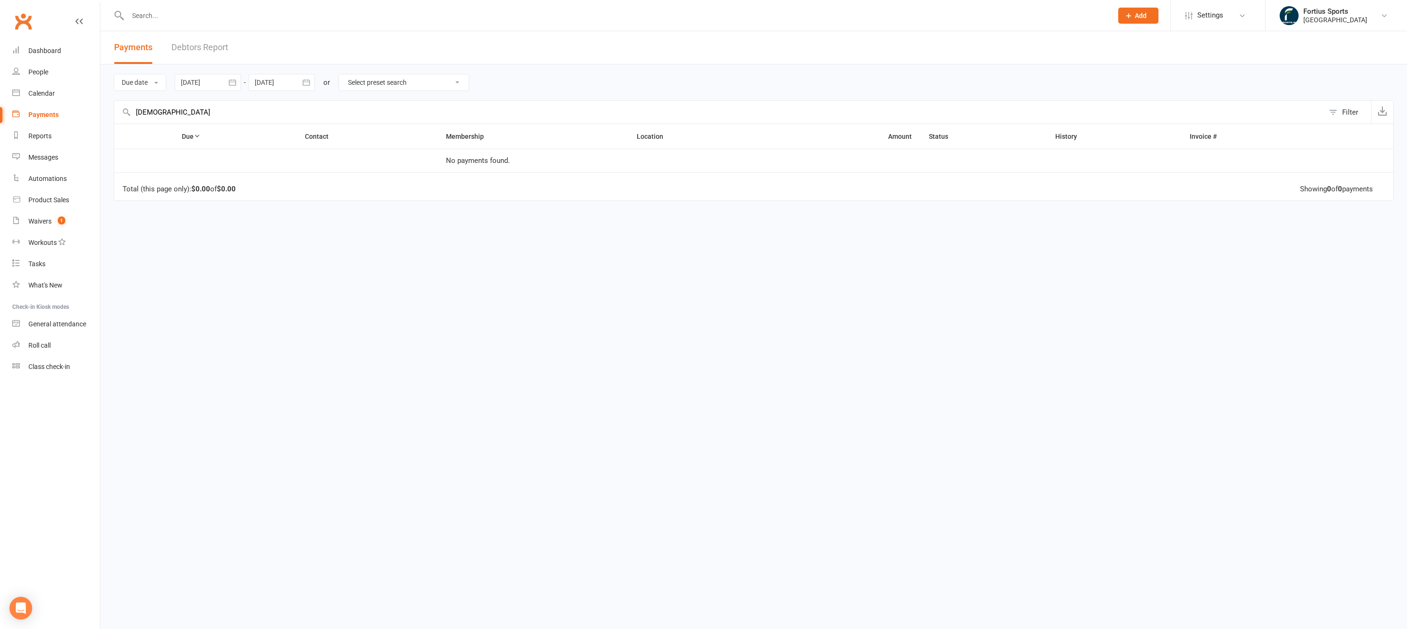
type input "shiv"
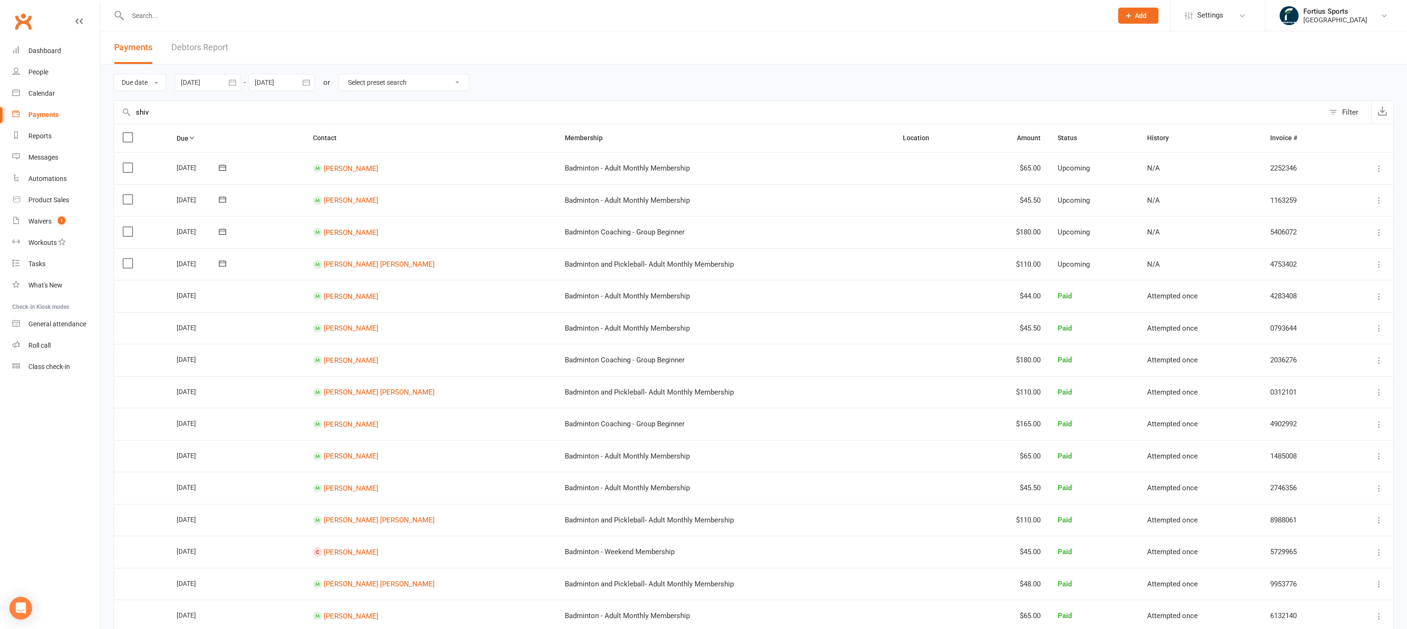
click at [144, 117] on input "shiv" at bounding box center [719, 112] width 1210 height 23
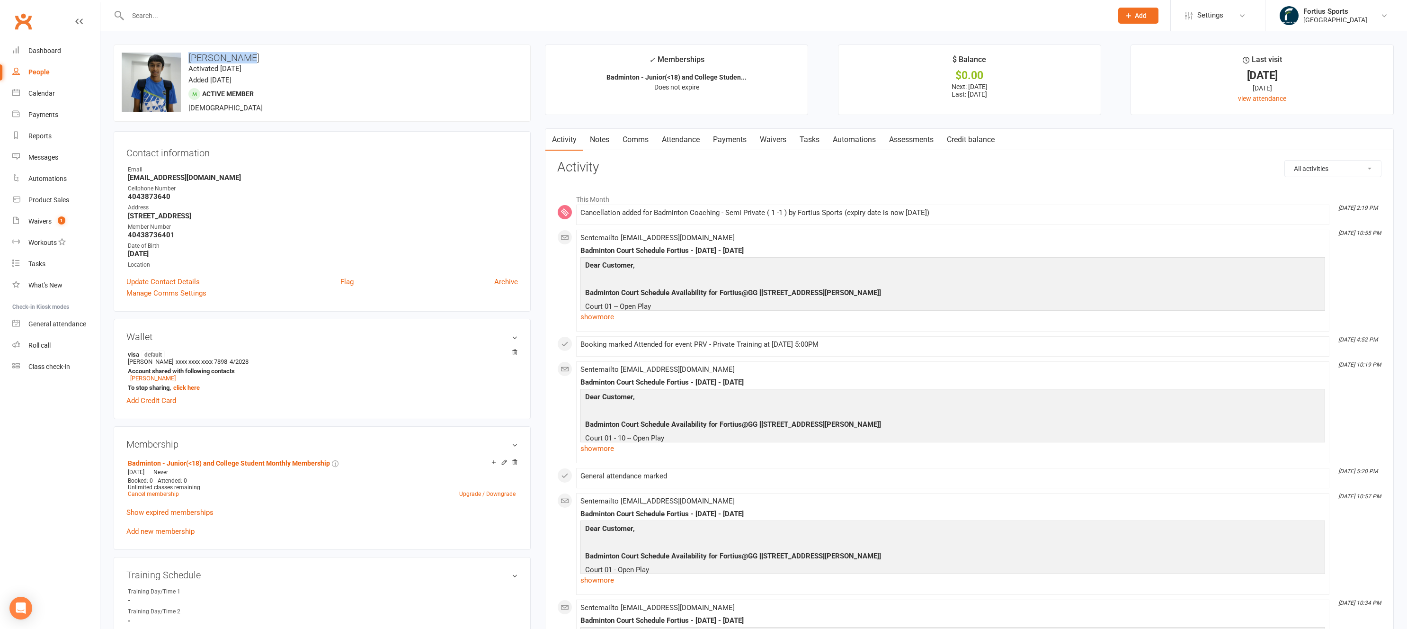
drag, startPoint x: 189, startPoint y: 58, endPoint x: 258, endPoint y: 58, distance: 68.7
click at [258, 58] on h3 "[PERSON_NAME]" at bounding box center [322, 58] width 401 height 10
copy h3 "[PERSON_NAME]"
click at [48, 115] on div "Payments" at bounding box center [43, 115] width 30 height 8
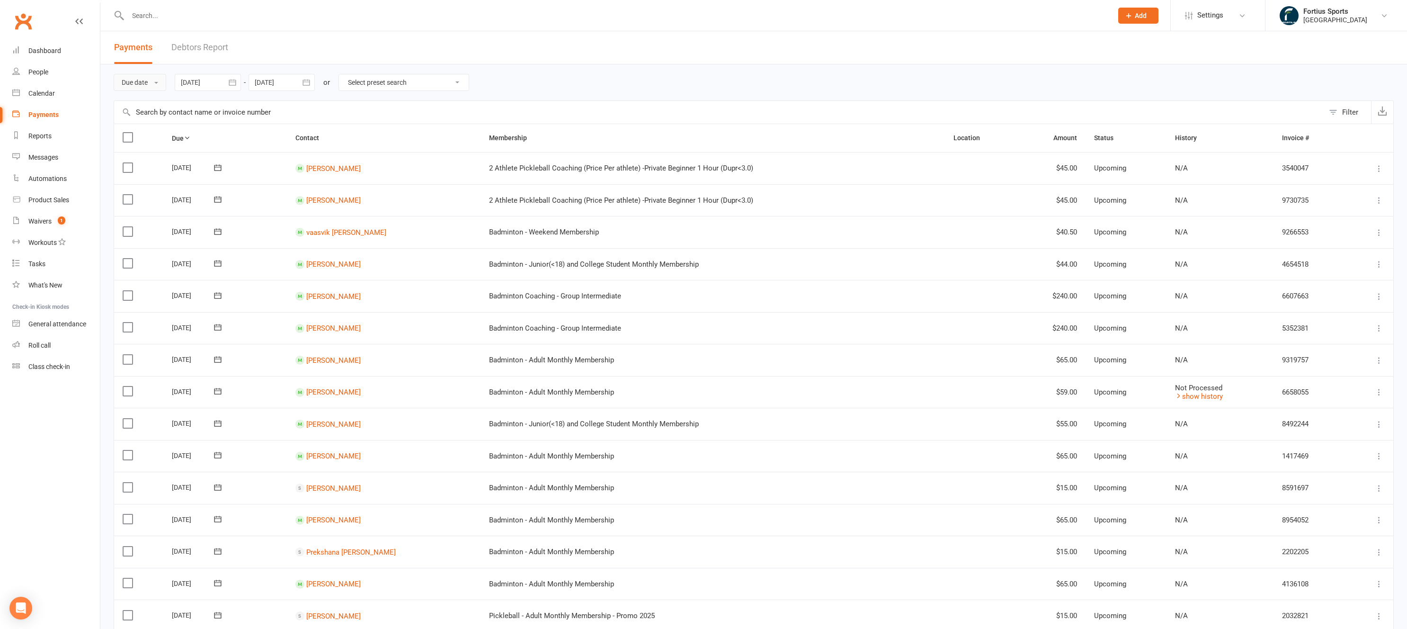
click at [150, 84] on button "Due date" at bounding box center [140, 82] width 53 height 17
click at [201, 84] on div at bounding box center [208, 82] width 66 height 17
click at [191, 106] on icon "button" at bounding box center [189, 105] width 7 height 8
click at [192, 106] on icon "button" at bounding box center [189, 105] width 7 height 8
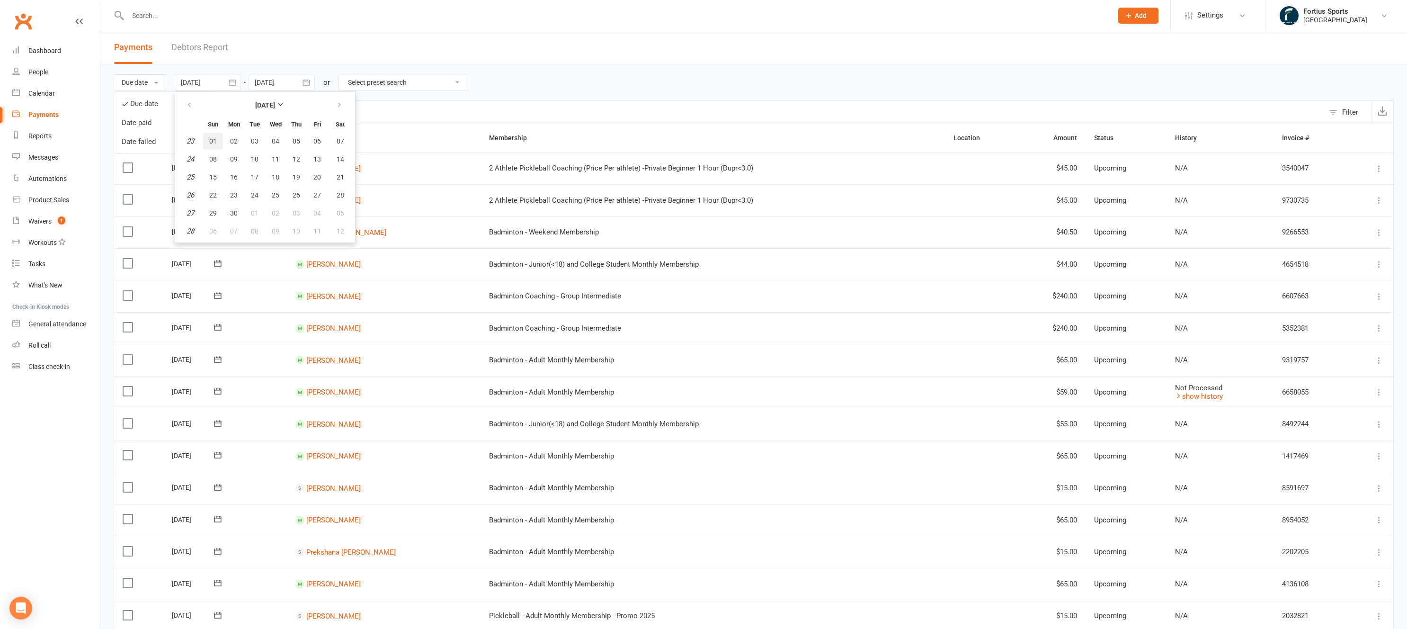
click at [213, 141] on span "01" at bounding box center [213, 141] width 8 height 8
type input "01 Jun 2025"
drag, startPoint x: 290, startPoint y: 110, endPoint x: 279, endPoint y: 115, distance: 11.3
click at [290, 111] on input "text" at bounding box center [719, 112] width 1210 height 23
paste input "[PERSON_NAME]"
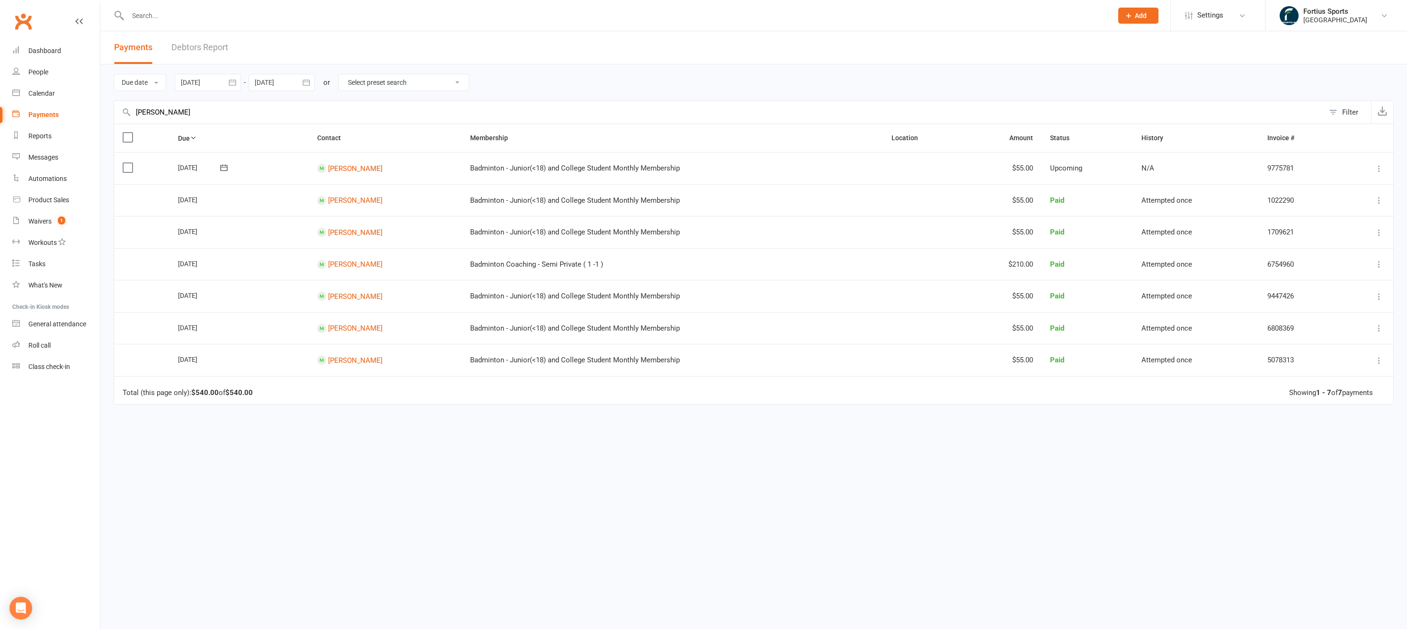
type input "[PERSON_NAME]"
click at [284, 482] on div "Due Contact Membership Location Amount Status History Invoice # Select this 01 …" at bounding box center [754, 325] width 1281 height 403
click at [187, 112] on input "[PERSON_NAME]" at bounding box center [719, 112] width 1210 height 23
click at [441, 439] on div "Due Contact Membership Location Amount Status History Invoice # Select this 01 …" at bounding box center [754, 325] width 1281 height 403
drag, startPoint x: 588, startPoint y: 268, endPoint x: 447, endPoint y: 264, distance: 141.7
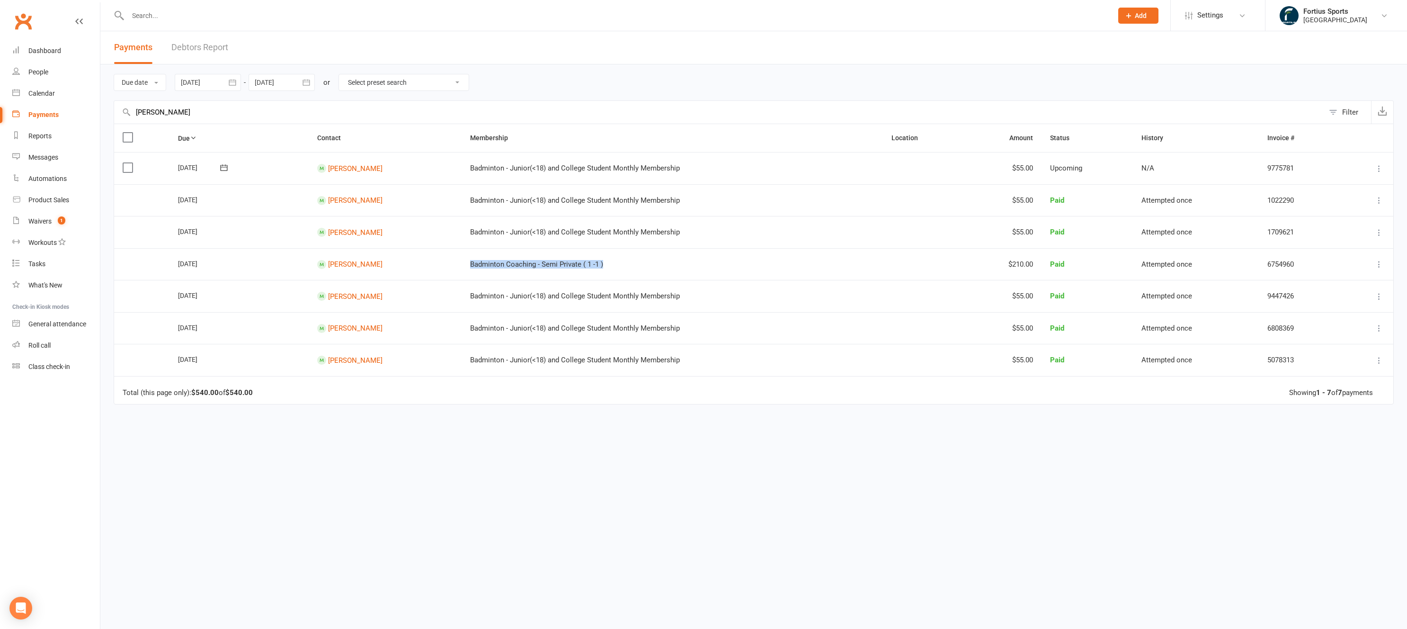
click at [462, 264] on td "Badminton Coaching - Semi Private ( 1 -1 )" at bounding box center [672, 264] width 421 height 32
click at [558, 268] on td "Badminton Coaching - Semi Private ( 1 -1 )" at bounding box center [672, 264] width 421 height 32
click at [188, 20] on input "text" at bounding box center [615, 15] width 981 height 13
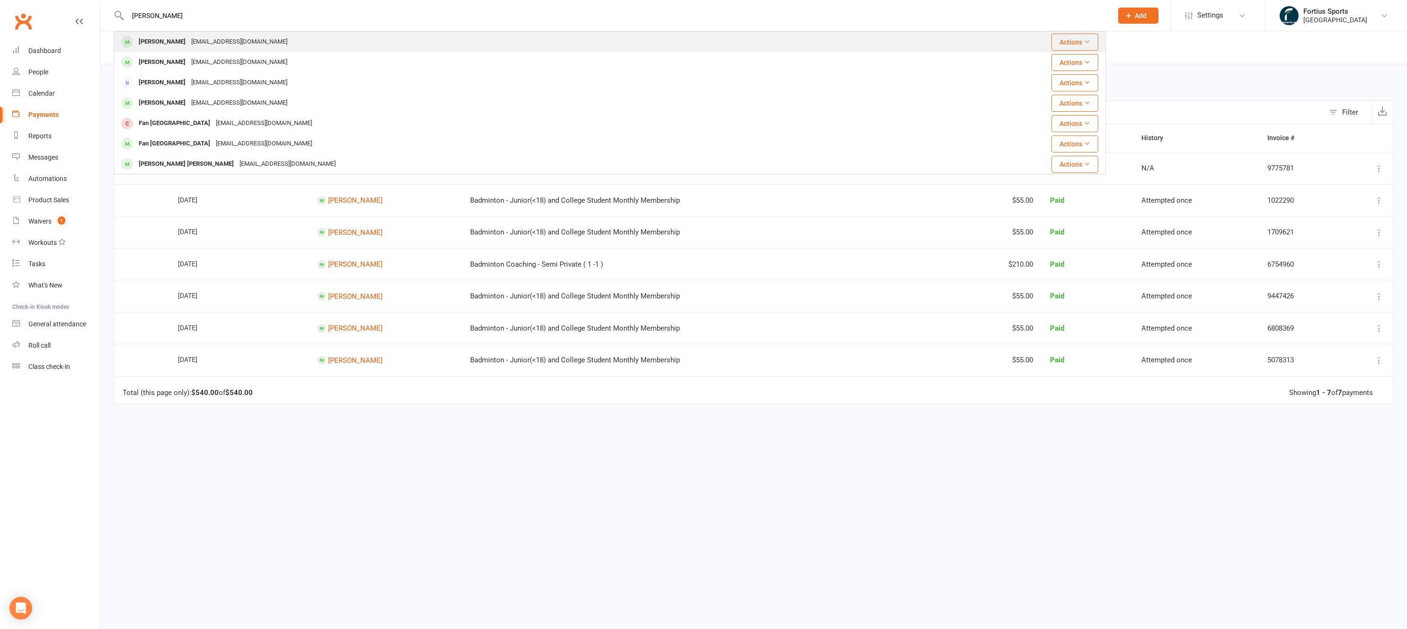
type input "lokesh"
click at [175, 41] on div "Lokesh Ravuri" at bounding box center [162, 42] width 53 height 14
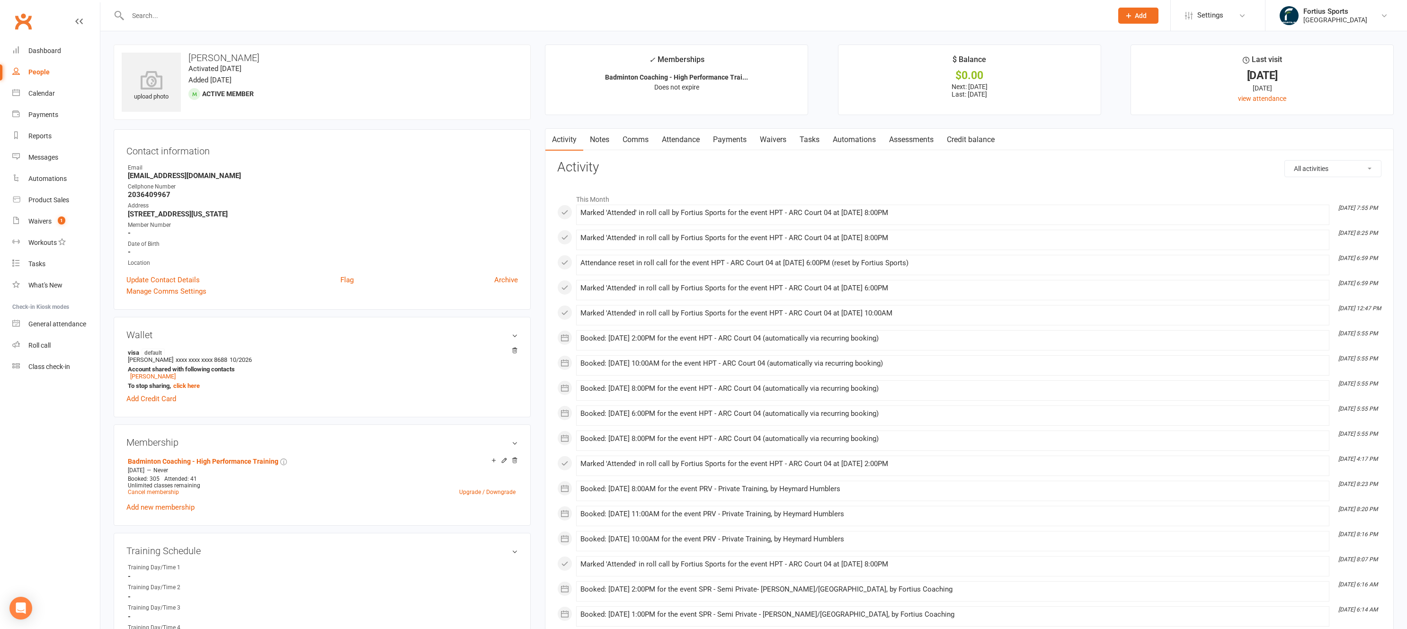
click at [727, 143] on link "Payments" at bounding box center [730, 140] width 47 height 22
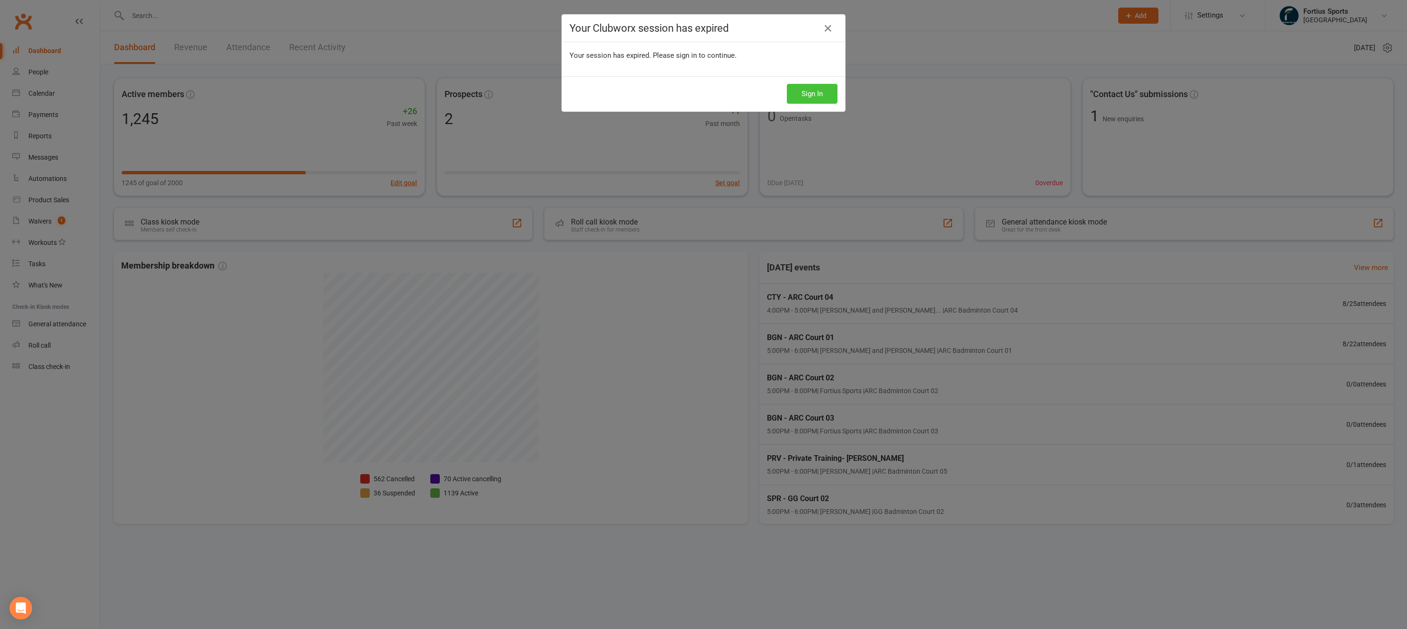
click at [797, 90] on button "Sign In" at bounding box center [812, 94] width 51 height 20
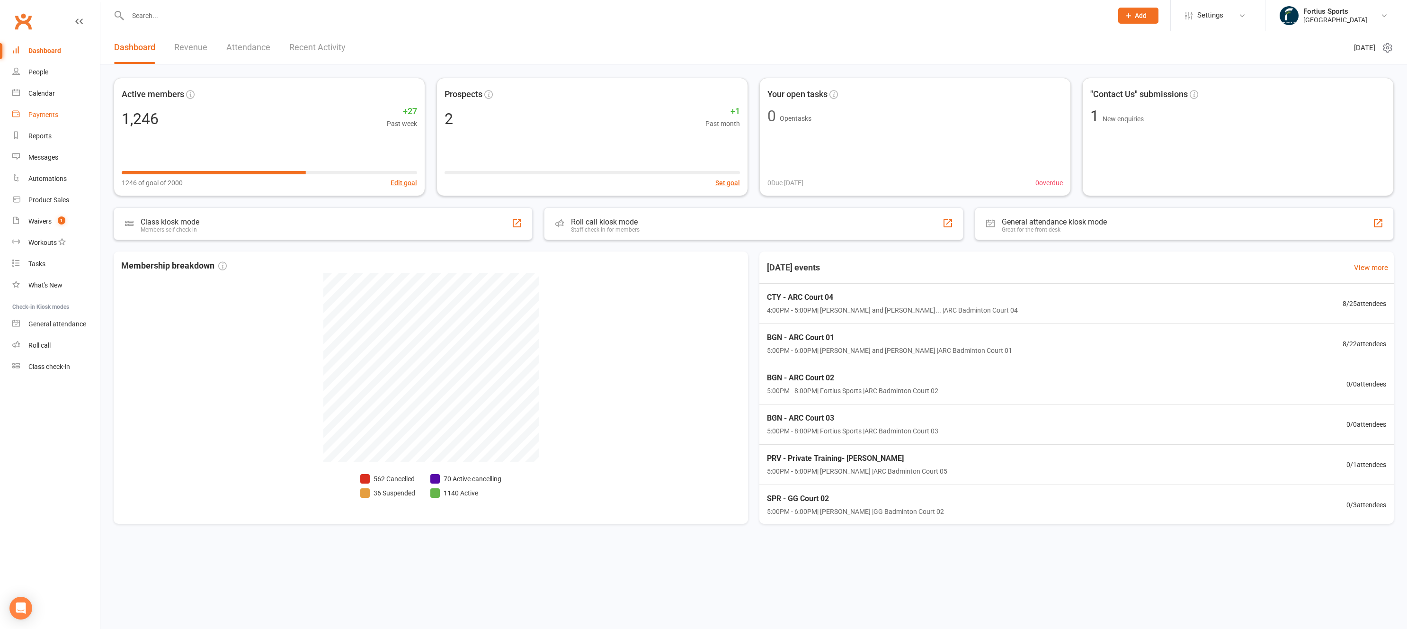
click at [47, 115] on div "Payments" at bounding box center [43, 115] width 30 height 8
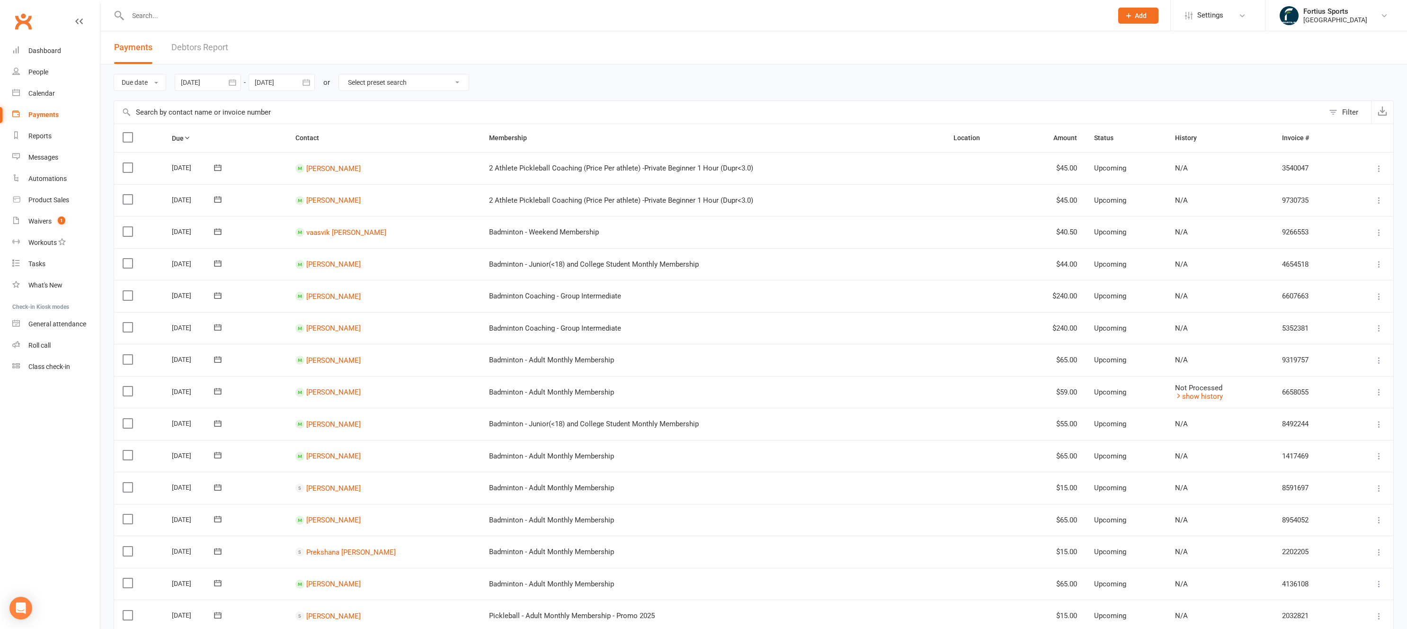
click at [156, 112] on input "text" at bounding box center [719, 112] width 1210 height 23
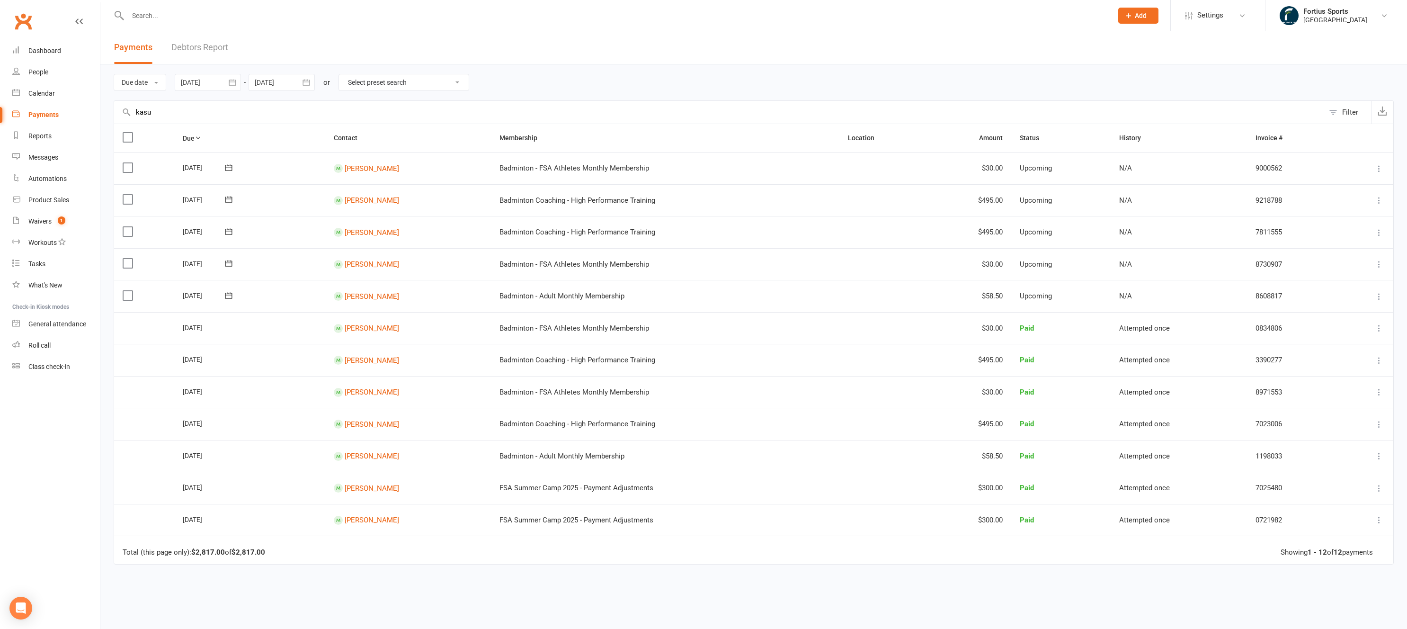
type input "kasu"
click at [203, 50] on link "Debtors Report" at bounding box center [199, 47] width 57 height 33
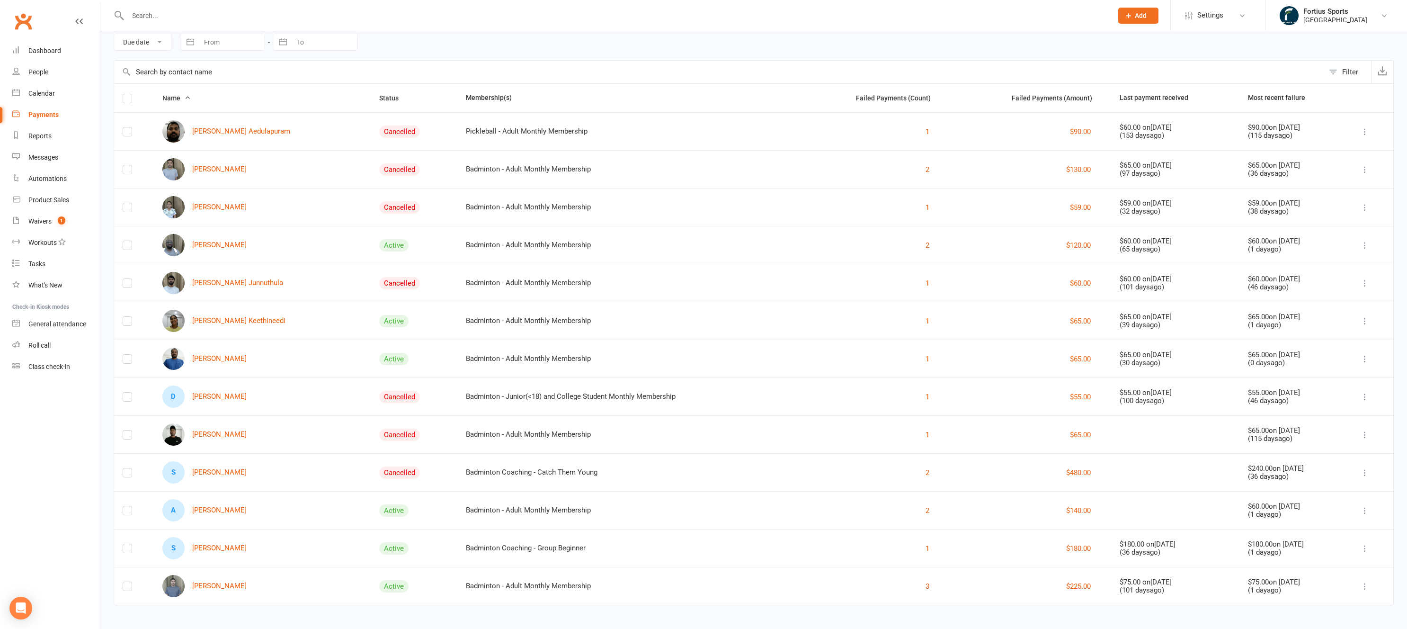
scroll to position [44, 0]
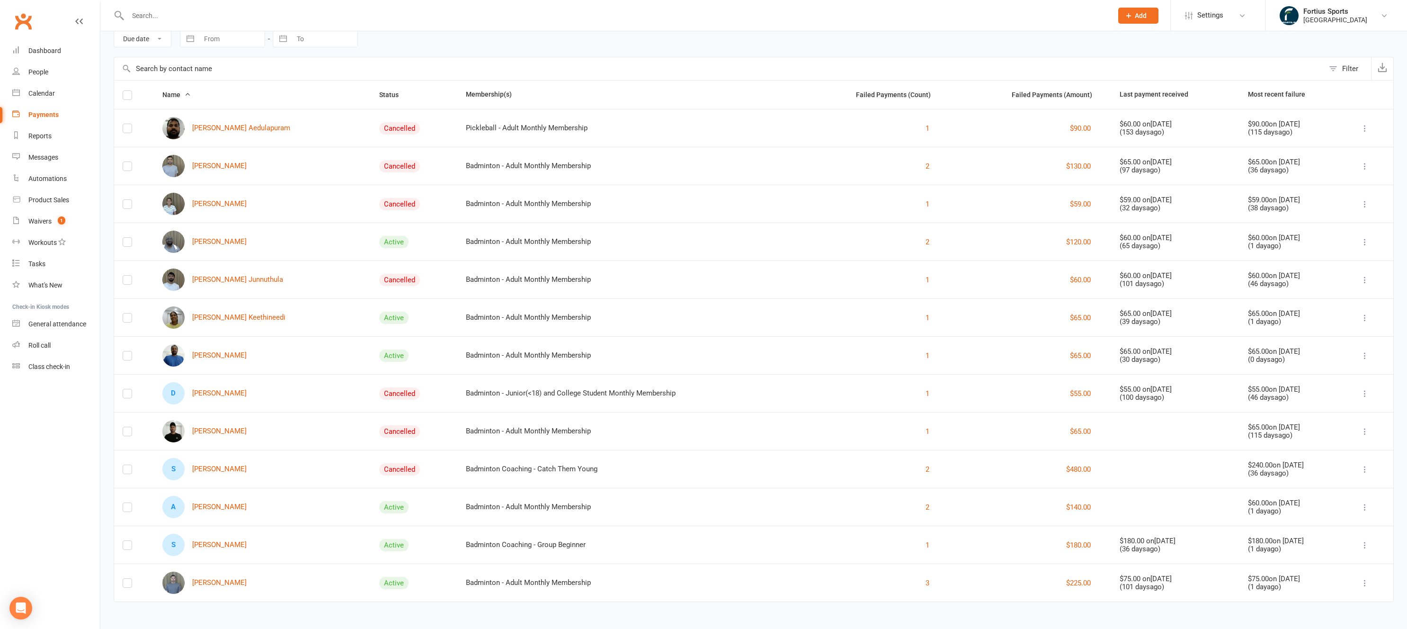
drag, startPoint x: 1126, startPoint y: 552, endPoint x: 1074, endPoint y: 539, distance: 53.5
click at [1111, 539] on td "$180.00 on Sep 04, 2025 ( 36 days ago)" at bounding box center [1175, 545] width 128 height 38
click at [604, 554] on td "Badminton Coaching - Group Beginner" at bounding box center [627, 545] width 340 height 38
click at [206, 547] on link "S Sukriti Upreti" at bounding box center [204, 545] width 84 height 22
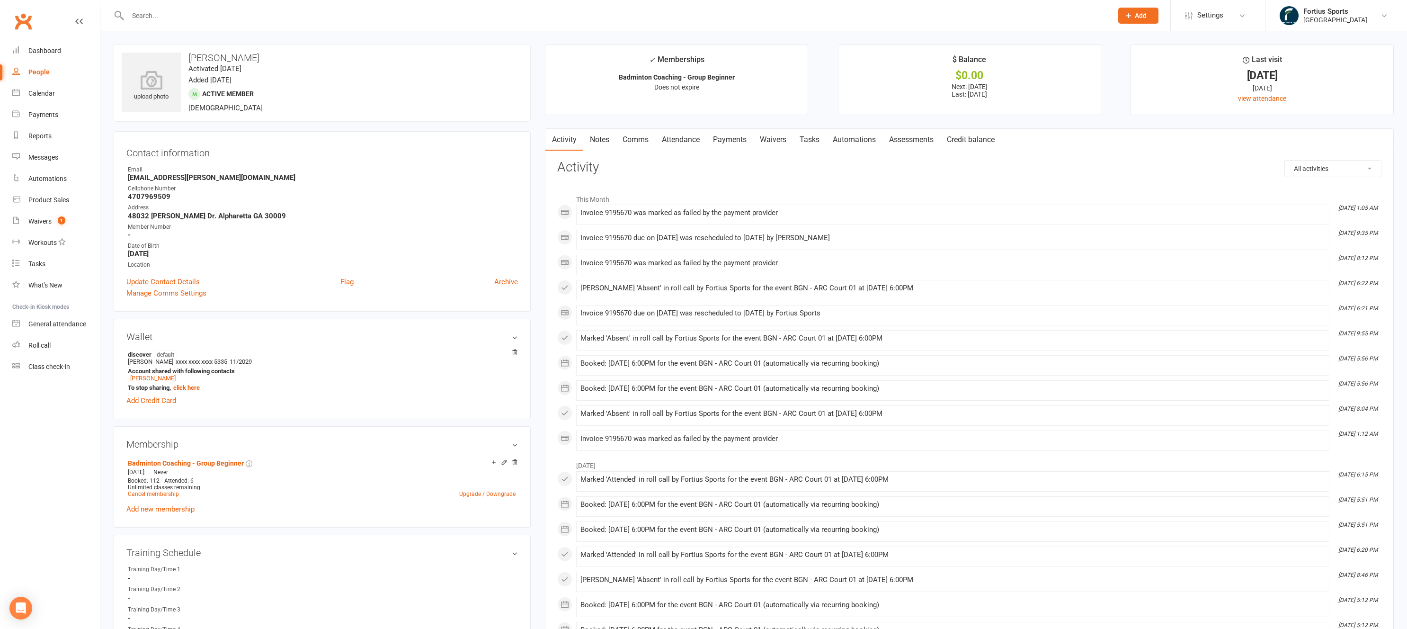
click at [735, 140] on link "Payments" at bounding box center [730, 140] width 47 height 22
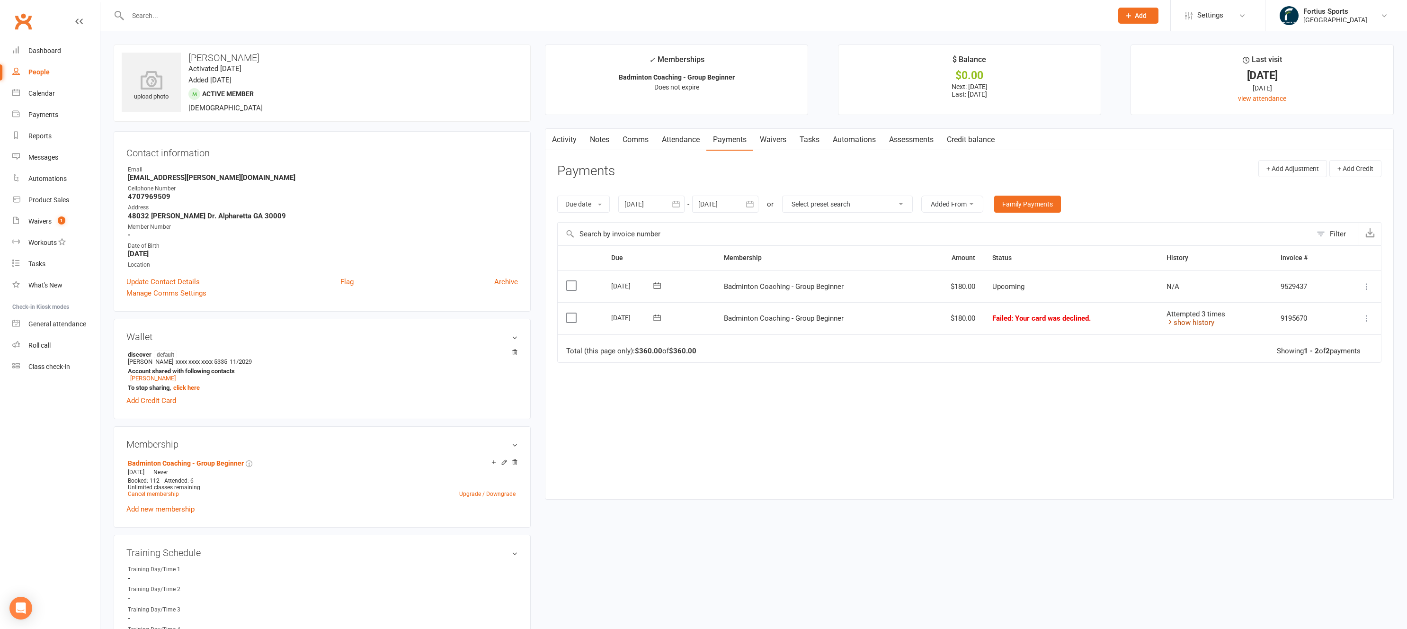
click at [1194, 326] on link "show history" at bounding box center [1191, 322] width 48 height 9
click at [646, 206] on div at bounding box center [651, 204] width 66 height 17
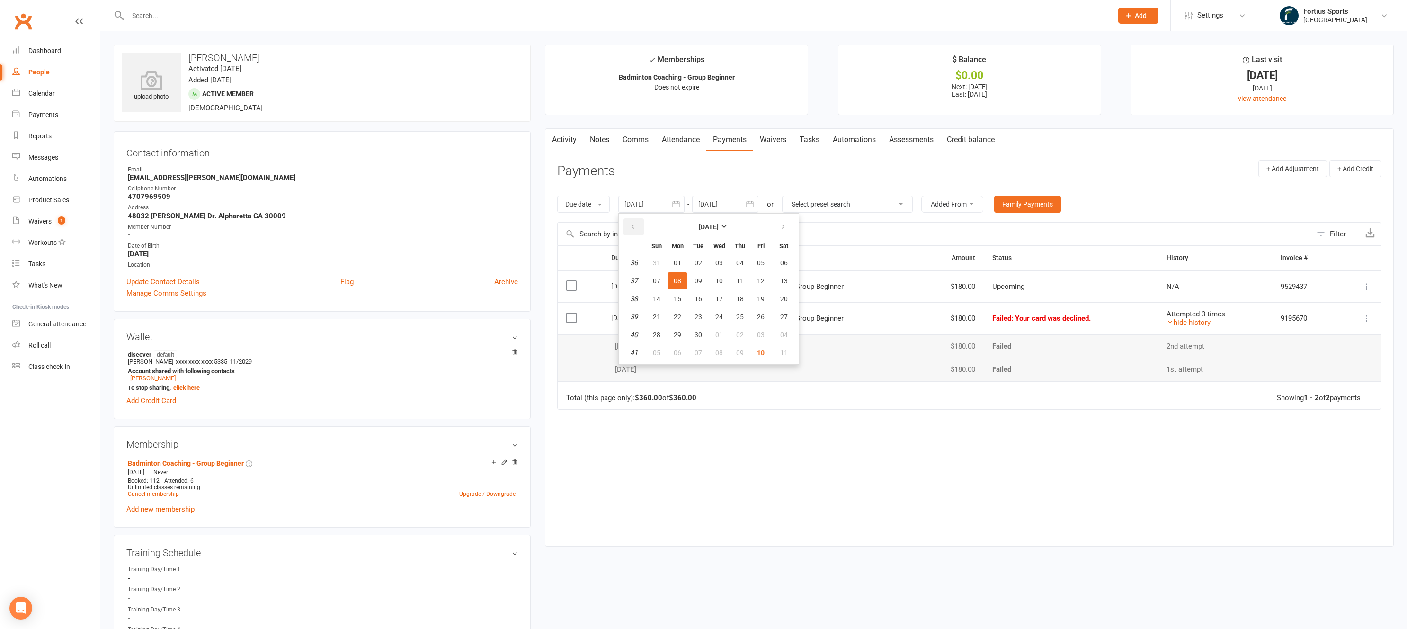
click at [636, 227] on icon "button" at bounding box center [633, 227] width 7 height 8
click at [759, 262] on span "01" at bounding box center [761, 263] width 8 height 8
type input "01 Aug 2025"
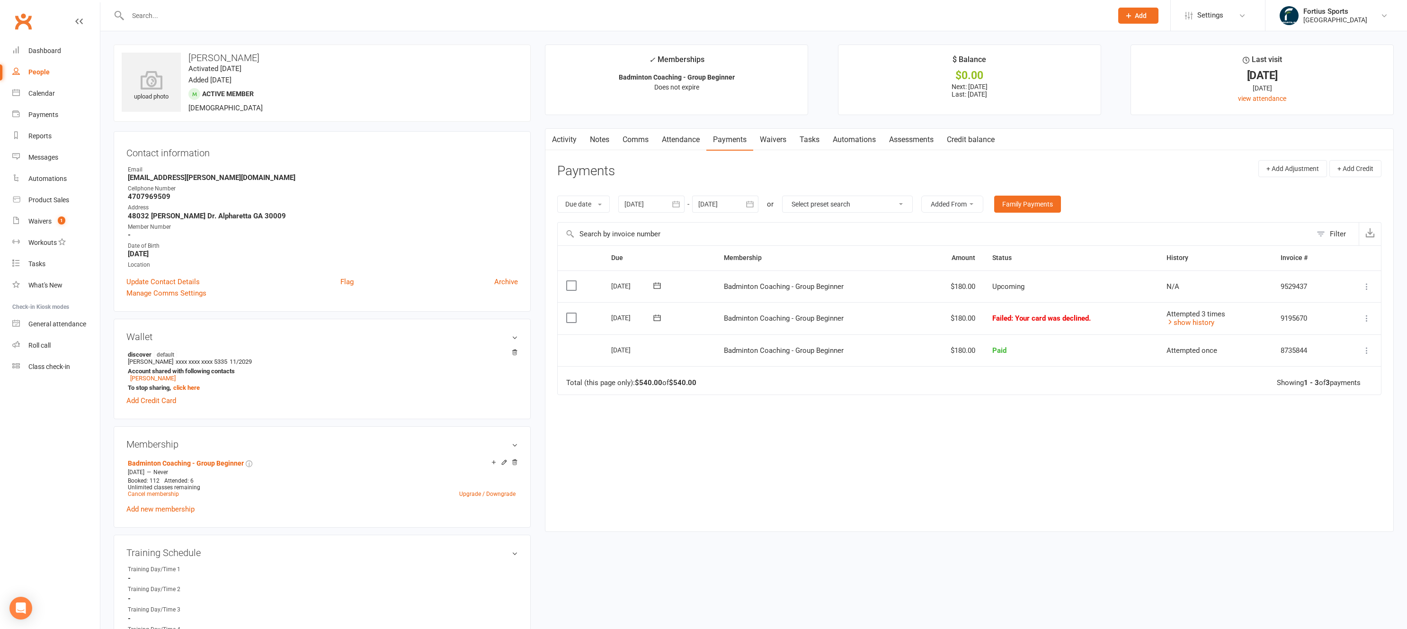
drag, startPoint x: 190, startPoint y: 57, endPoint x: 250, endPoint y: 57, distance: 59.7
click at [250, 57] on h3 "Sukriti Upreti" at bounding box center [322, 58] width 401 height 10
copy h3 "Sukriti Upreti"
click at [662, 442] on div "Due Contact Membership Amount Status History Invoice # Select this 01 Nov 2025 …" at bounding box center [969, 380] width 824 height 271
click at [243, 111] on div "upload photo Sukriti Upreti Activated 4 September, 2025 Added 4 September, 2025…" at bounding box center [322, 83] width 417 height 77
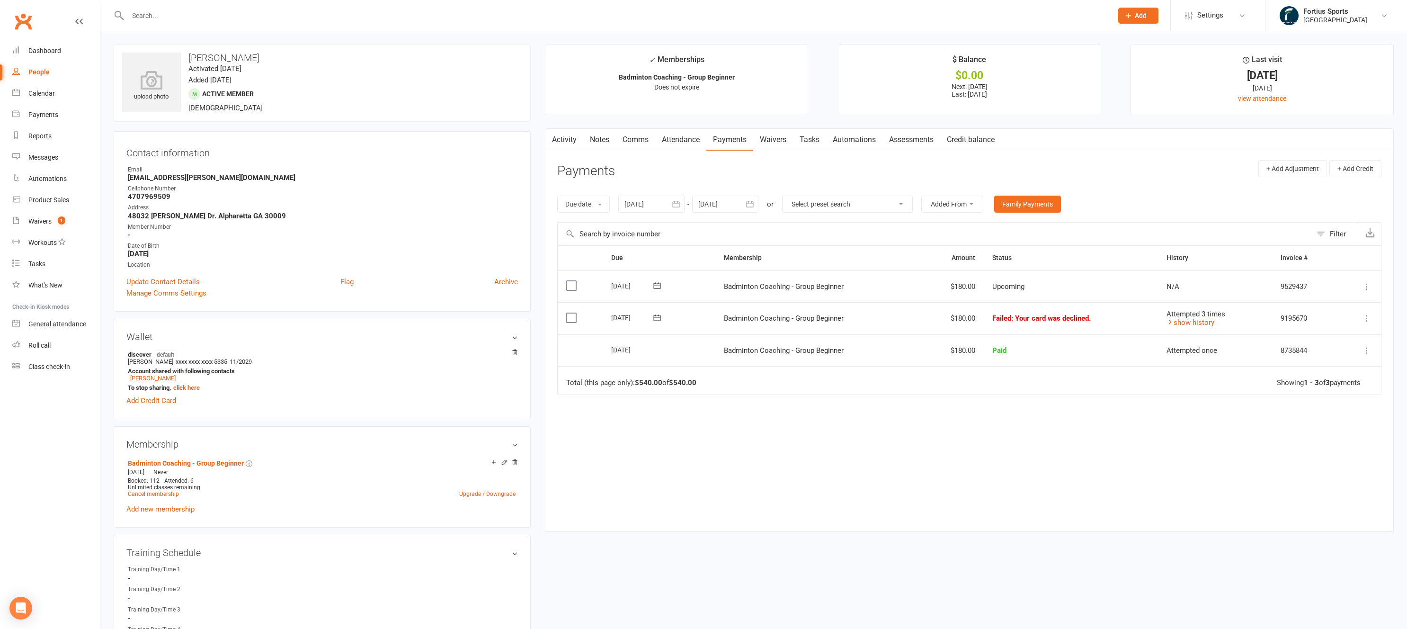
drag, startPoint x: 188, startPoint y: 58, endPoint x: 245, endPoint y: 57, distance: 57.8
click at [245, 57] on h3 "Sukriti Upreti" at bounding box center [322, 58] width 401 height 10
copy h3 "Sukriti Upreti"
click at [140, 196] on strong "4707969509" at bounding box center [323, 196] width 390 height 9
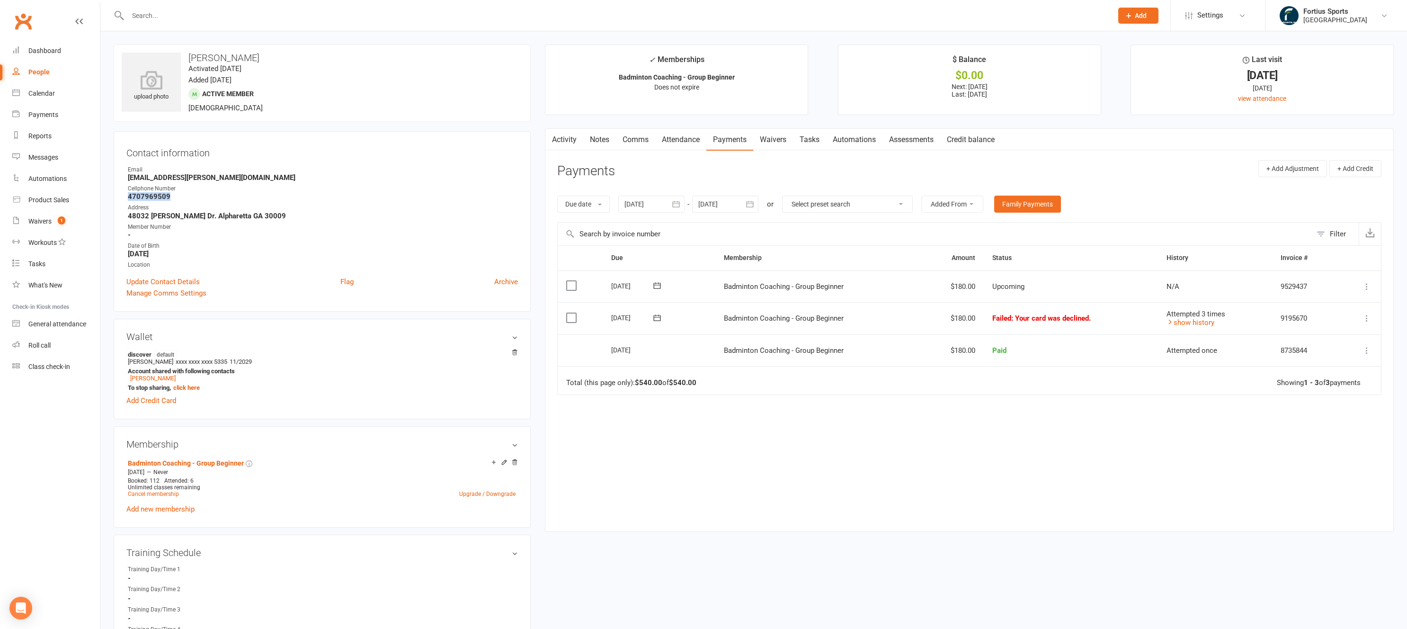
copy strong "4707969509"
click at [754, 414] on div "Due Contact Membership Amount Status History Invoice # Select this 01 Nov 2025 …" at bounding box center [969, 380] width 824 height 271
click at [237, 19] on input "text" at bounding box center [615, 15] width 981 height 13
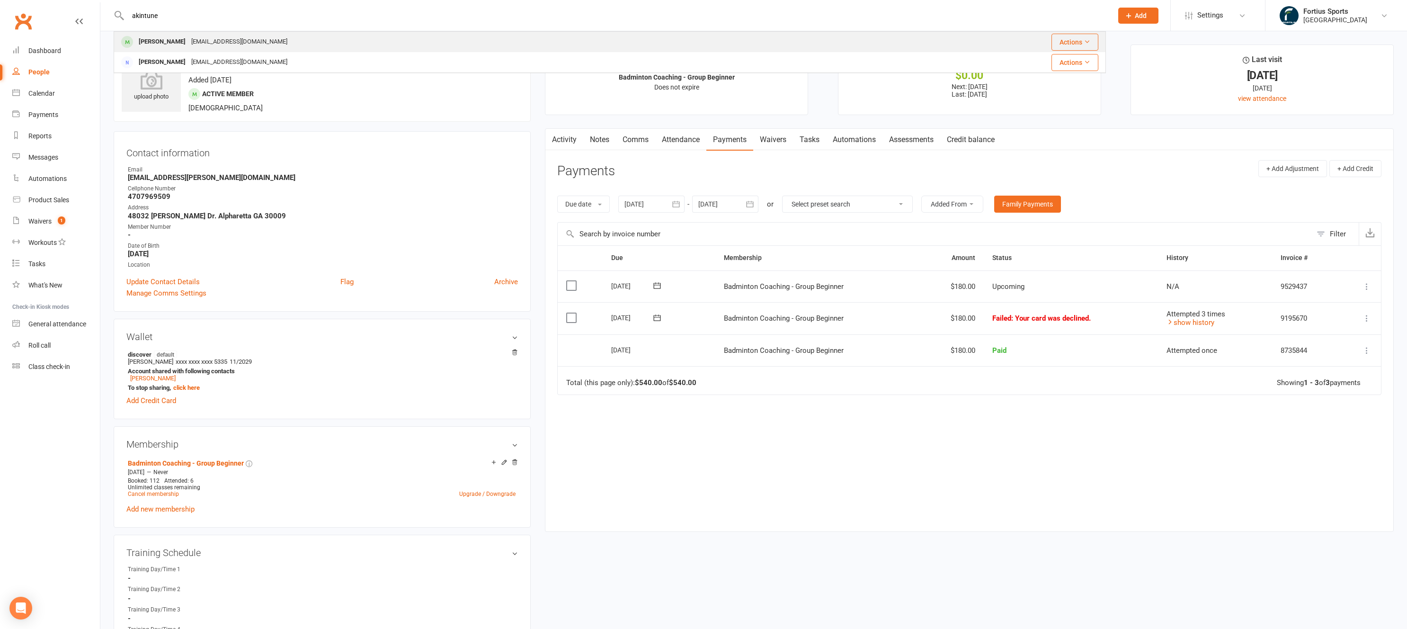
type input "akintune"
click at [218, 36] on div "akintunde1983@hotmail.com" at bounding box center [239, 42] width 102 height 14
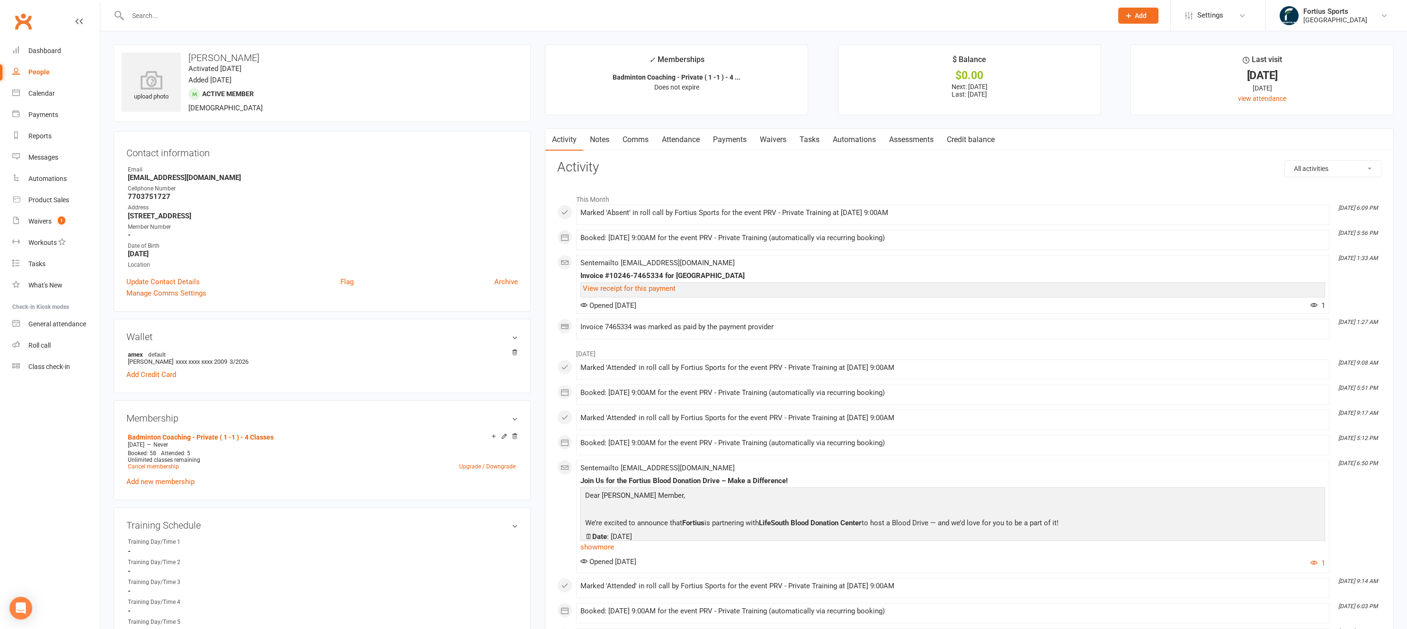
click at [742, 140] on link "Payments" at bounding box center [730, 140] width 47 height 22
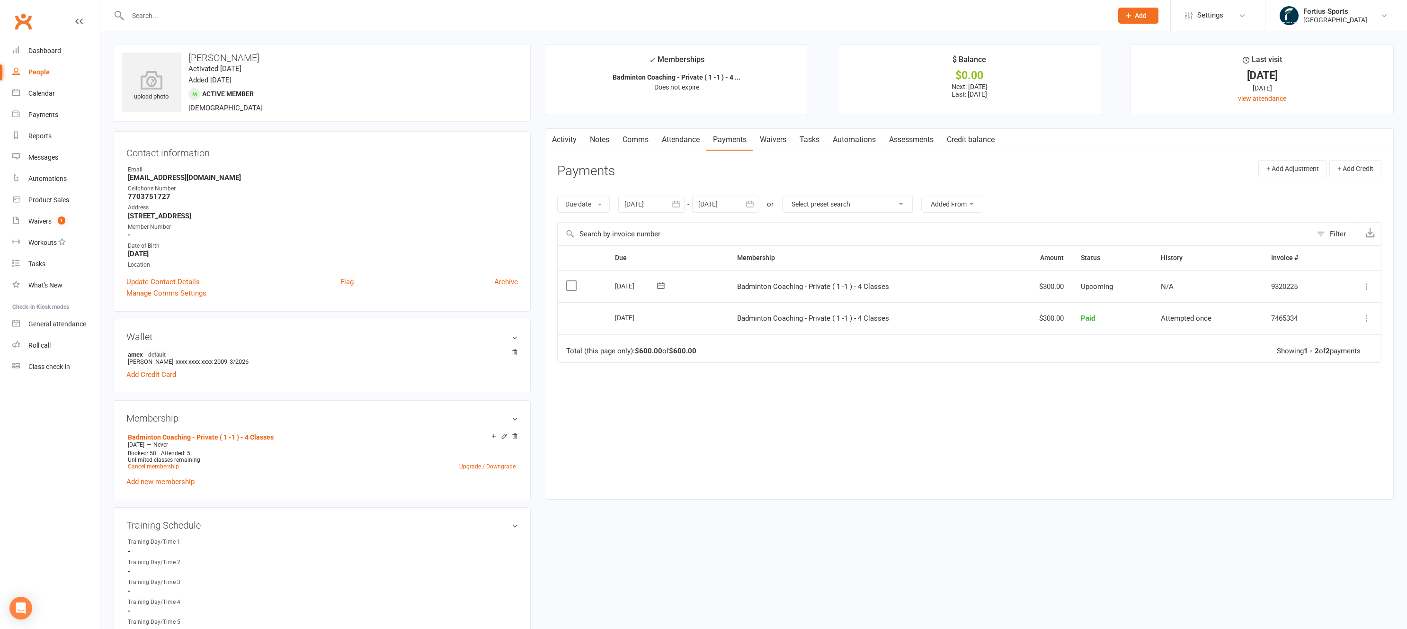
click at [152, 14] on input "text" at bounding box center [615, 15] width 981 height 13
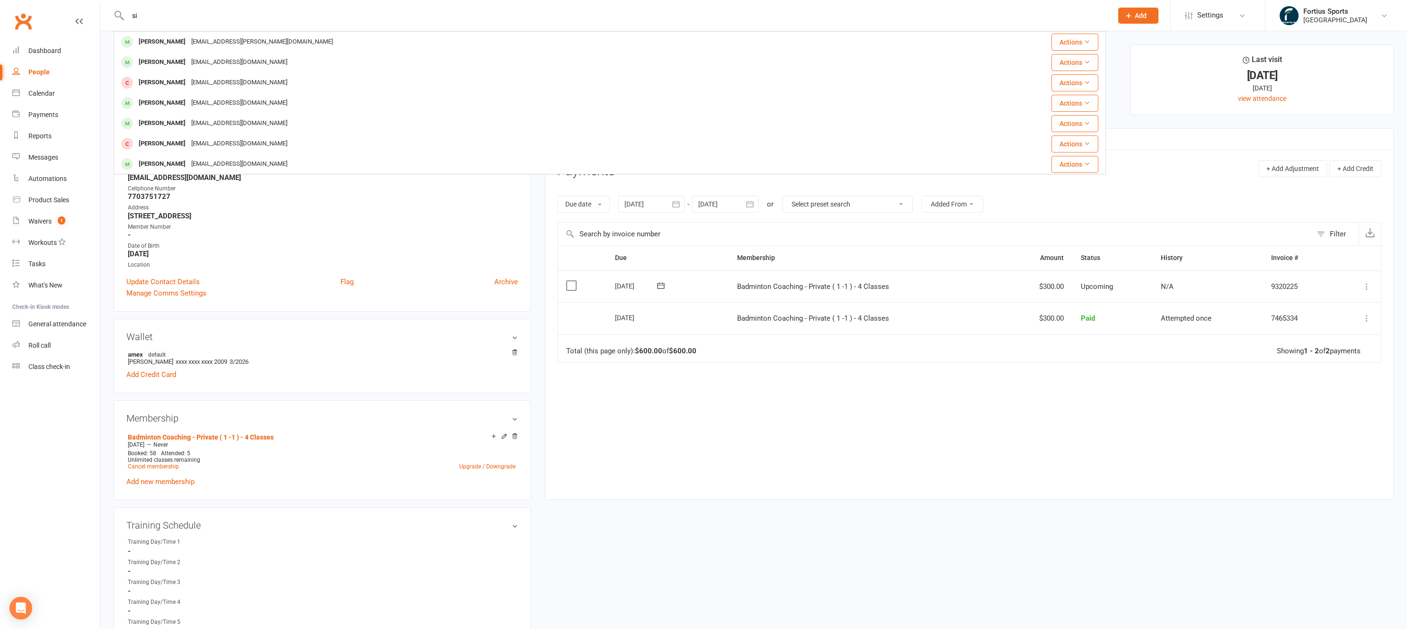
type input "s"
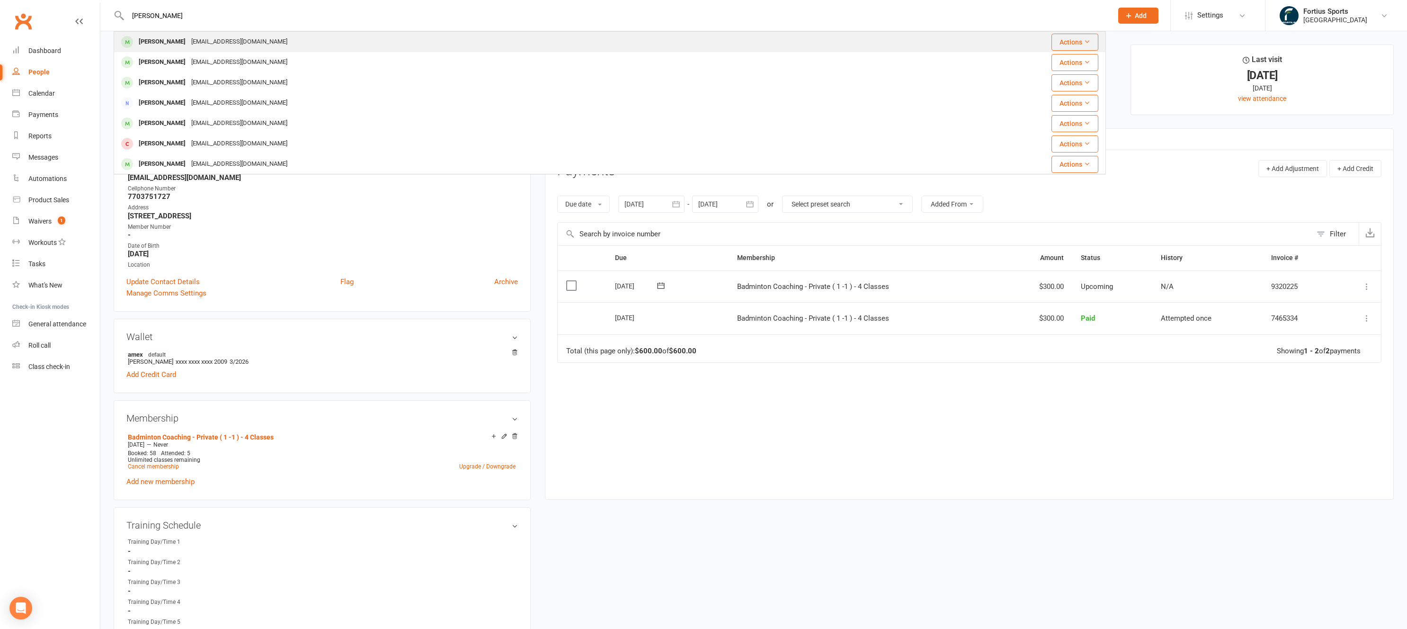
type input "sriganesh"
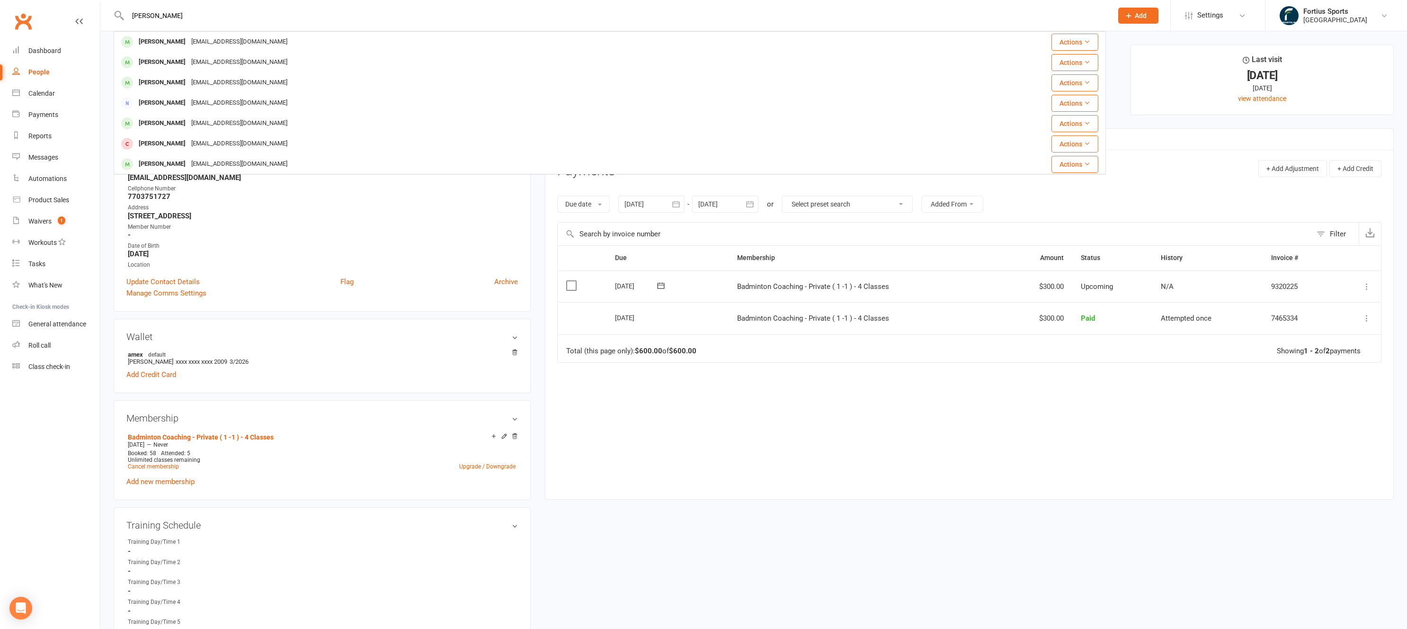
click at [188, 43] on div "Siddharth Sriganesh" at bounding box center [162, 42] width 53 height 14
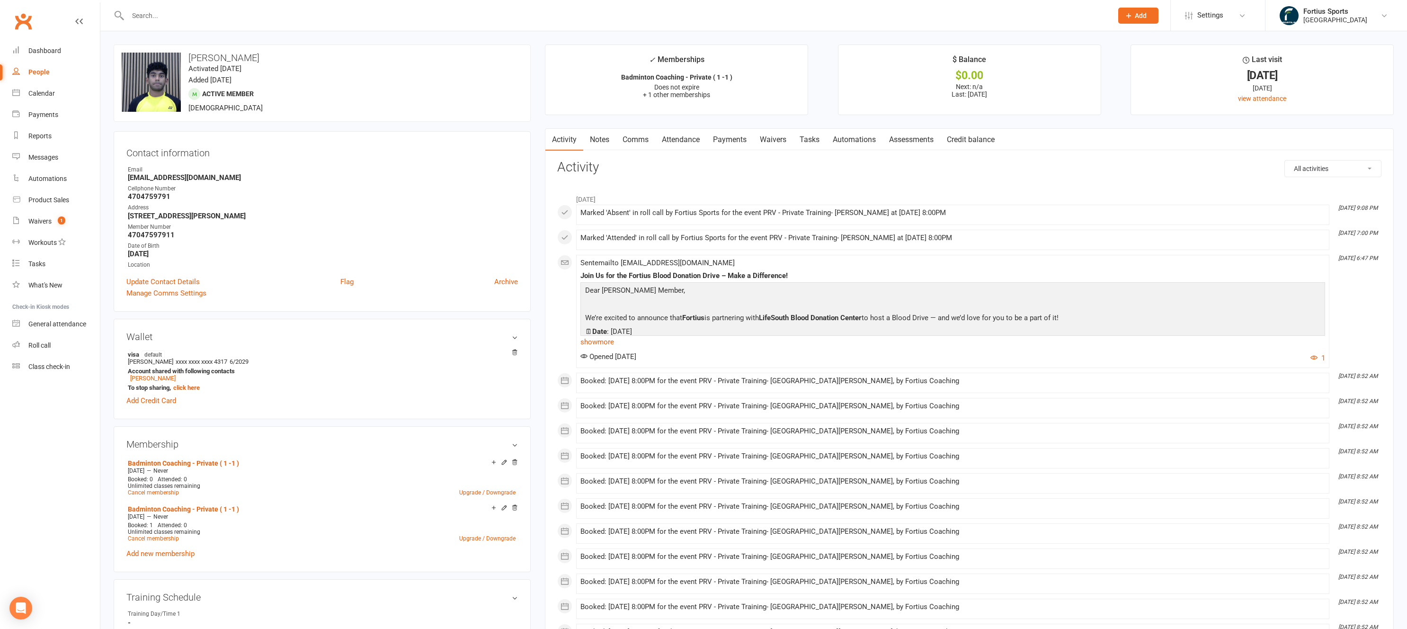
click at [744, 142] on link "Payments" at bounding box center [730, 140] width 47 height 22
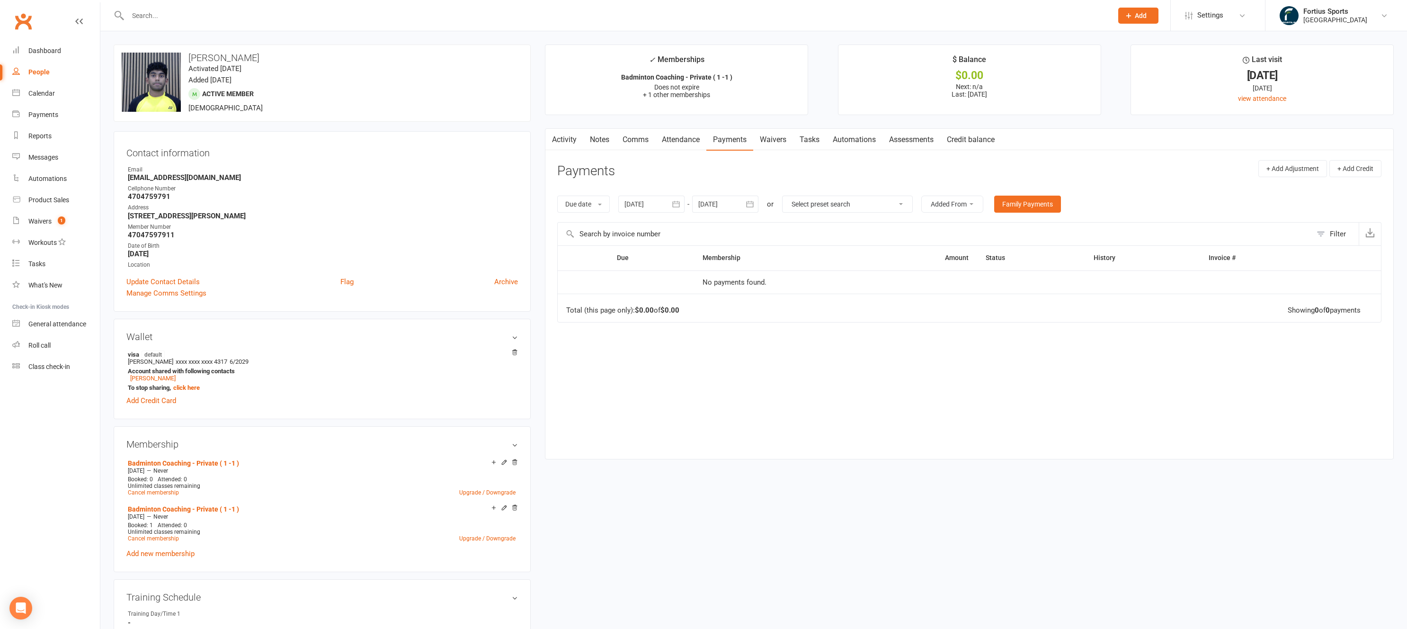
click at [652, 209] on div at bounding box center [651, 204] width 66 height 17
click at [636, 229] on icon "button" at bounding box center [633, 227] width 7 height 8
click at [659, 263] on span "01" at bounding box center [657, 263] width 8 height 8
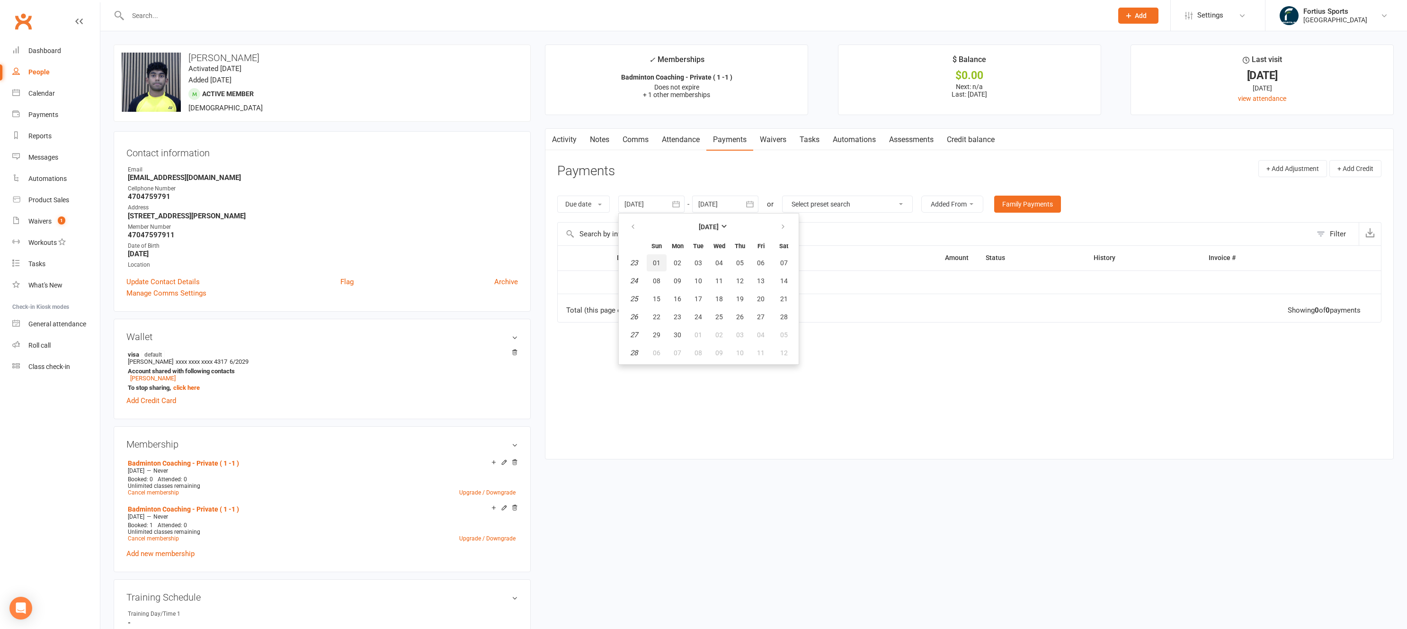
type input "01 Jun 2025"
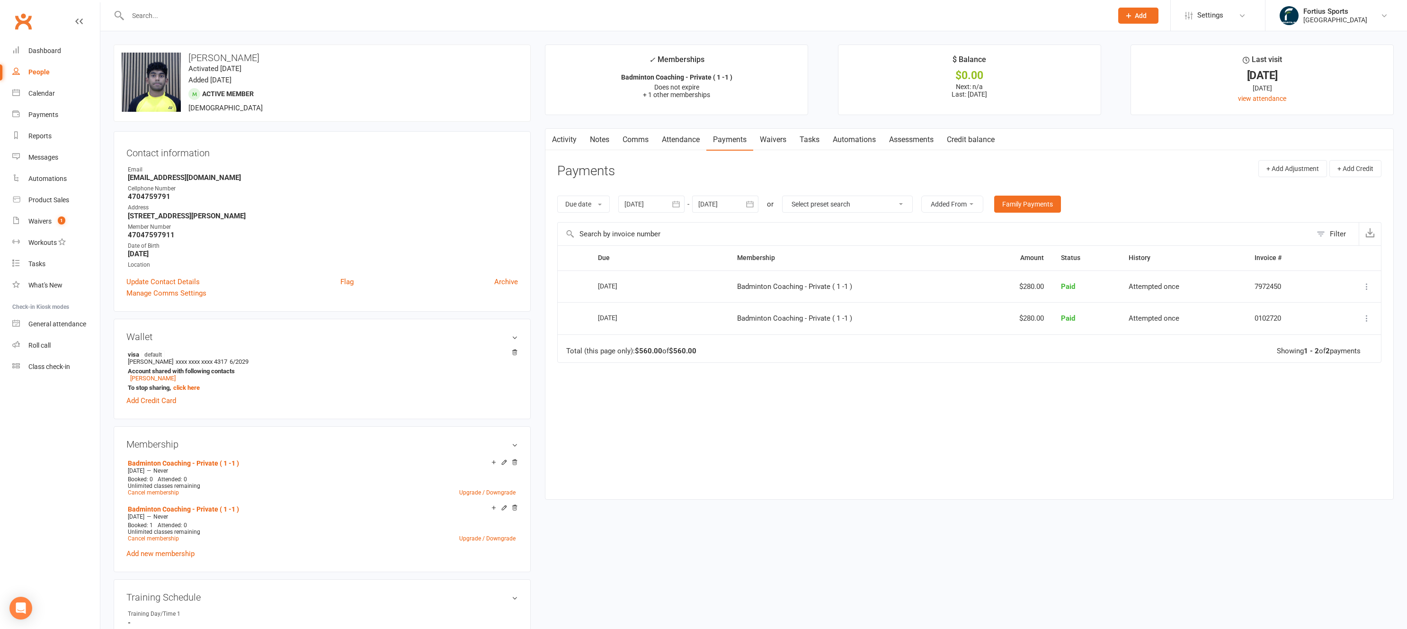
click at [752, 410] on div "Due Contact Membership Amount Status History Invoice # Select this 01 Aug 2025 …" at bounding box center [969, 365] width 824 height 240
click at [1033, 319] on td "$280.00" at bounding box center [1014, 318] width 78 height 32
click at [154, 13] on input "text" at bounding box center [615, 15] width 981 height 13
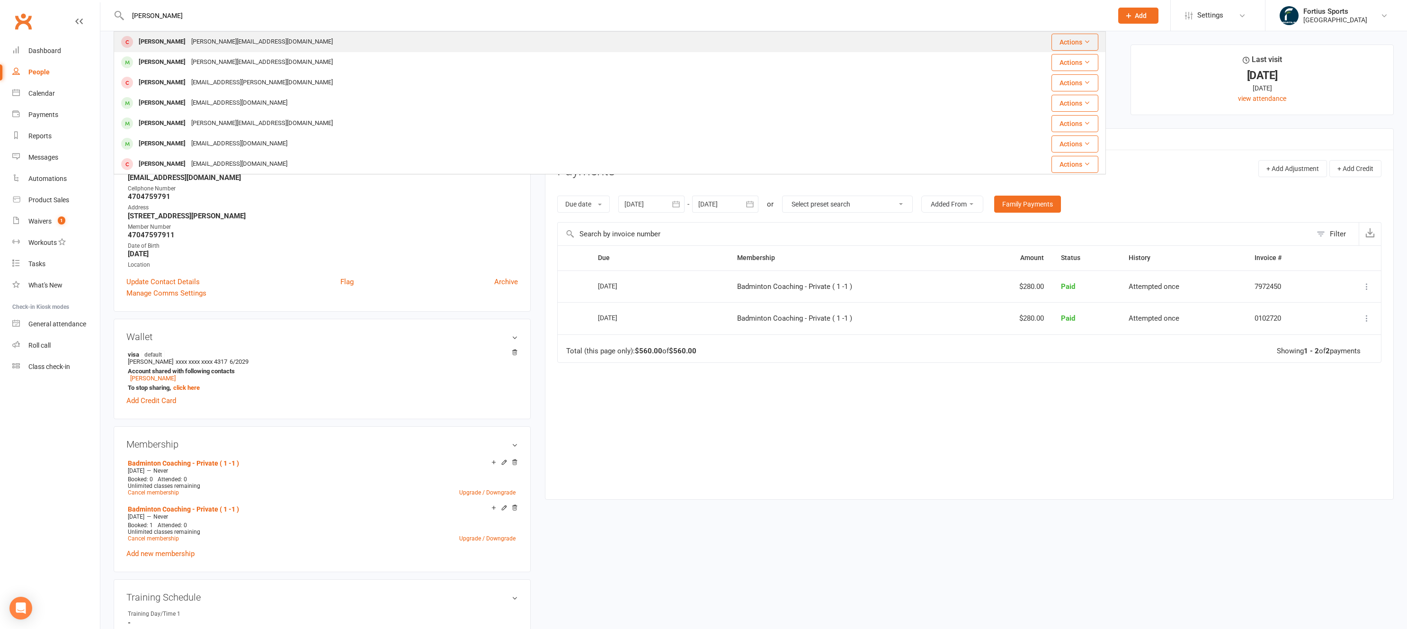
type input "anna"
click at [188, 45] on div "annabomar@hotmail.com" at bounding box center [261, 42] width 147 height 14
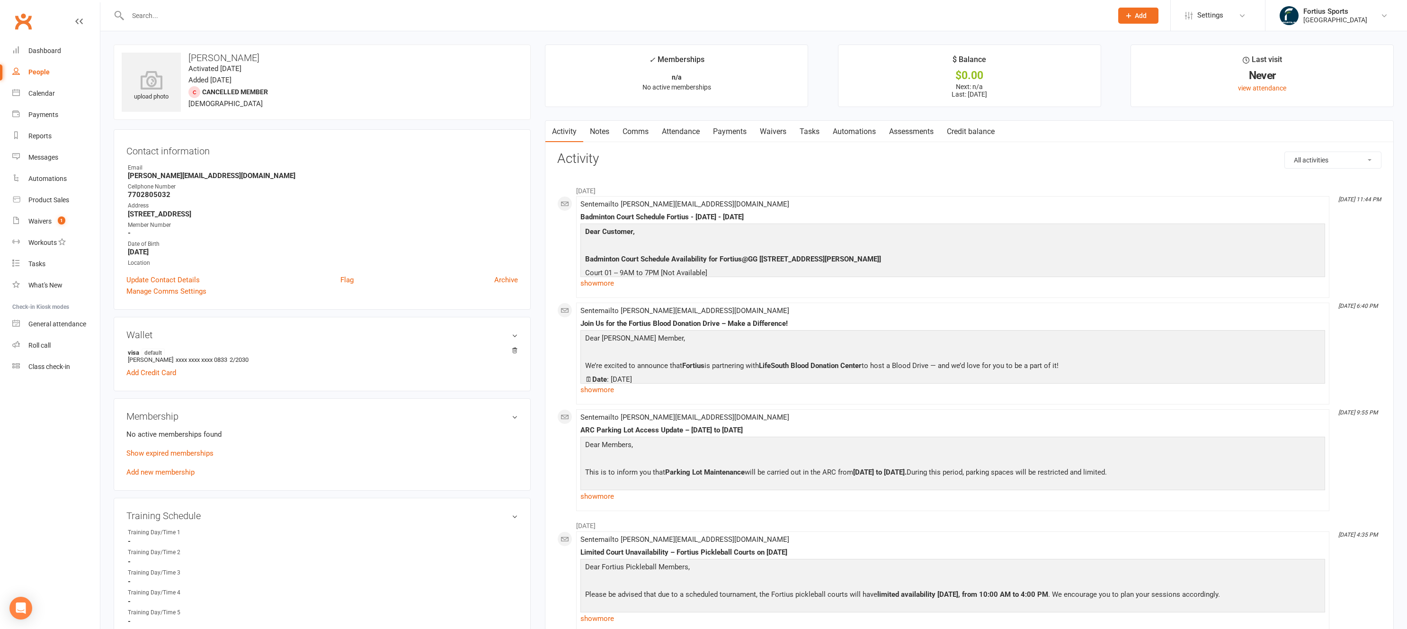
click at [729, 133] on link "Payments" at bounding box center [730, 132] width 47 height 22
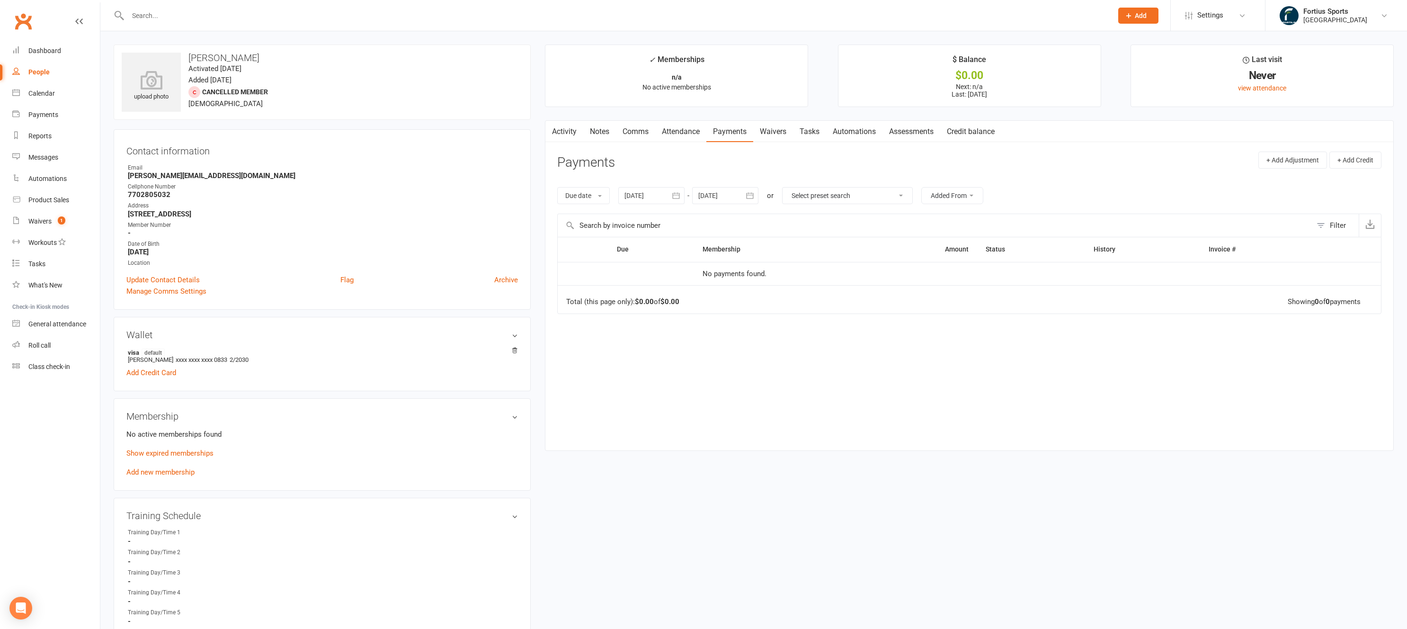
click at [665, 199] on div at bounding box center [651, 195] width 66 height 17
click at [641, 220] on button "button" at bounding box center [634, 218] width 20 height 17
click at [641, 221] on button "button" at bounding box center [634, 218] width 20 height 17
click at [655, 255] on span "01" at bounding box center [657, 255] width 8 height 8
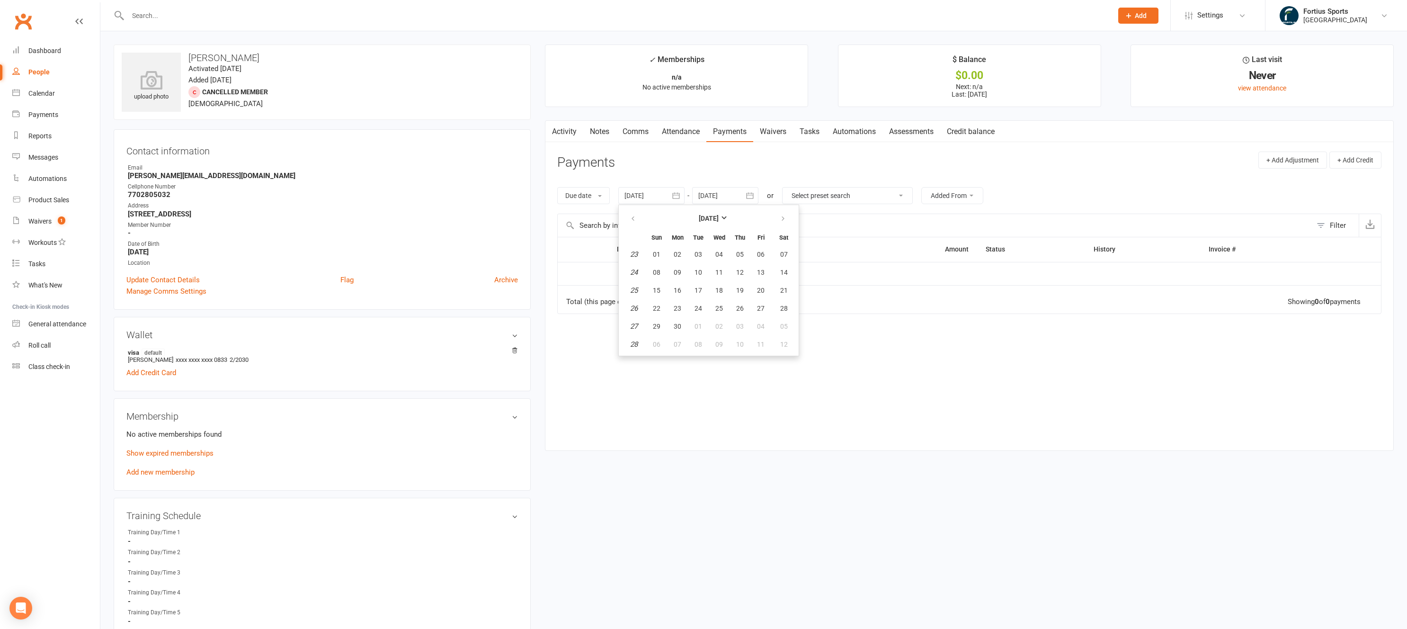
type input "01 Jun 2025"
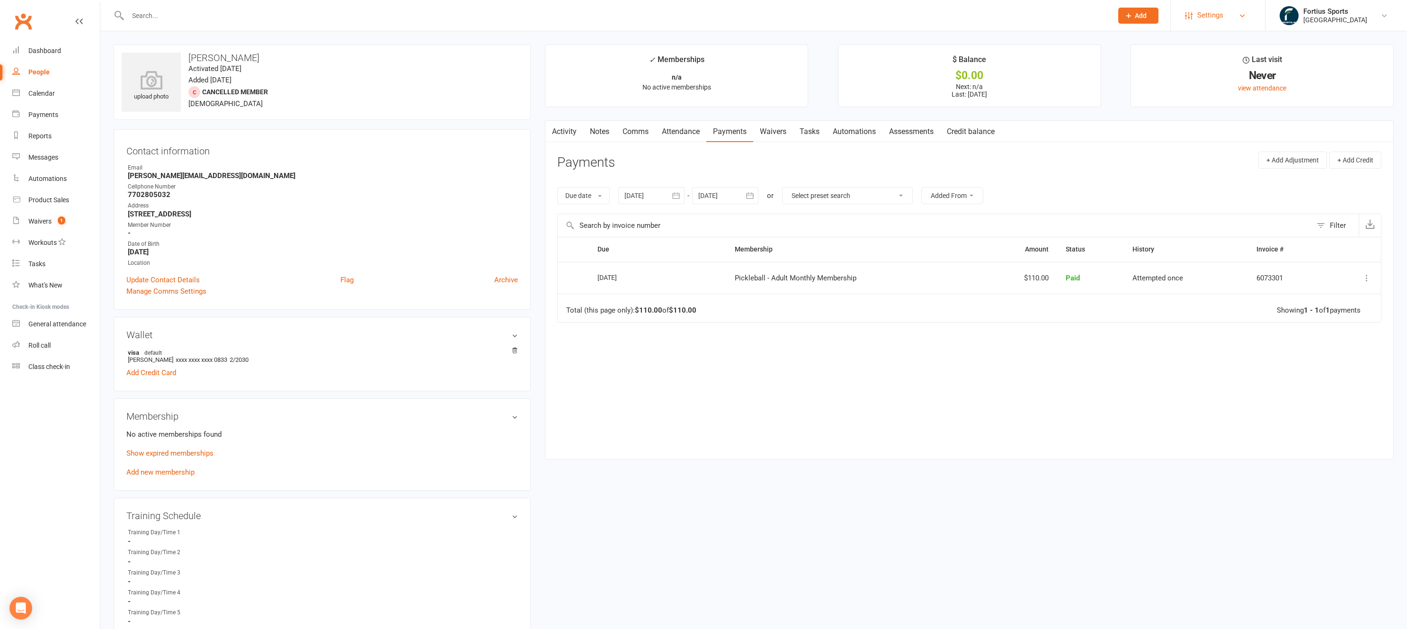
click at [1219, 19] on span "Settings" at bounding box center [1211, 15] width 26 height 21
click at [1201, 43] on link "Membership Plans" at bounding box center [1218, 42] width 94 height 22
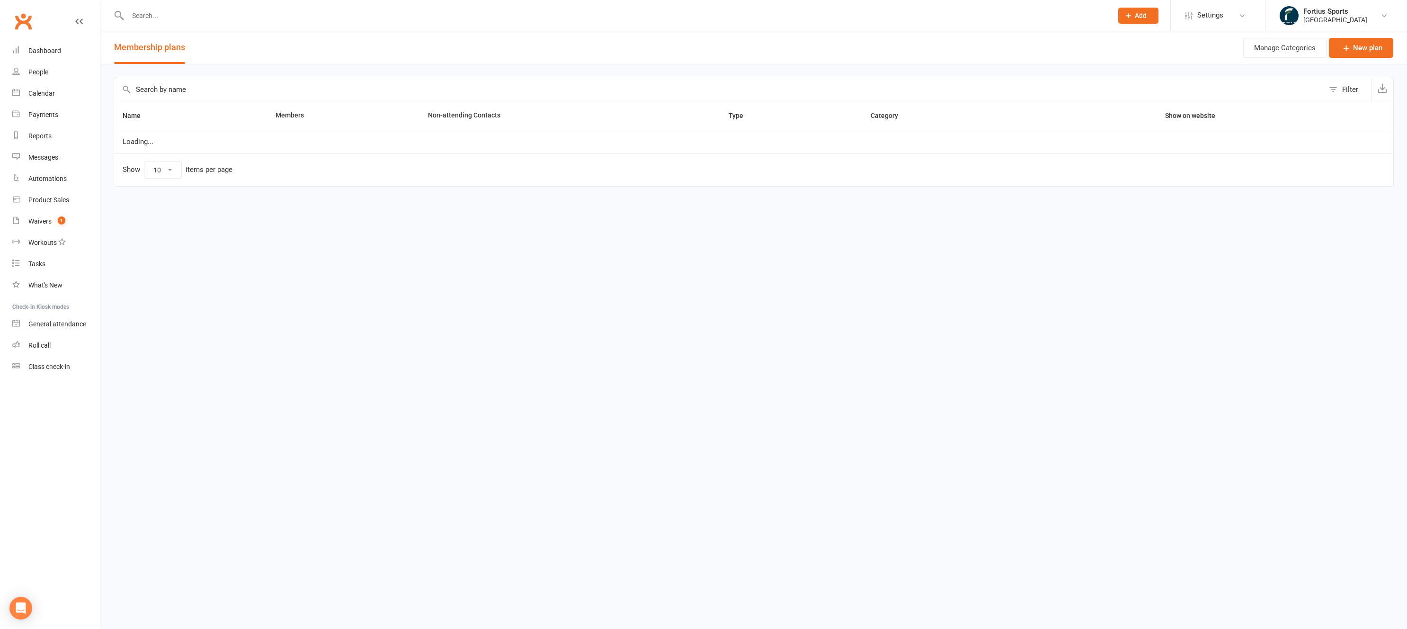
select select "100"
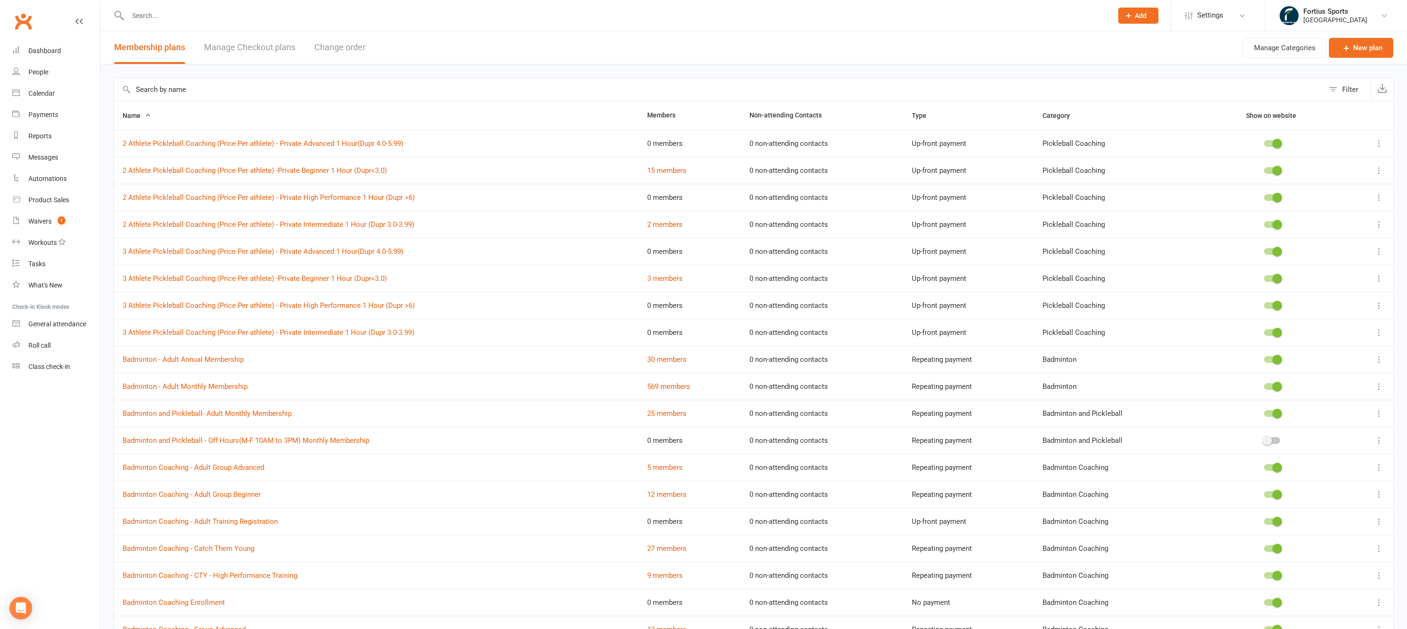
click at [195, 94] on input "text" at bounding box center [719, 89] width 1210 height 23
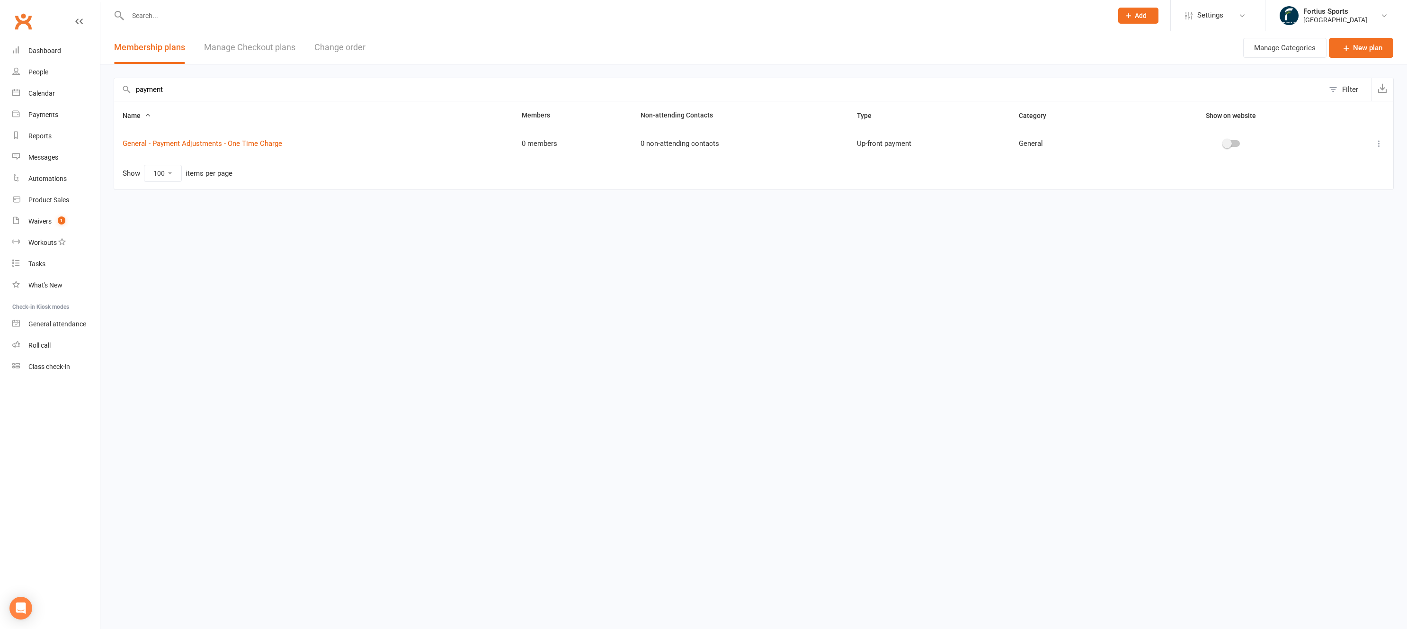
type input "payment"
click at [1380, 143] on icon at bounding box center [1379, 143] width 9 height 9
click at [372, 200] on div "Name Members Non-attending Contacts Type Category Show on website General - Pay…" at bounding box center [754, 152] width 1281 height 102
drag, startPoint x: 293, startPoint y: 146, endPoint x: 119, endPoint y: 146, distance: 173.3
click at [119, 146] on td "General - Payment Adjustments - One Time Charge" at bounding box center [313, 143] width 399 height 27
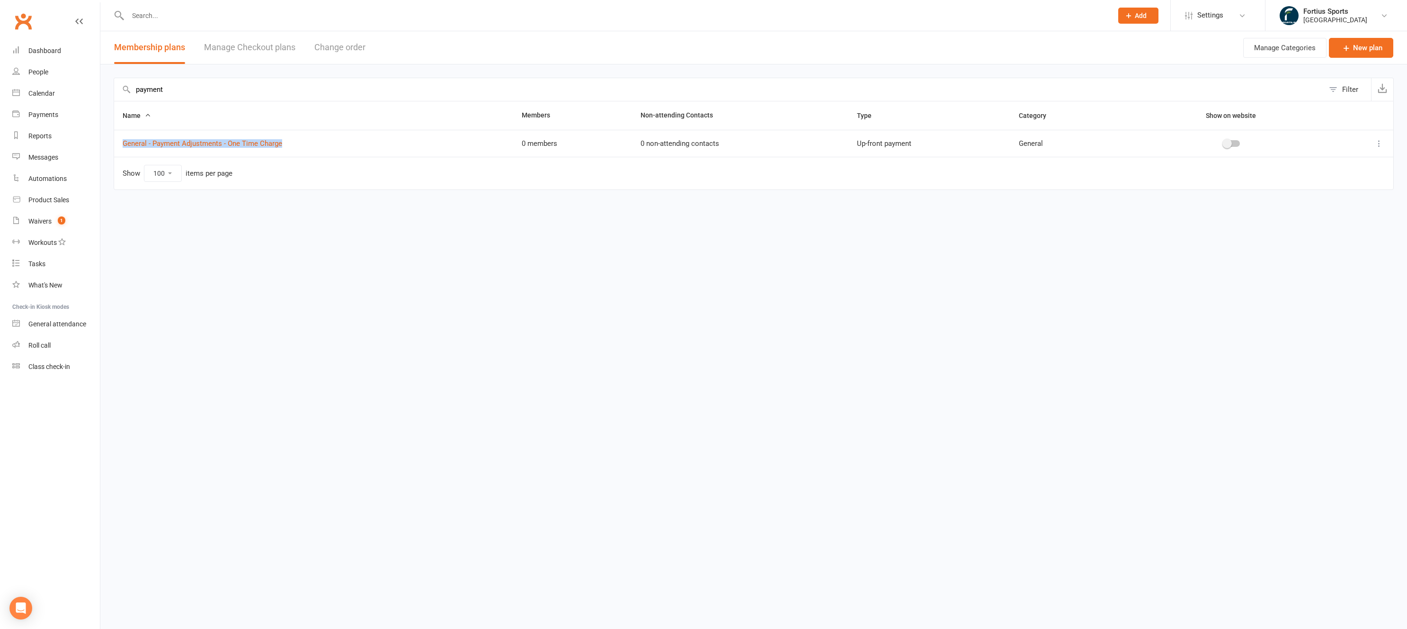
copy link "General - Payment Adjustments - One Time Charge"
click at [220, 143] on link "General - Payment Adjustments - One Time Charge" at bounding box center [203, 143] width 160 height 9
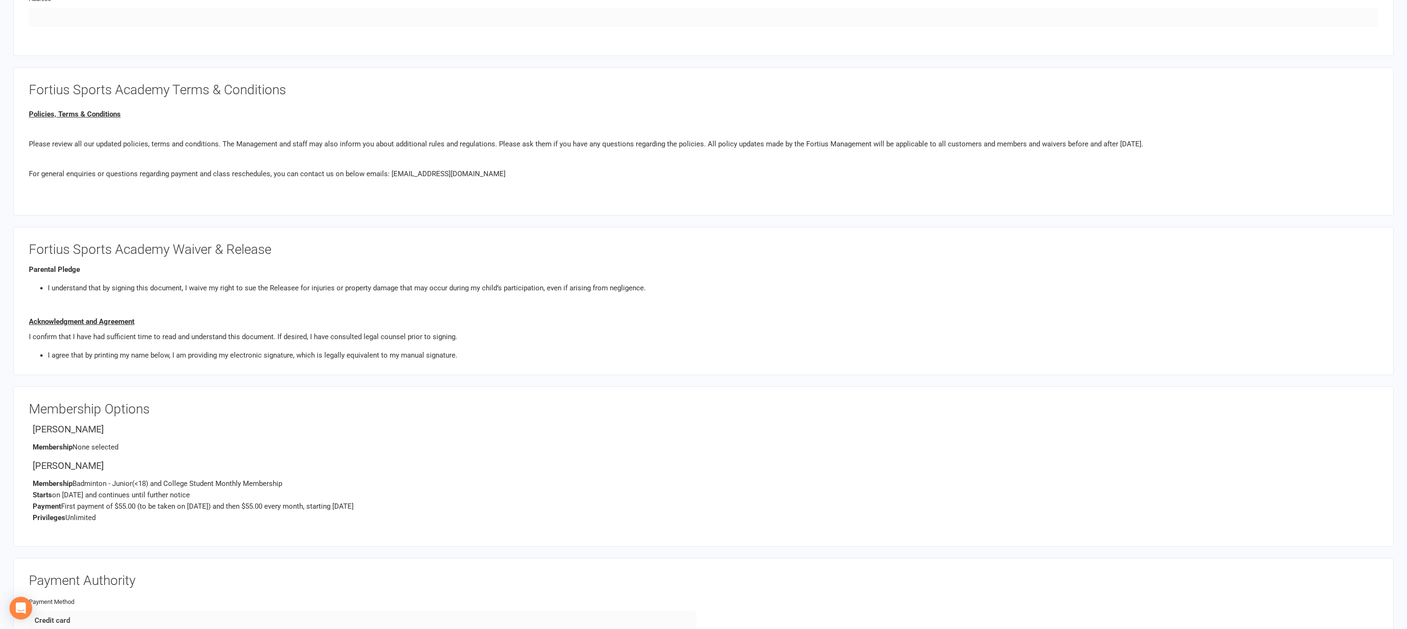
scroll to position [928, 0]
click at [200, 481] on p "Membership Badminton - Junior(<18) and College Student Monthly Membership Start…" at bounding box center [706, 498] width 1346 height 45
click at [251, 486] on p "Membership Badminton - Junior(<18) and College Student Monthly Membership Start…" at bounding box center [706, 498] width 1346 height 45
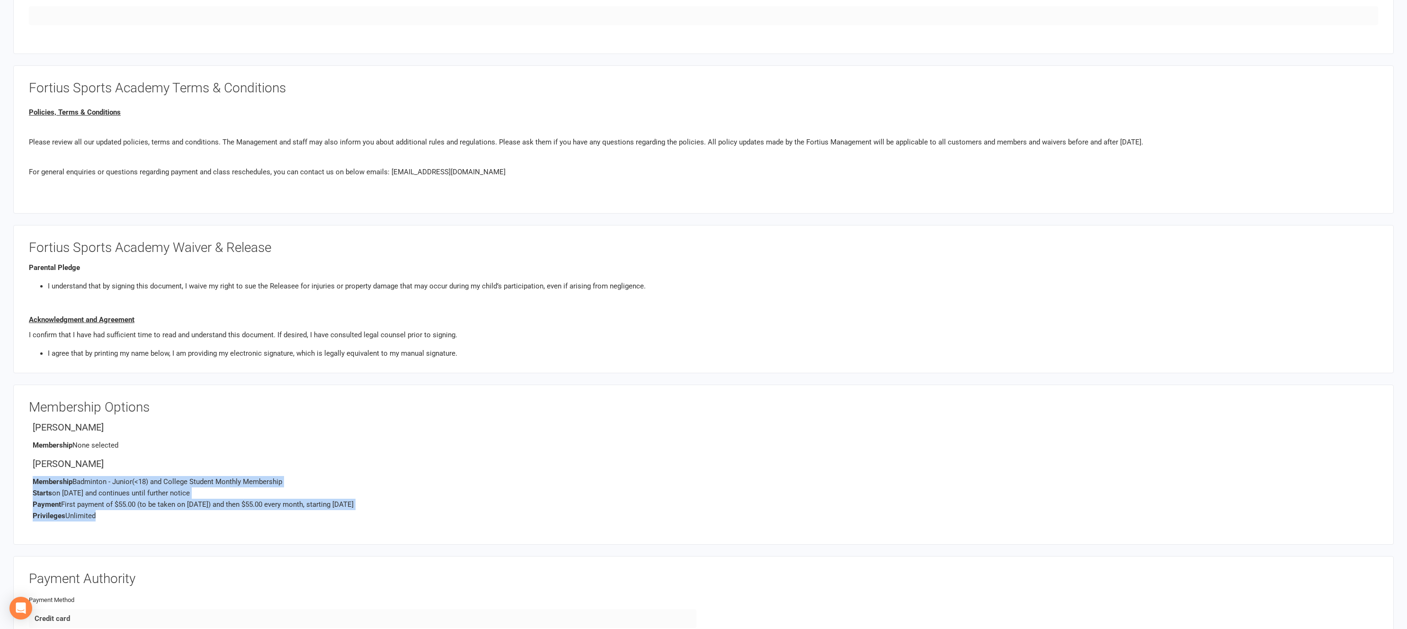
drag, startPoint x: 101, startPoint y: 522, endPoint x: 30, endPoint y: 480, distance: 82.4
click at [30, 480] on div "Membership Options [PERSON_NAME] Membership None selected Vihaan Vinay Membersh…" at bounding box center [704, 464] width 1350 height 129
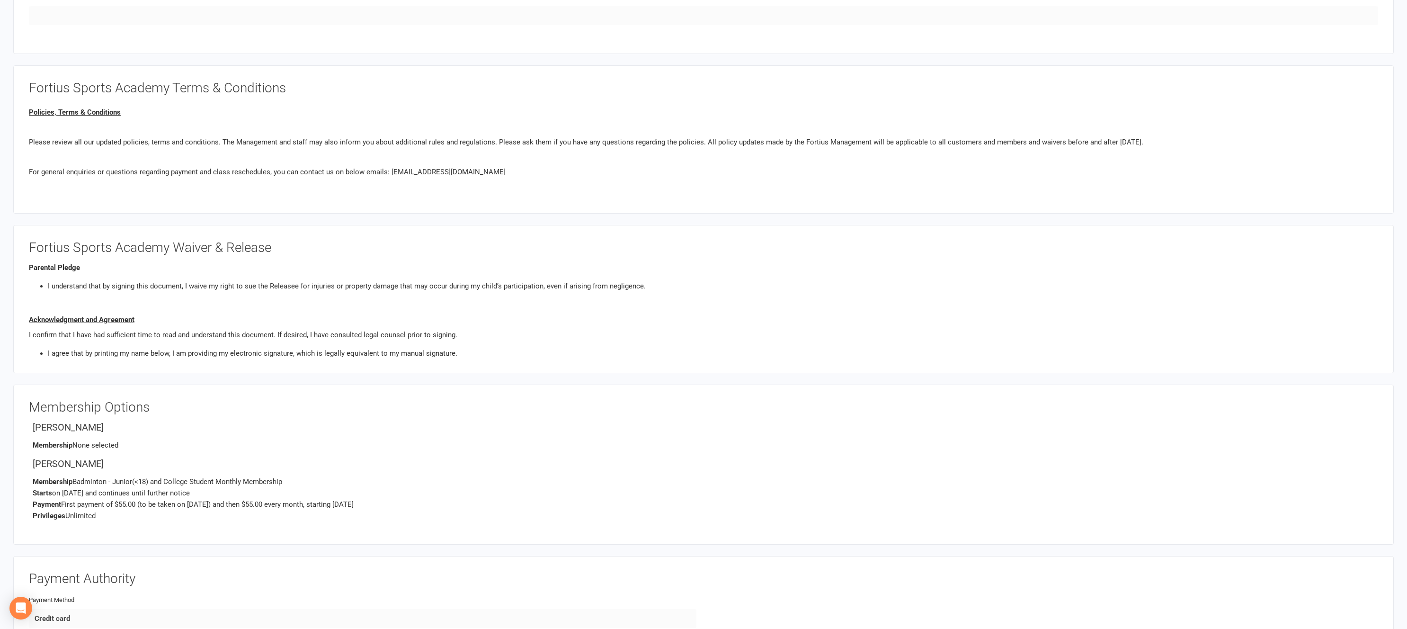
click at [234, 493] on p "Membership Badminton - Junior(<18) and College Student Monthly Membership Start…" at bounding box center [706, 498] width 1346 height 45
drag, startPoint x: 189, startPoint y: 521, endPoint x: 72, endPoint y: 476, distance: 125.8
click at [72, 476] on p "Membership Badminton - Junior(<18) and College Student Monthly Membership Start…" at bounding box center [706, 498] width 1346 height 45
click at [193, 518] on p "Membership Badminton - Junior(<18) and College Student Monthly Membership Start…" at bounding box center [706, 498] width 1346 height 45
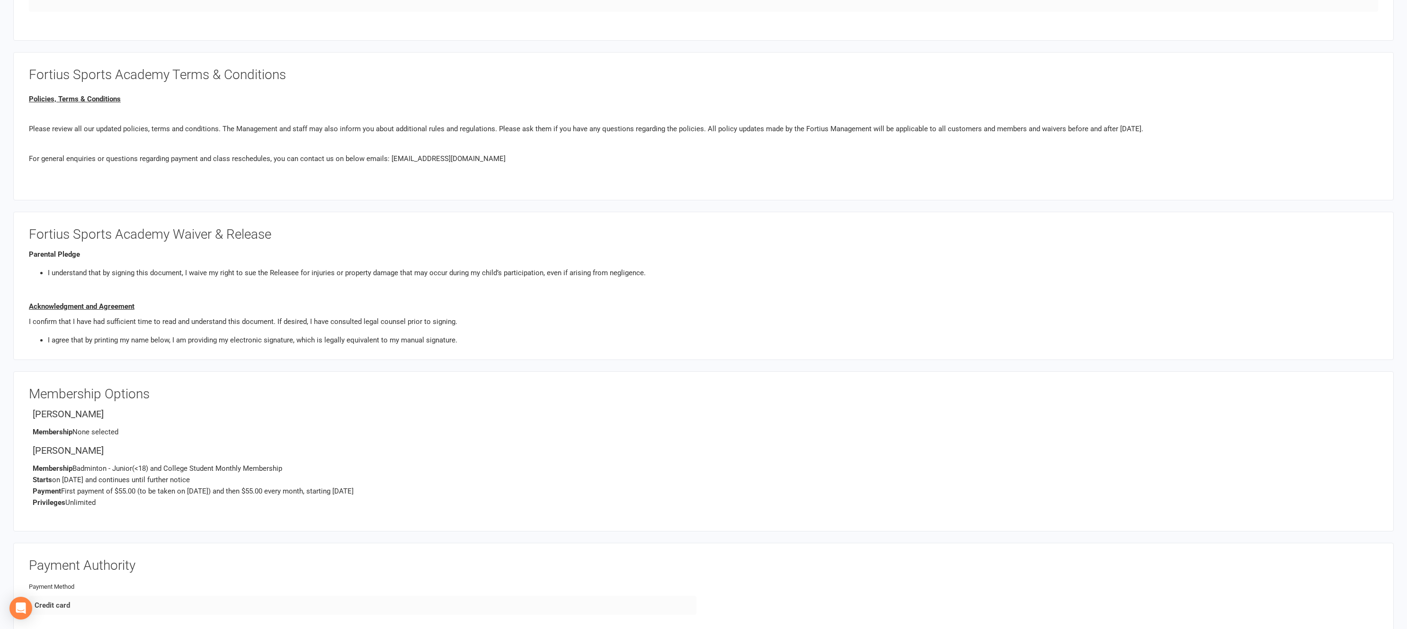
scroll to position [961, 0]
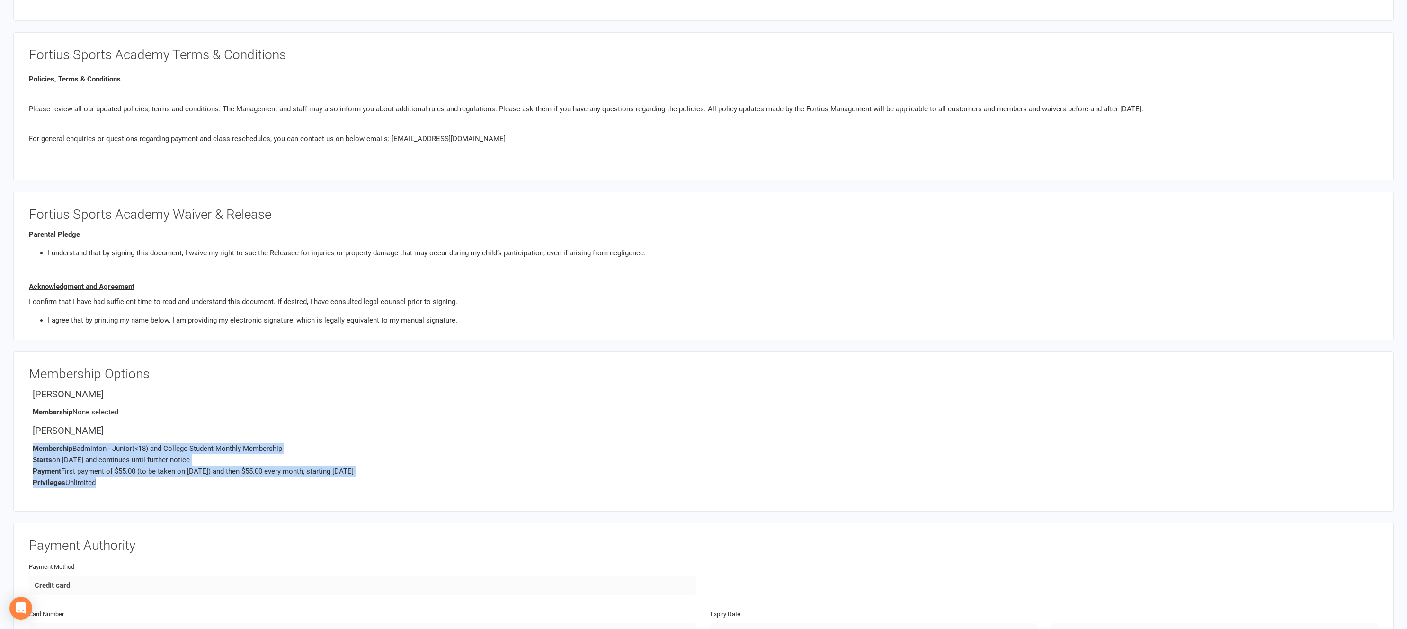
drag, startPoint x: 118, startPoint y: 484, endPoint x: 65, endPoint y: 442, distance: 67.5
click at [65, 442] on div "[PERSON_NAME] Membership Badminton - Junior(<18) and College Student Monthly Me…" at bounding box center [706, 456] width 1346 height 63
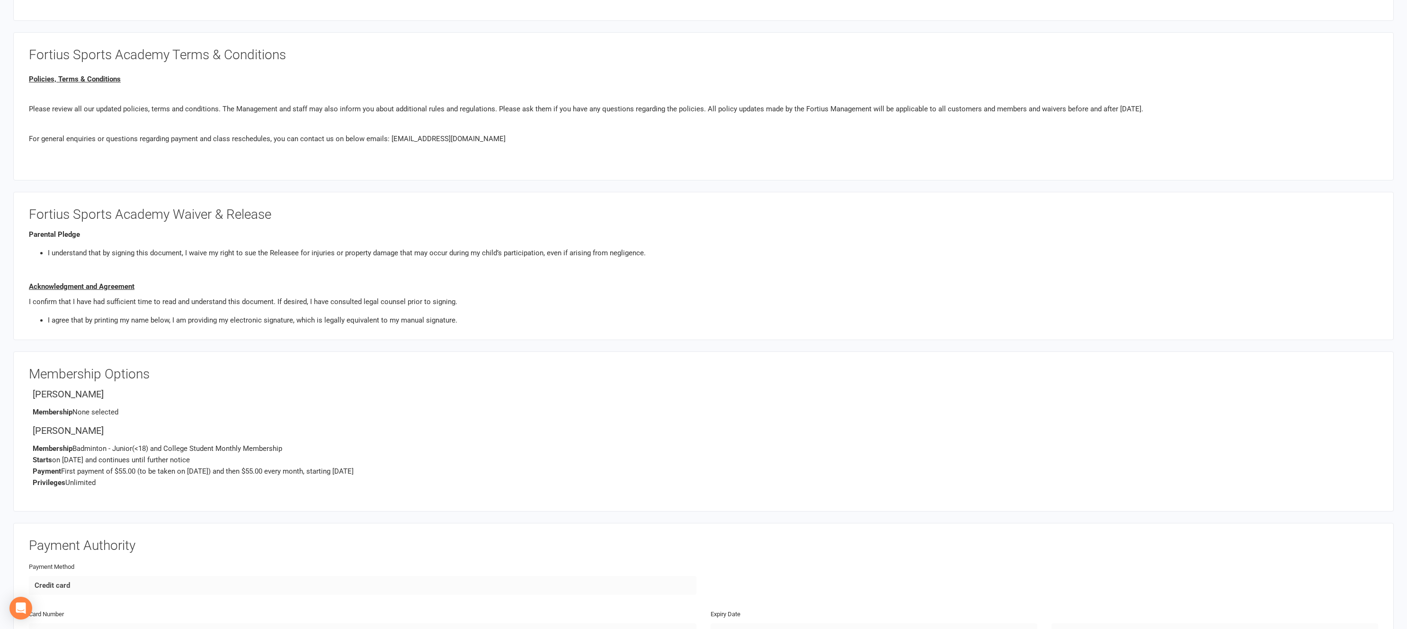
click at [245, 418] on div "[PERSON_NAME] Membership None selected [PERSON_NAME] Membership Badminton - Jun…" at bounding box center [706, 438] width 1346 height 99
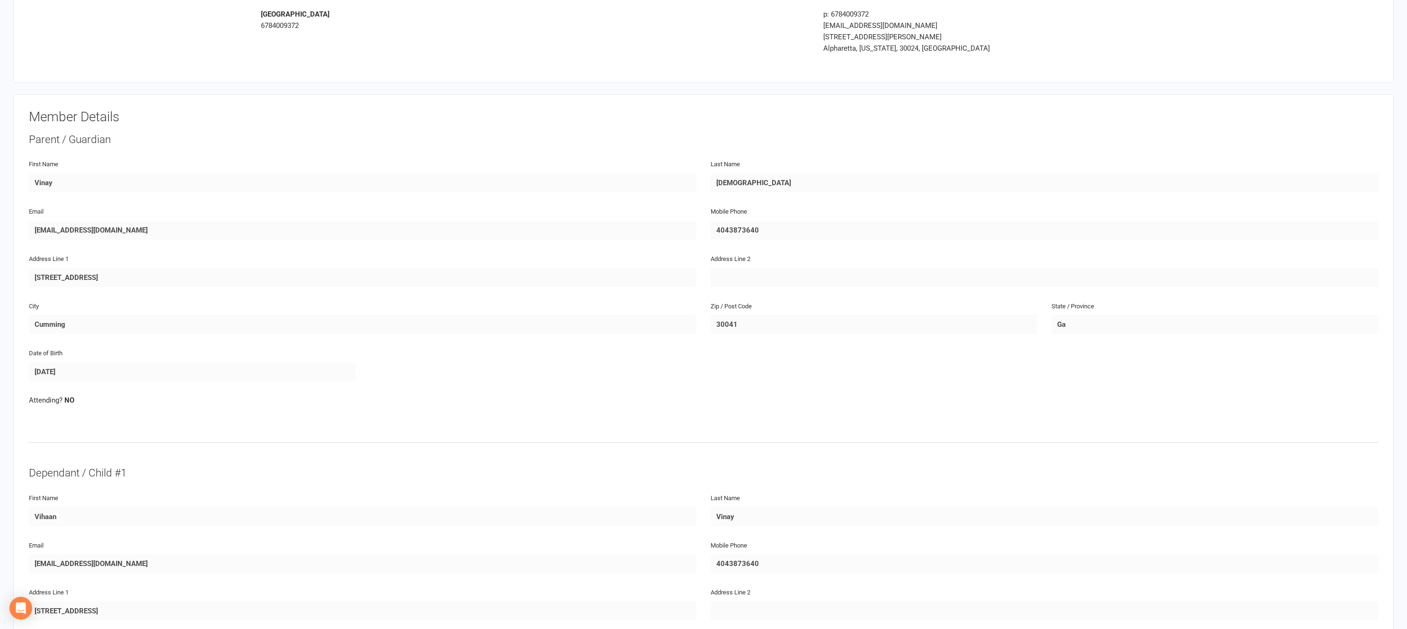
scroll to position [0, 0]
